Goal: Task Accomplishment & Management: Complete application form

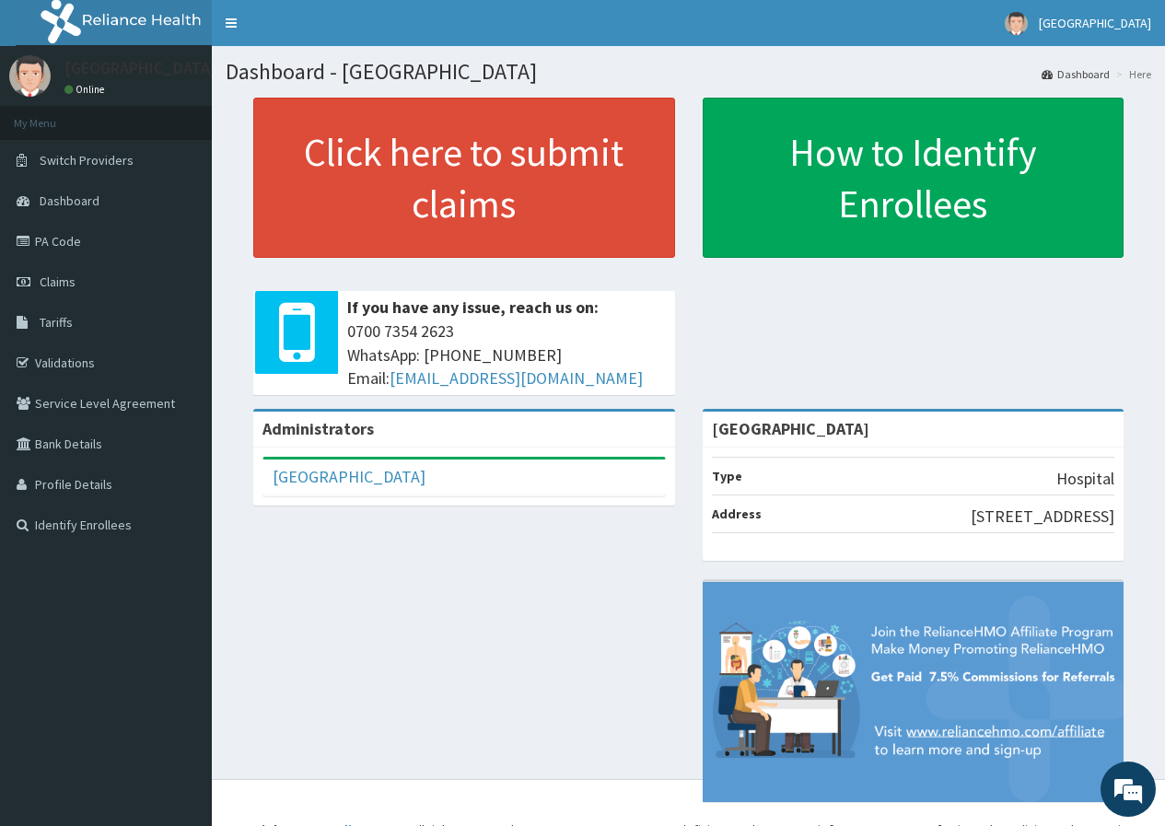
click at [179, 707] on aside "Chygorcole Hospital Online My Menu Switch Providers Dashboard PA Code Claims Ta…" at bounding box center [106, 426] width 212 height 853
click at [58, 280] on span "Claims" at bounding box center [58, 282] width 36 height 17
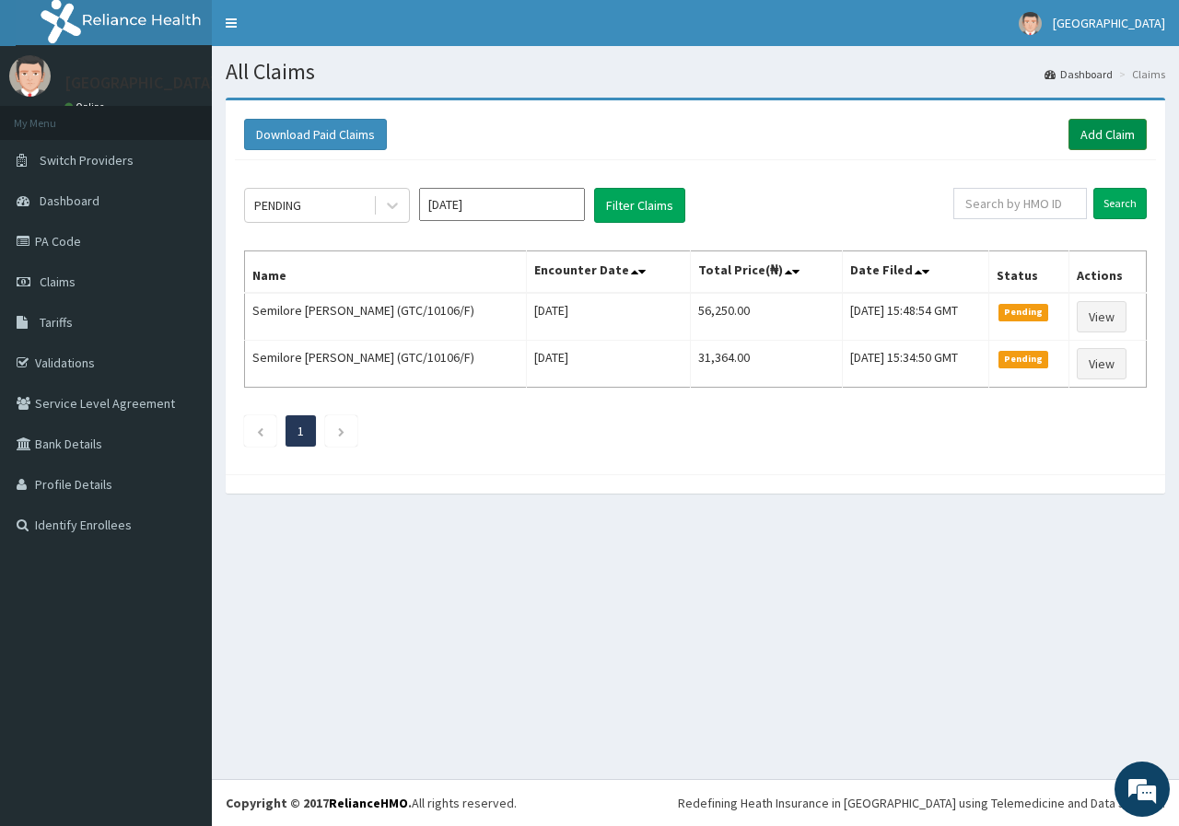
click at [1105, 134] on link "Add Claim" at bounding box center [1108, 134] width 78 height 31
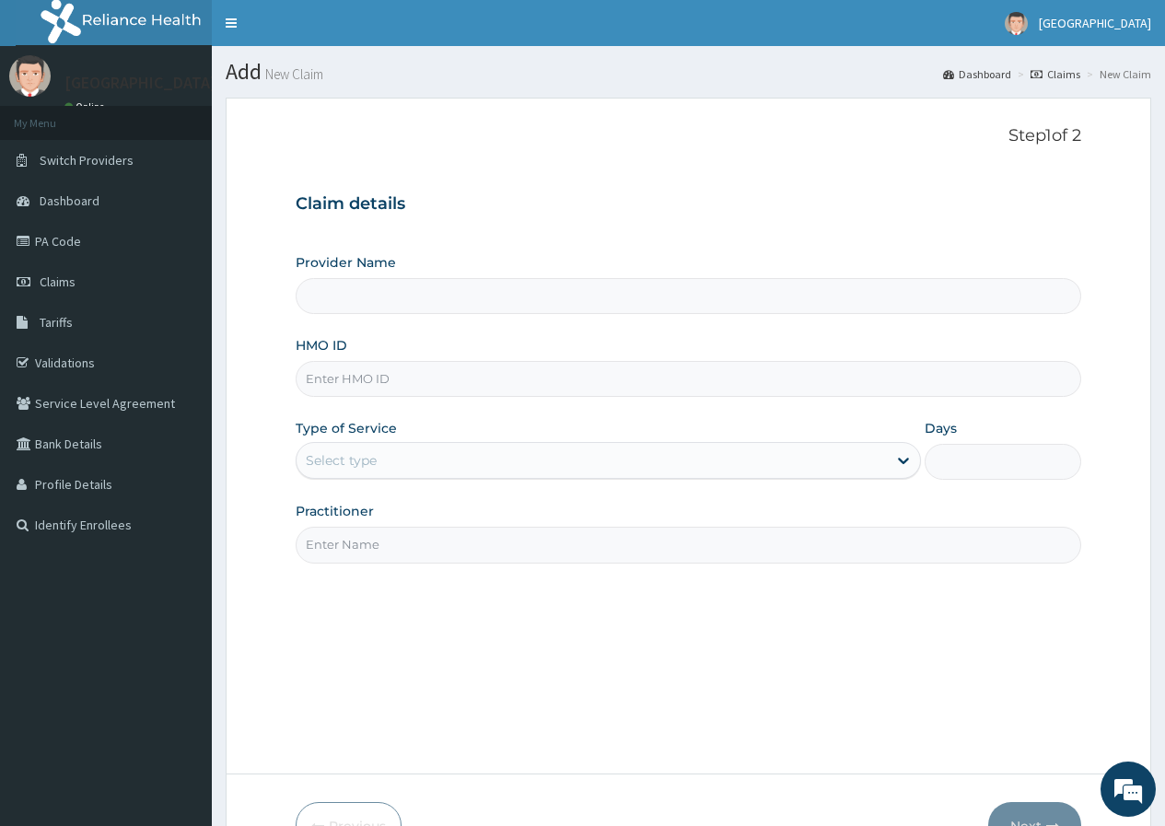
type input "[GEOGRAPHIC_DATA]"
click at [487, 381] on input "HMO ID" at bounding box center [689, 379] width 786 height 36
type input "CAX/100047/A"
click at [466, 454] on div "Select type" at bounding box center [592, 460] width 590 height 29
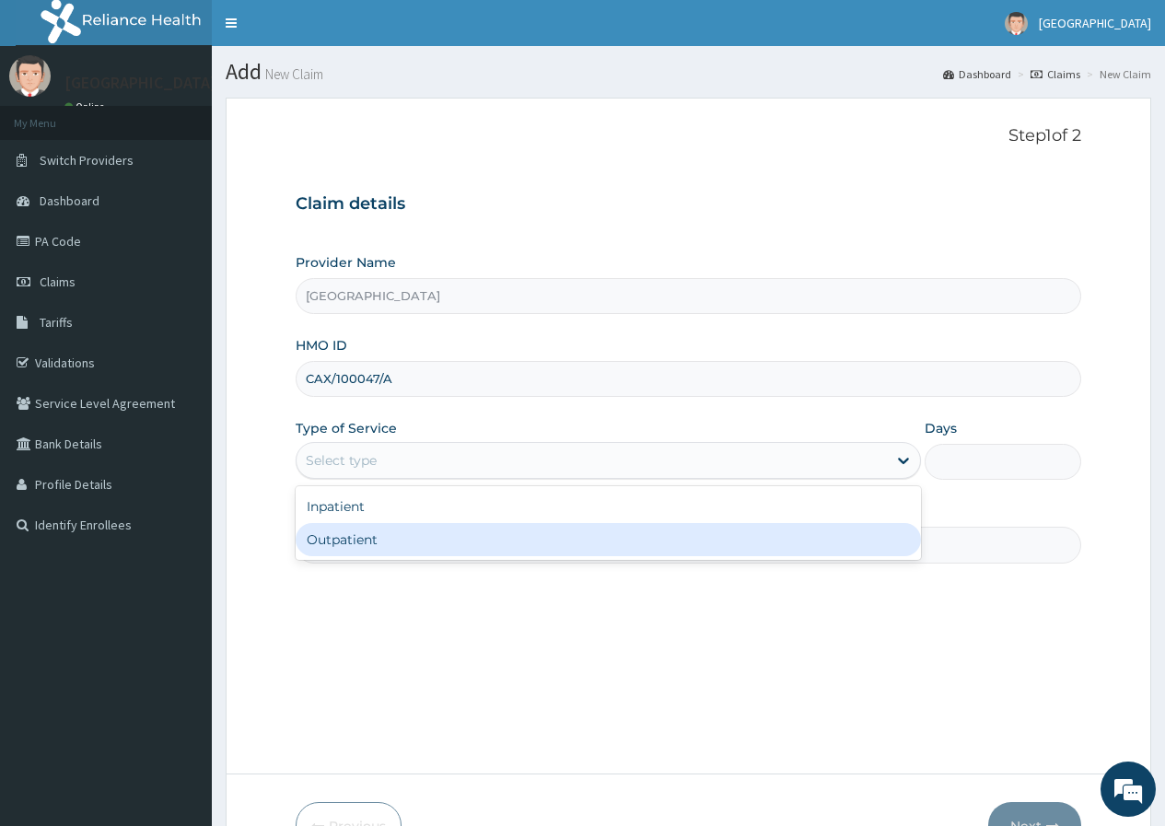
click at [359, 541] on div "Outpatient" at bounding box center [608, 539] width 625 height 33
type input "1"
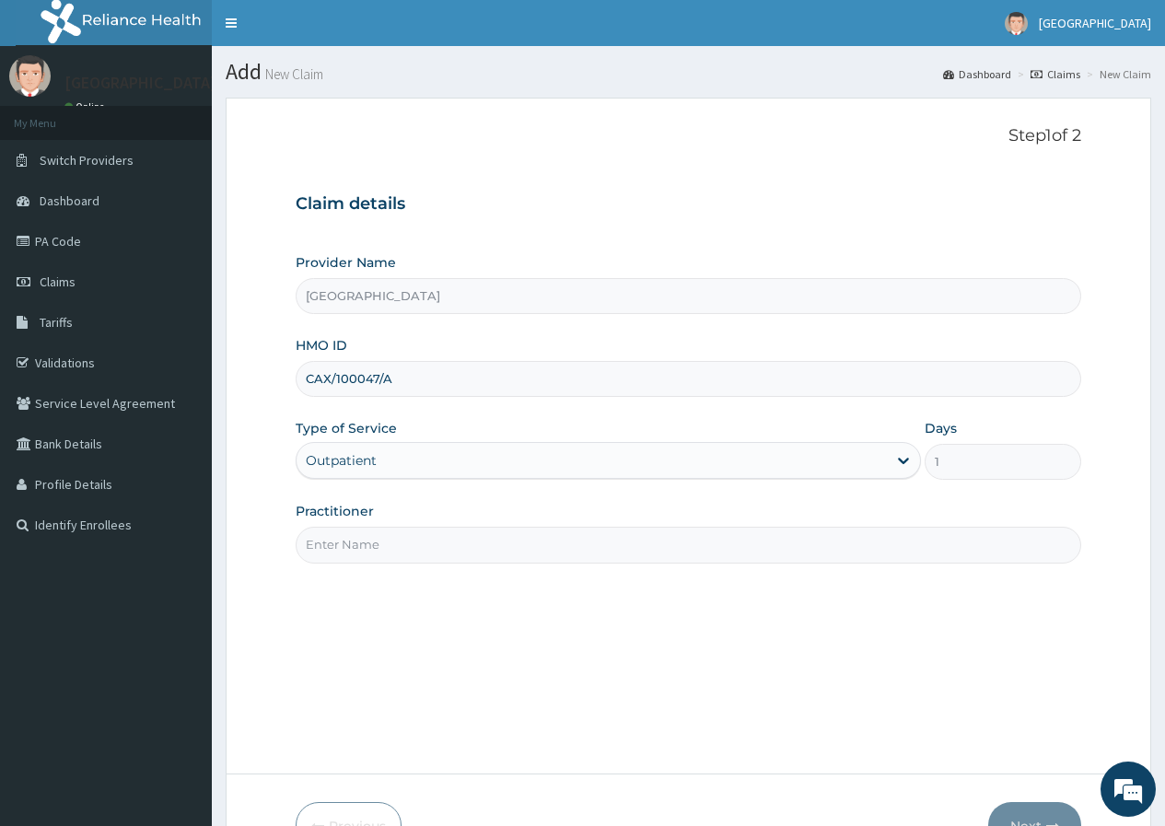
drag, startPoint x: 401, startPoint y: 528, endPoint x: 410, endPoint y: 543, distance: 17.4
click at [408, 542] on input "Practitioner" at bounding box center [689, 545] width 786 height 36
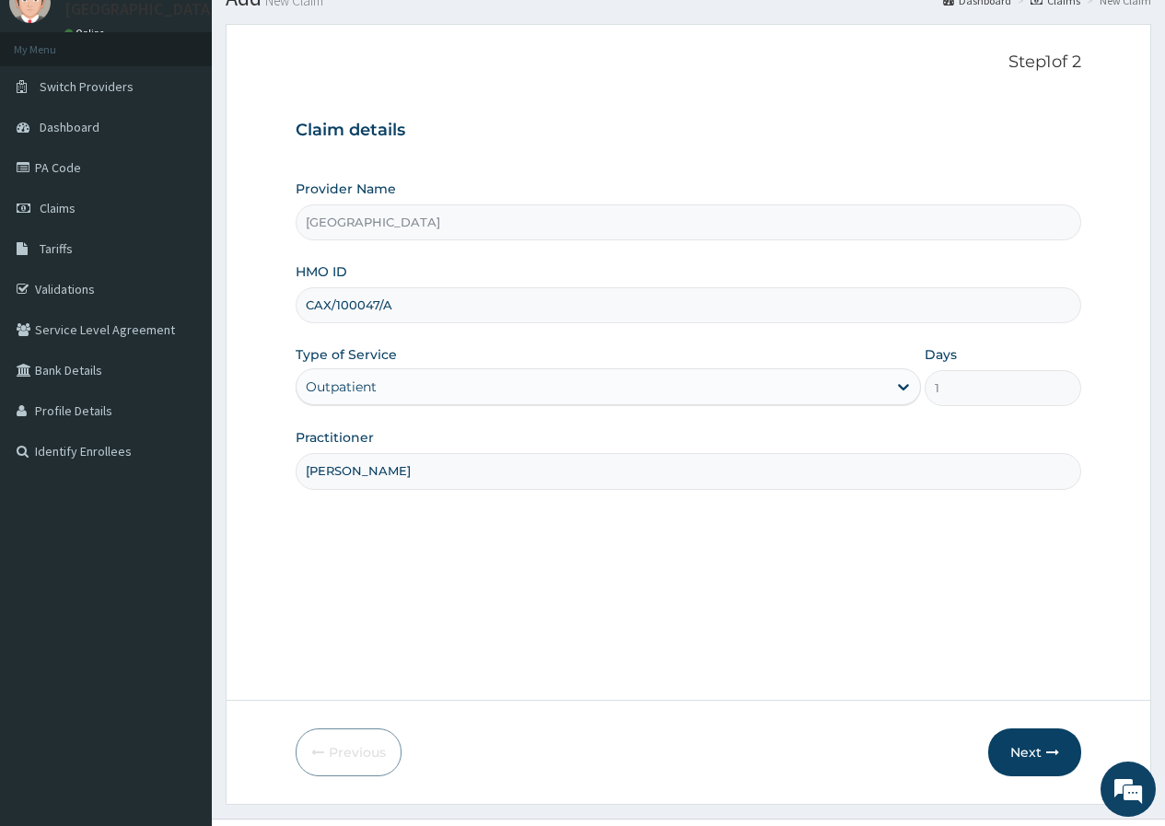
scroll to position [113, 0]
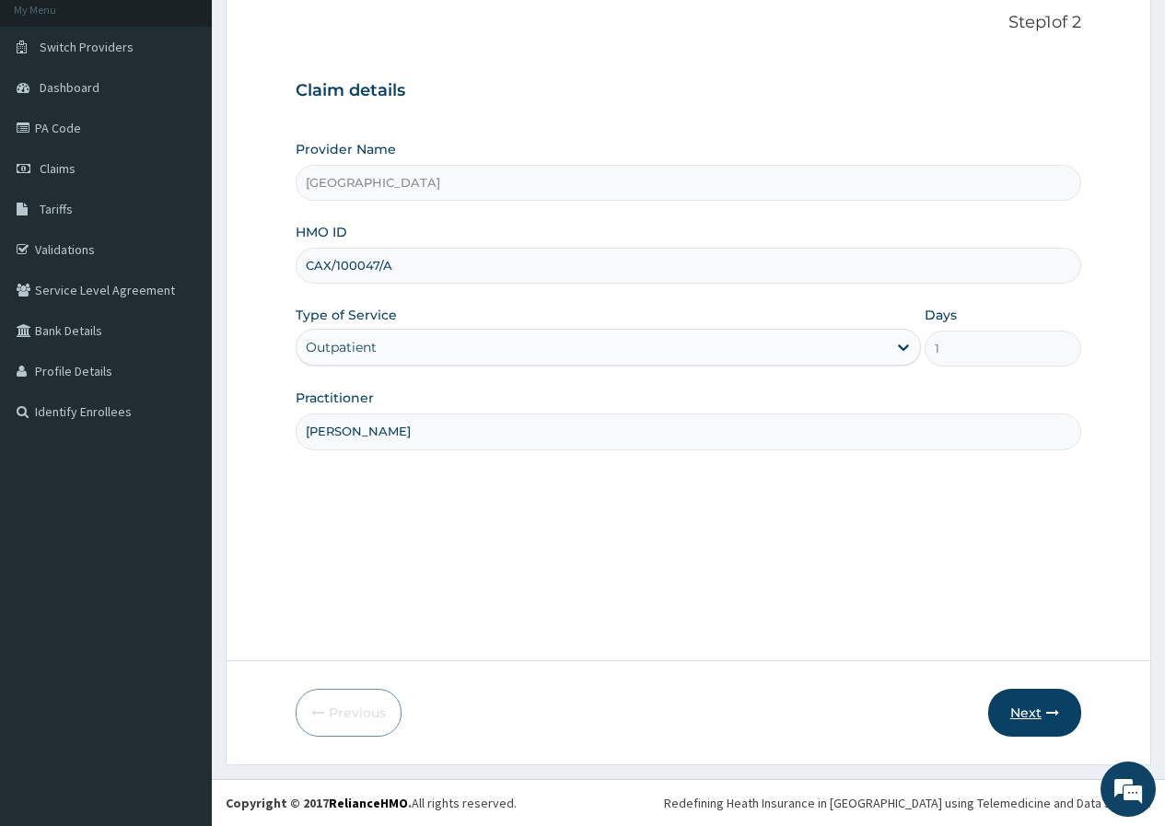
type input "DR TAIWO"
click at [1057, 711] on icon "button" at bounding box center [1052, 713] width 13 height 13
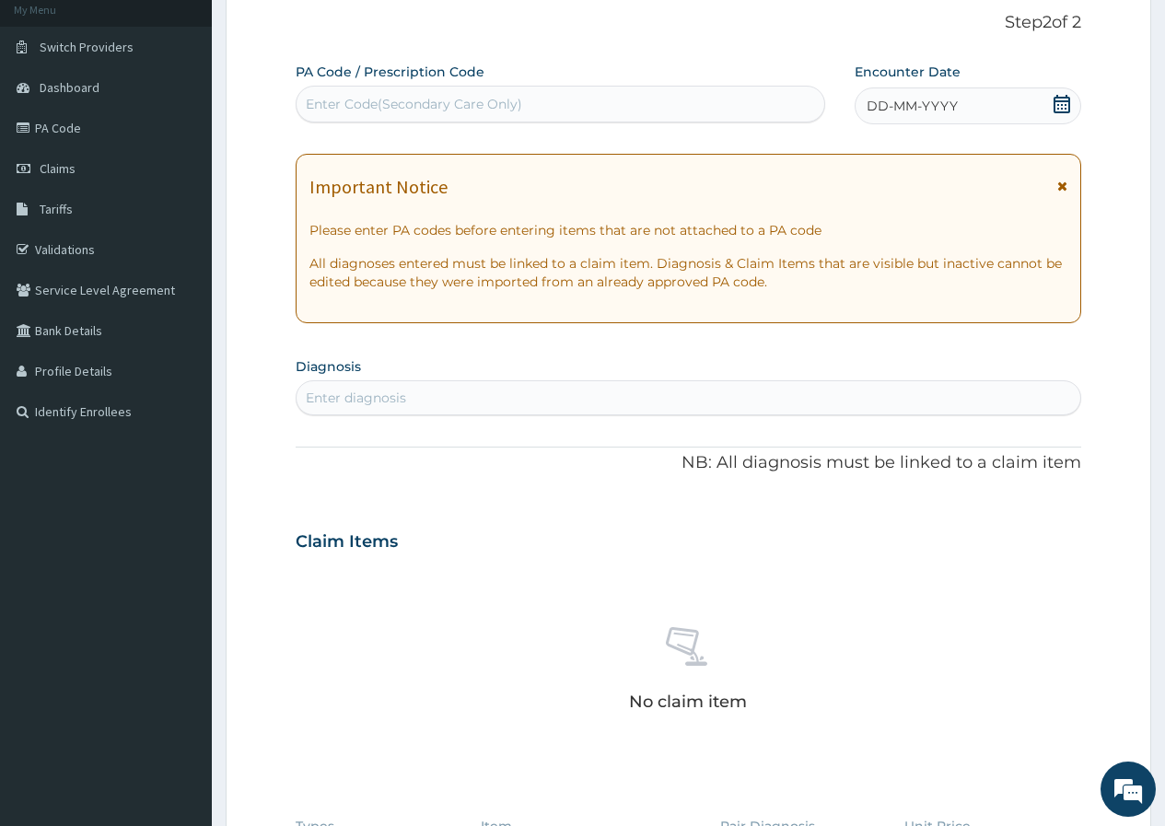
scroll to position [21, 0]
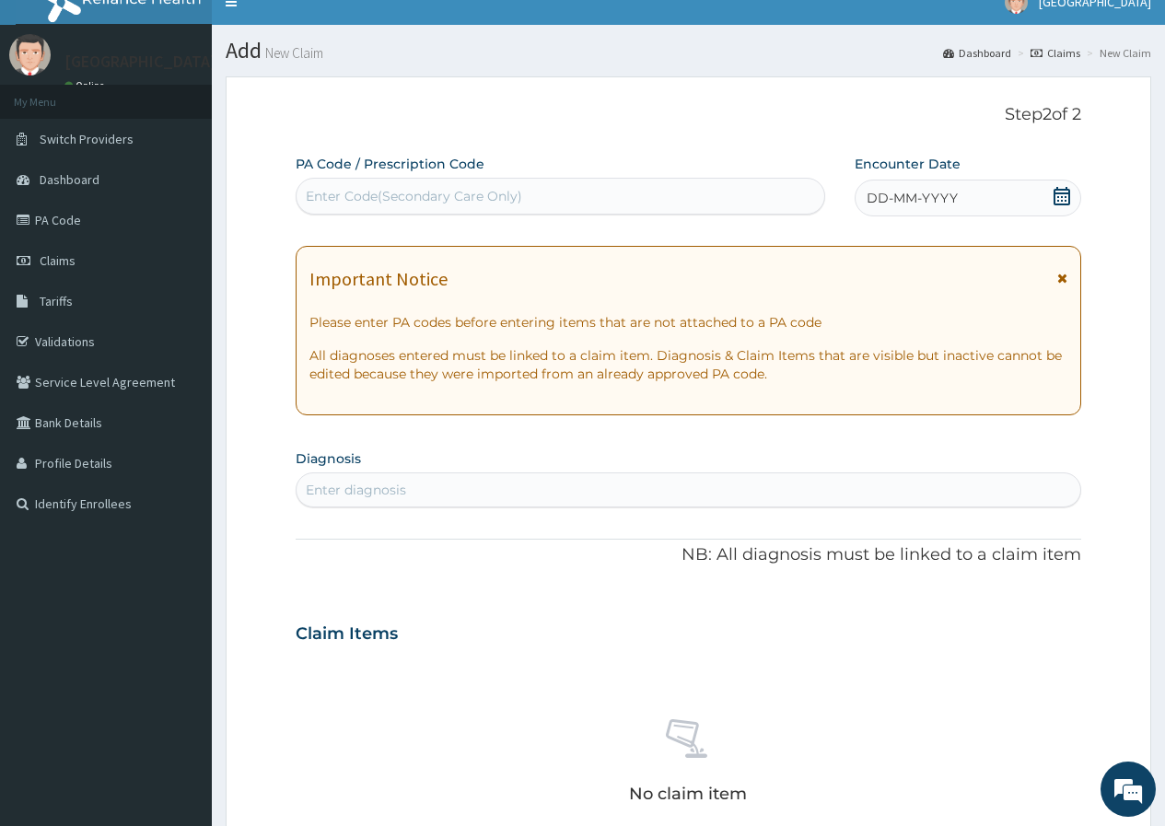
click at [1069, 201] on icon at bounding box center [1062, 196] width 17 height 18
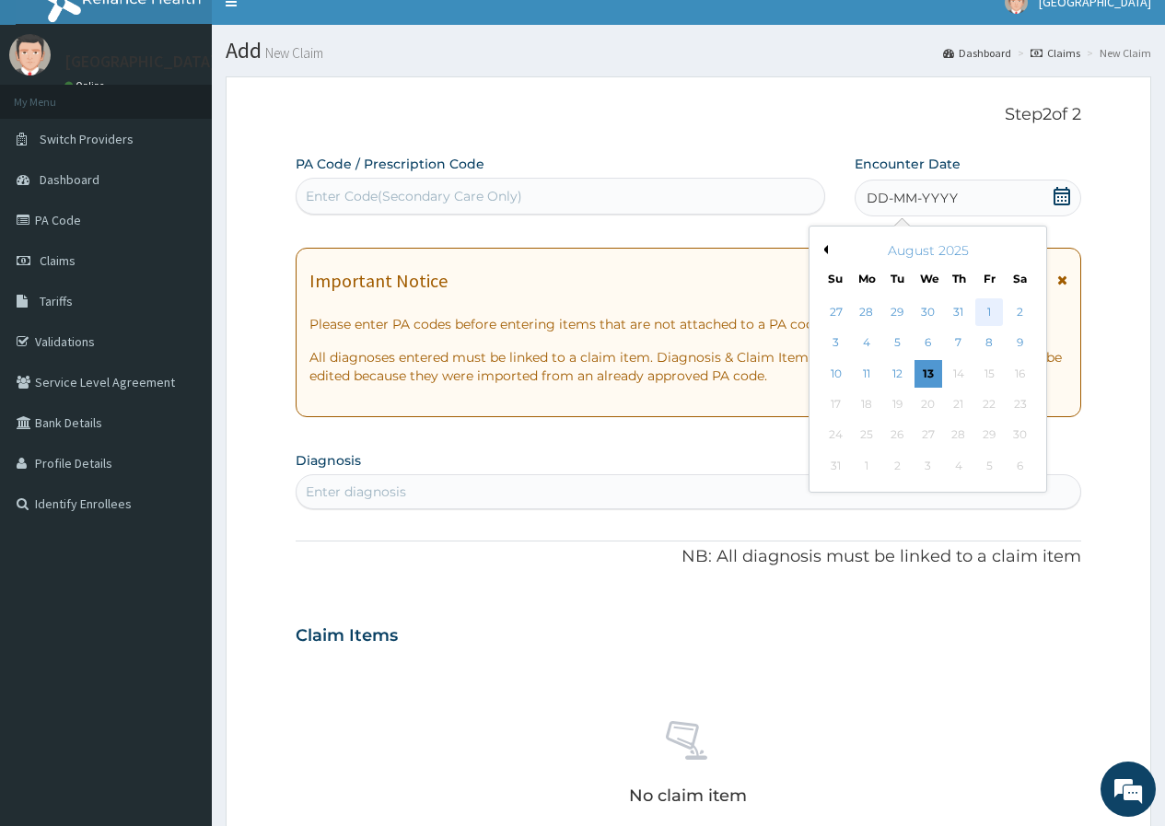
click at [988, 310] on div "1" at bounding box center [990, 312] width 28 height 28
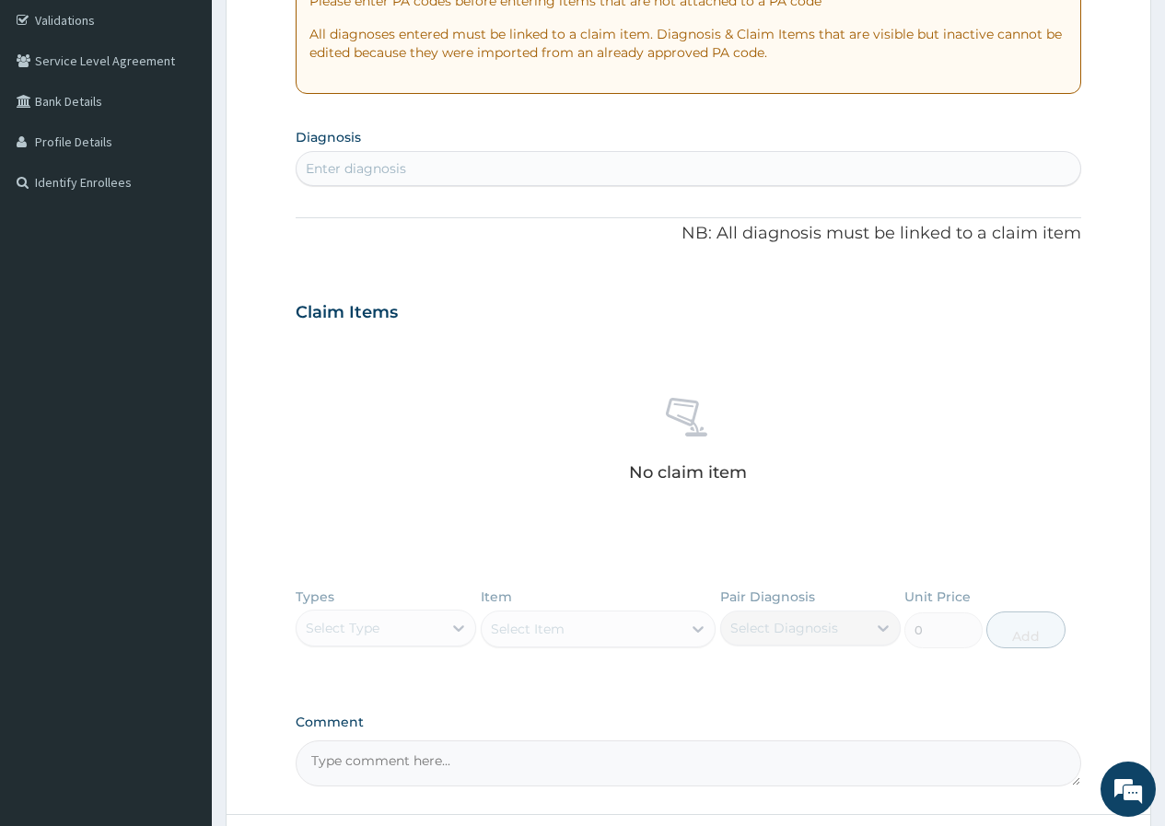
scroll to position [390, 0]
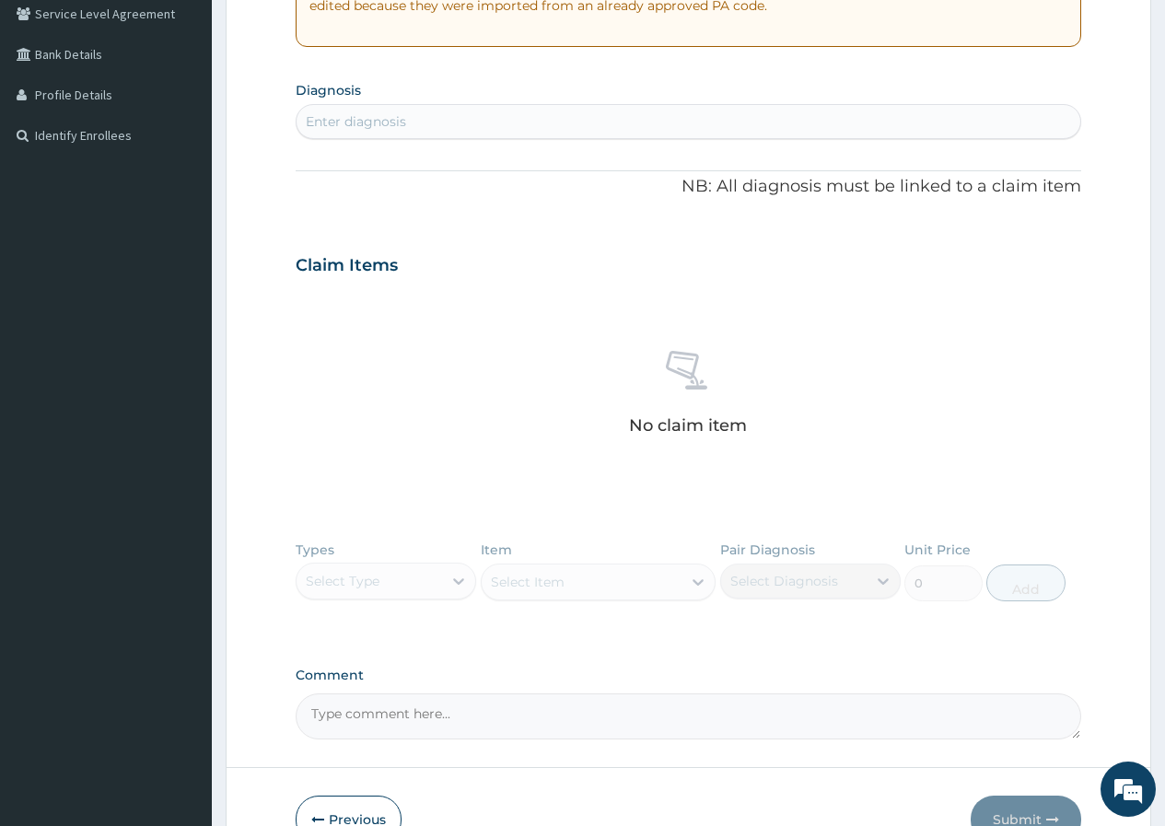
click at [570, 120] on div "Enter diagnosis" at bounding box center [689, 121] width 784 height 29
type input "PEPTI"
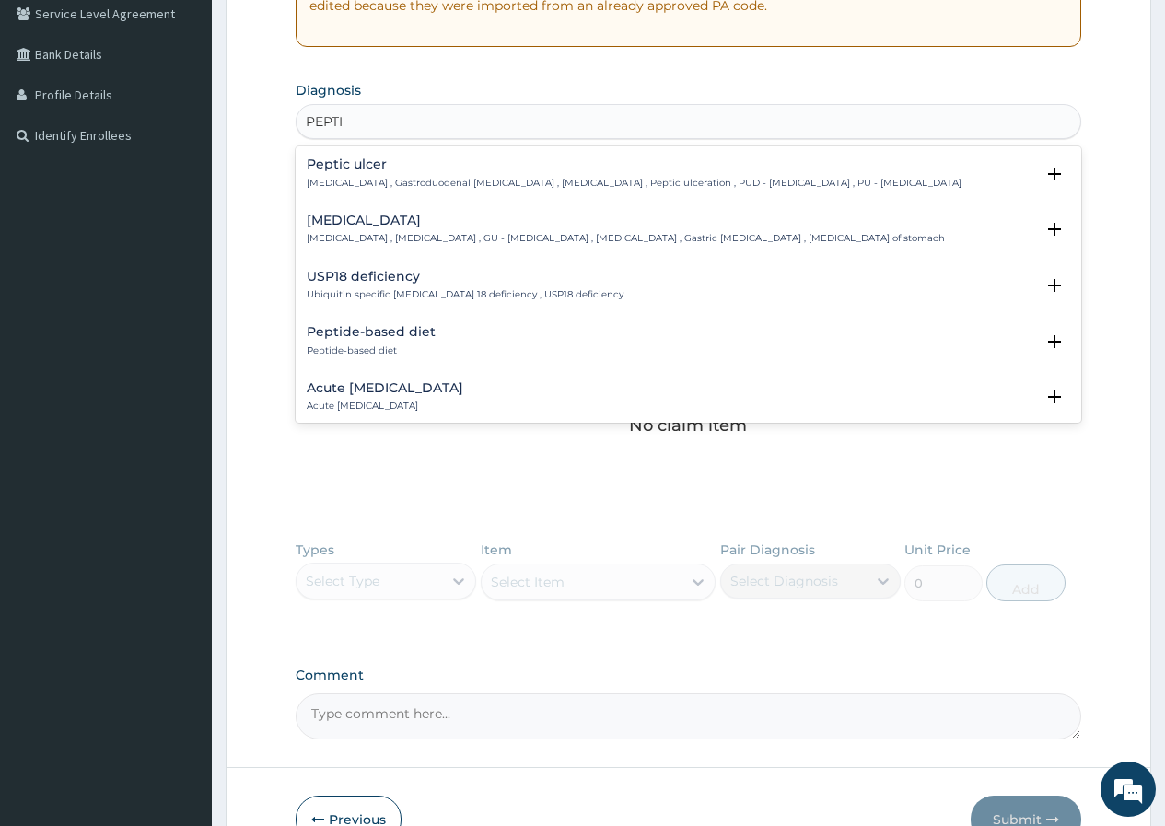
click at [584, 194] on div "Peptic ulcer Peptic ulcer , Gastroduodenal ulcer , Peptic ulcer disease , Pepti…" at bounding box center [689, 178] width 764 height 41
click at [432, 175] on div "Peptic ulcer Peptic ulcer , Gastroduodenal ulcer , Peptic ulcer disease , Pepti…" at bounding box center [634, 174] width 655 height 32
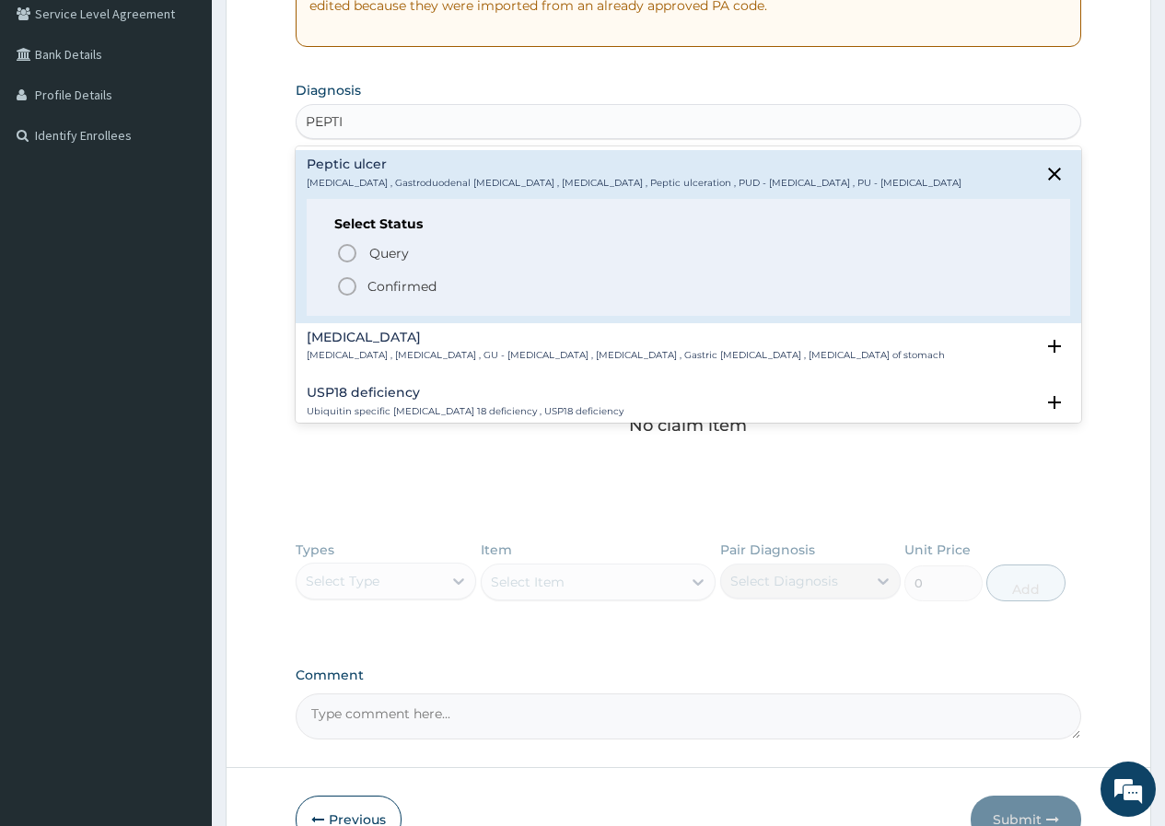
click at [351, 290] on icon "status option filled" at bounding box center [347, 286] width 22 height 22
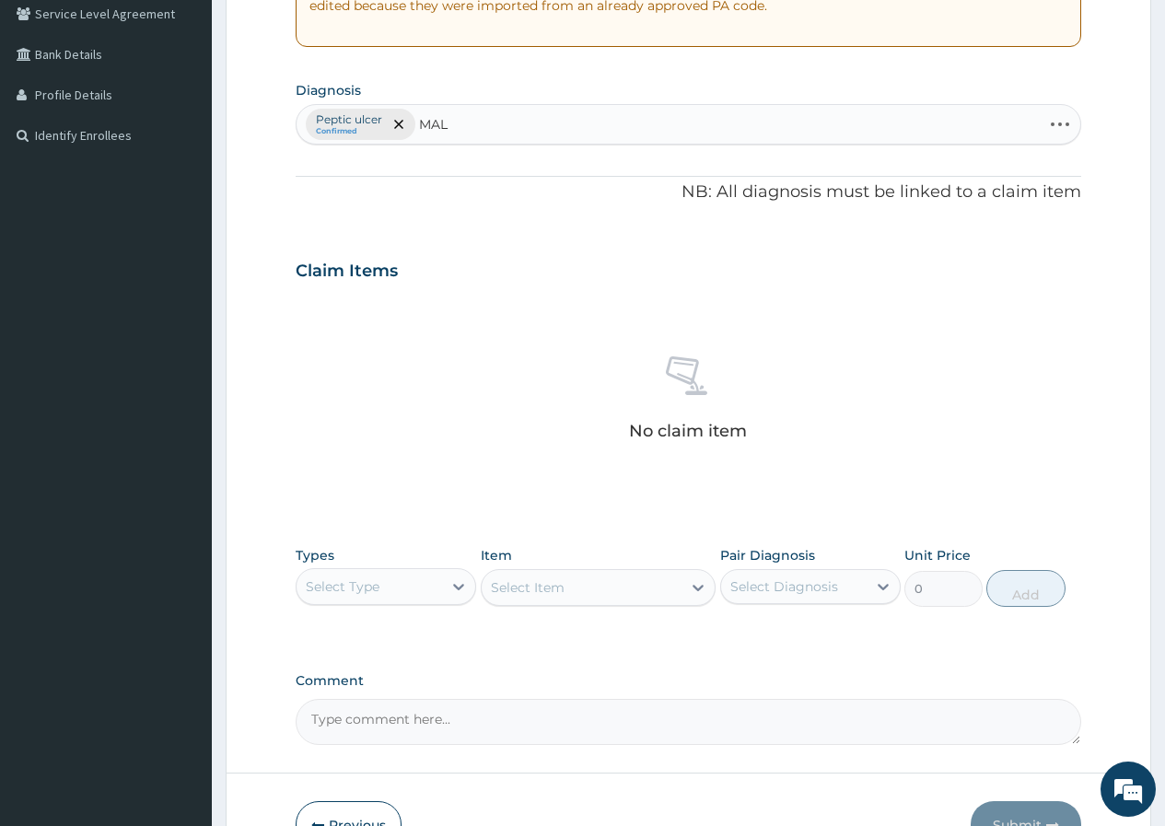
type input "MALA"
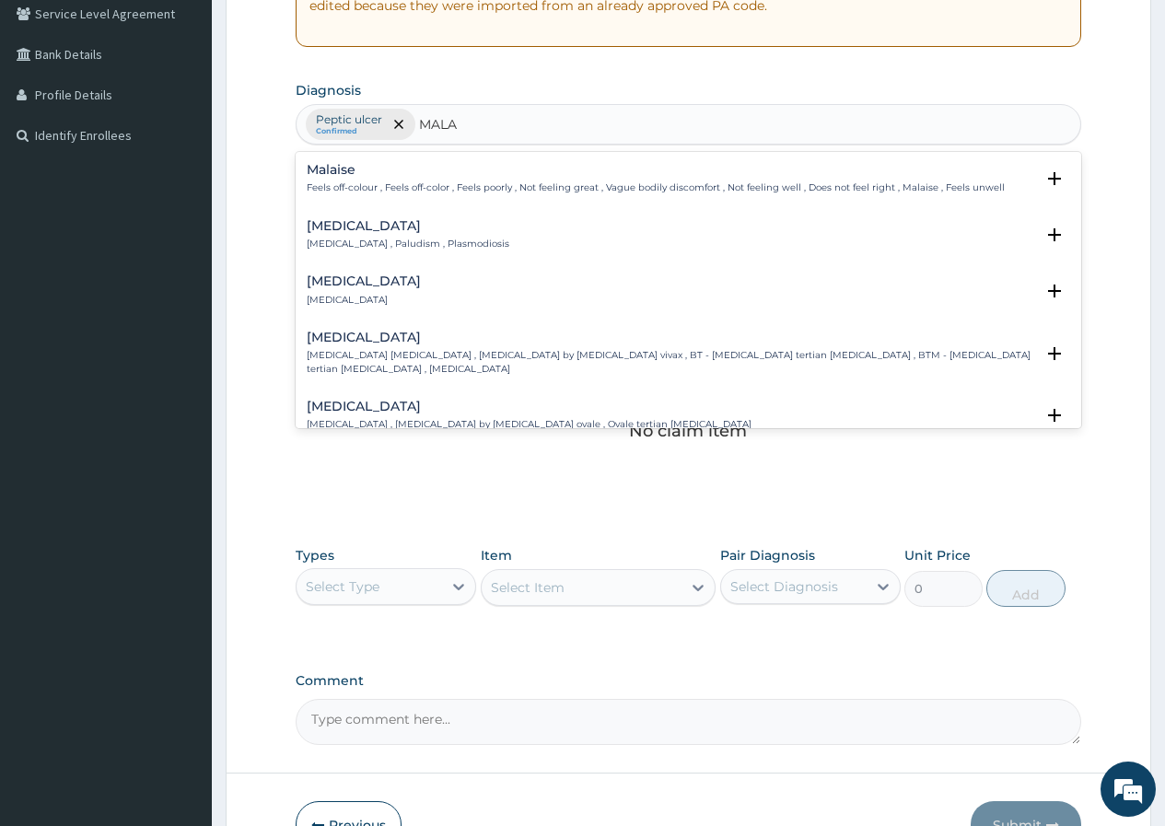
click at [426, 244] on p "Malaria , Paludism , Plasmodiosis" at bounding box center [408, 244] width 203 height 13
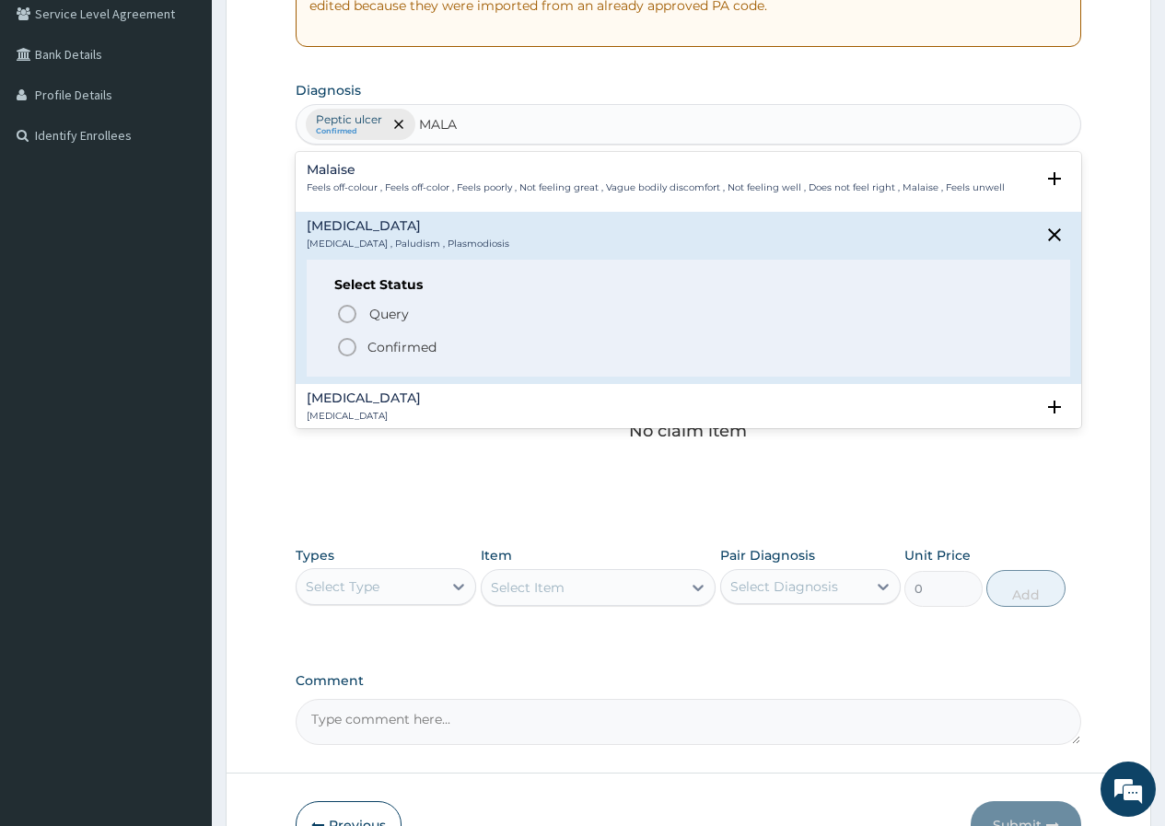
click at [347, 350] on icon "status option filled" at bounding box center [347, 347] width 22 height 22
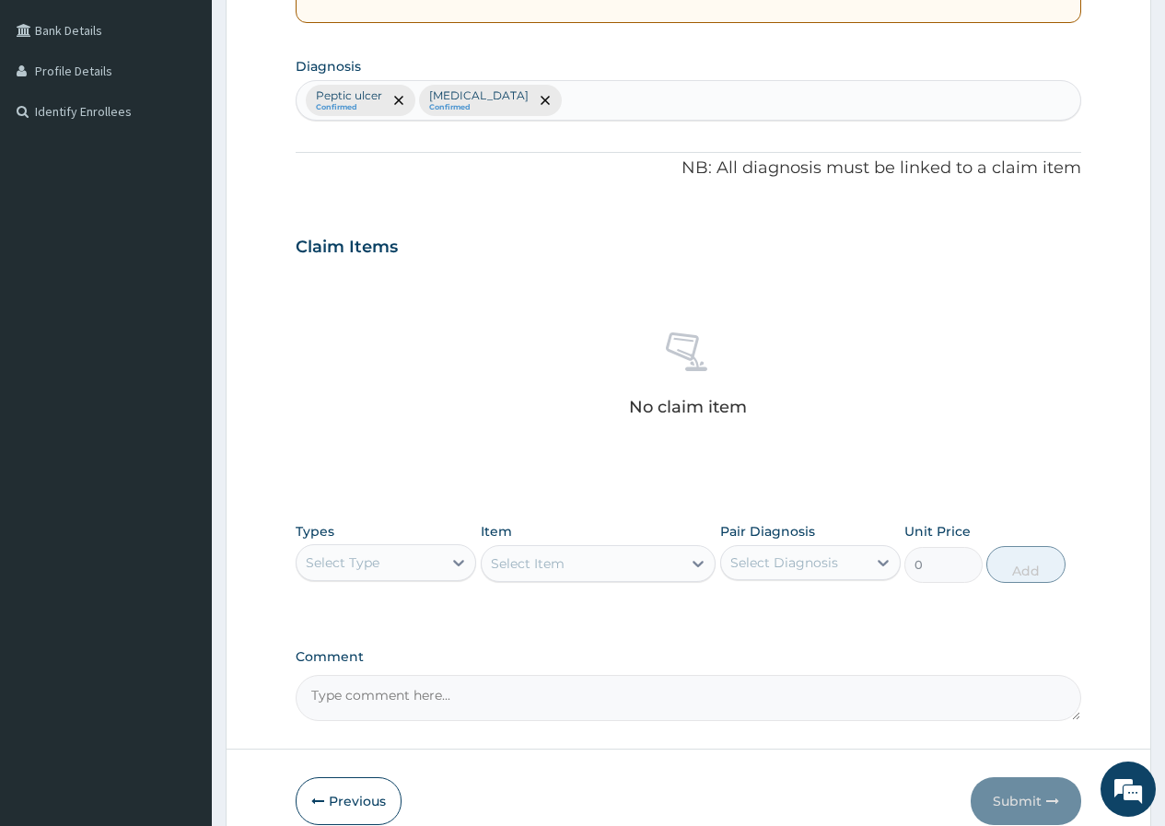
scroll to position [410, 0]
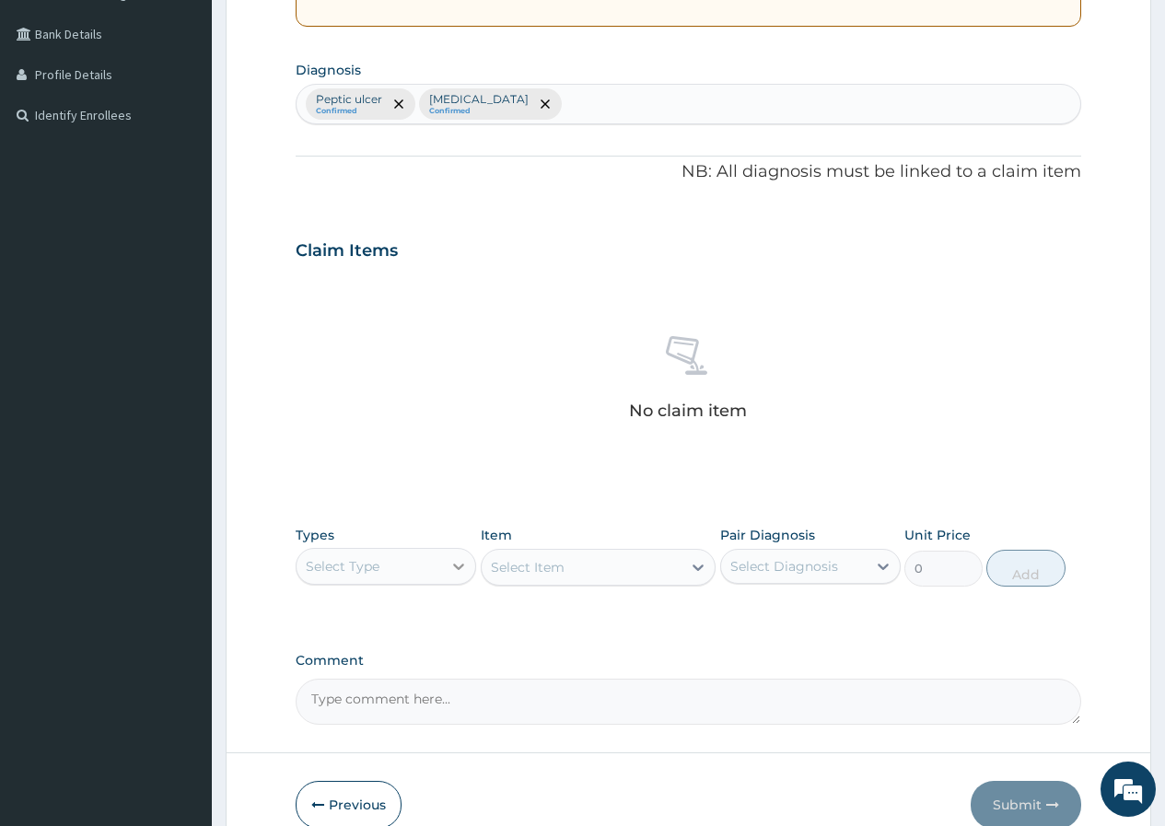
click at [451, 565] on icon at bounding box center [459, 566] width 18 height 18
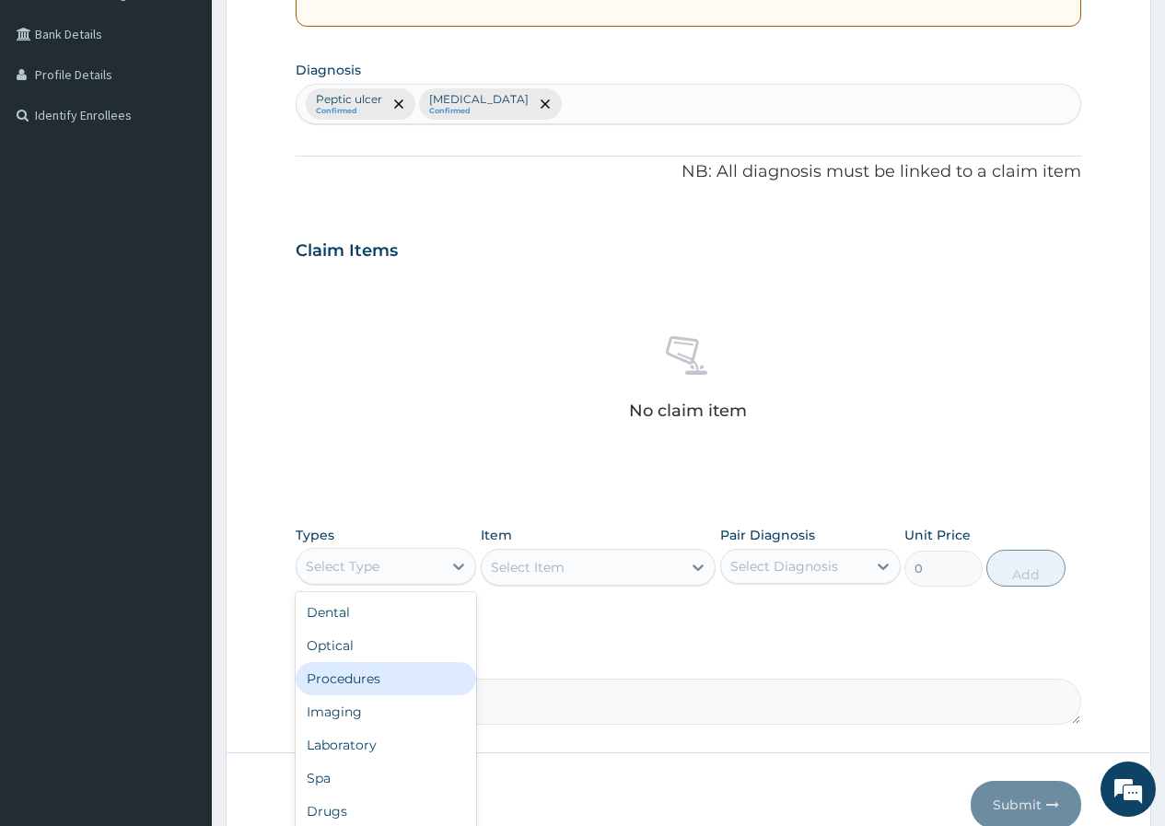
click at [388, 689] on div "Procedures" at bounding box center [386, 678] width 181 height 33
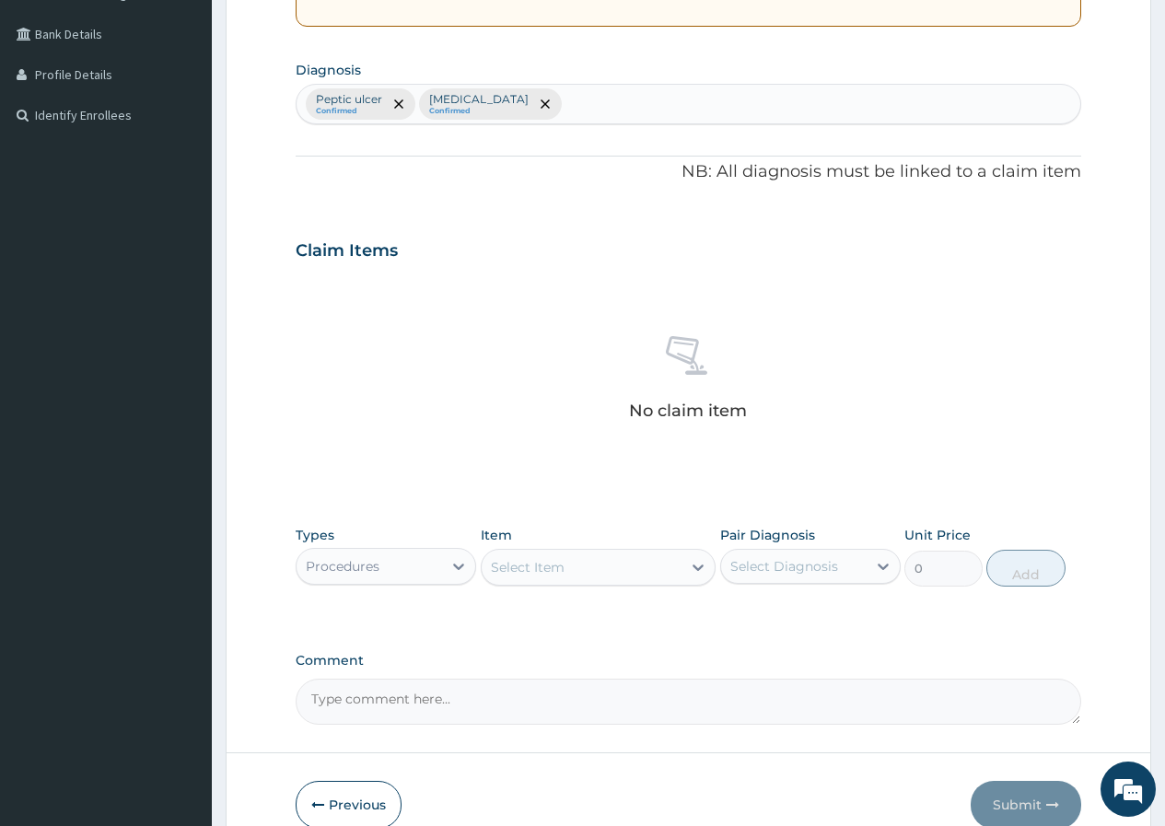
click at [636, 576] on div "Select Item" at bounding box center [582, 567] width 201 height 29
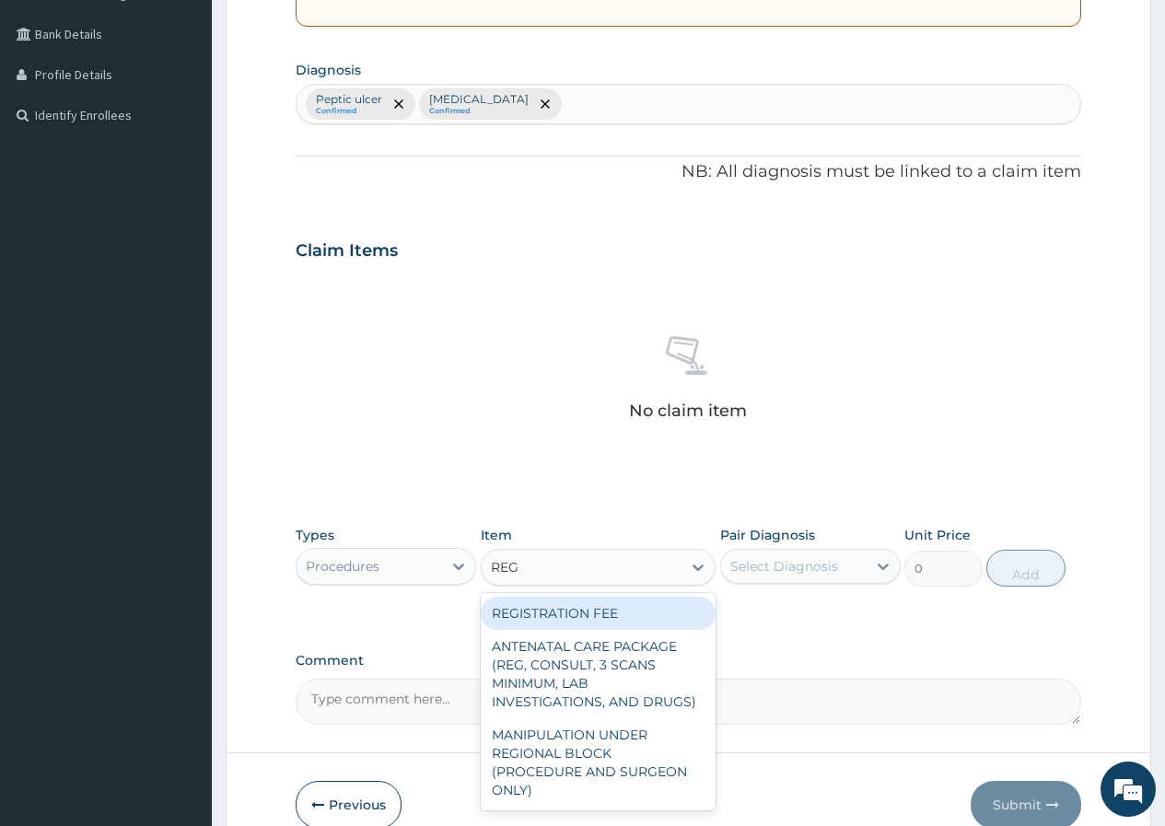
type input "REGI"
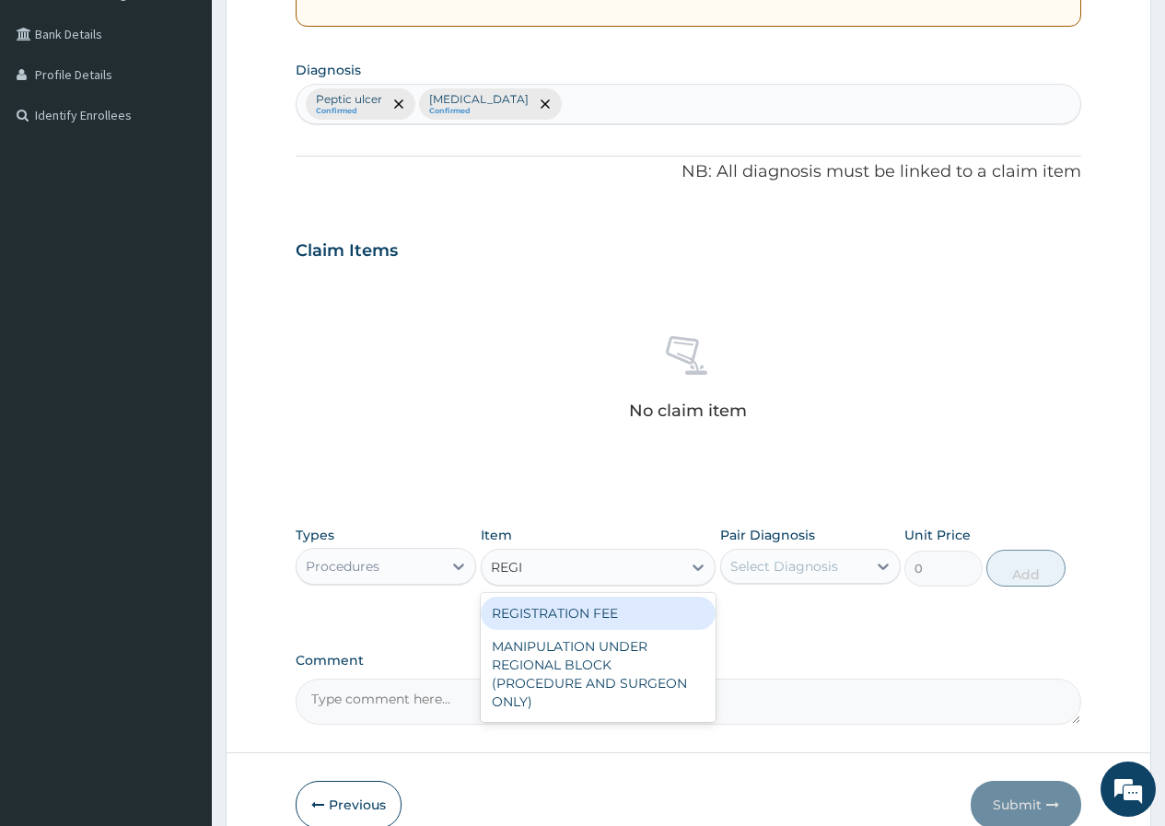
click at [656, 607] on div "REGISTRATION FEE" at bounding box center [599, 613] width 236 height 33
type input "2500"
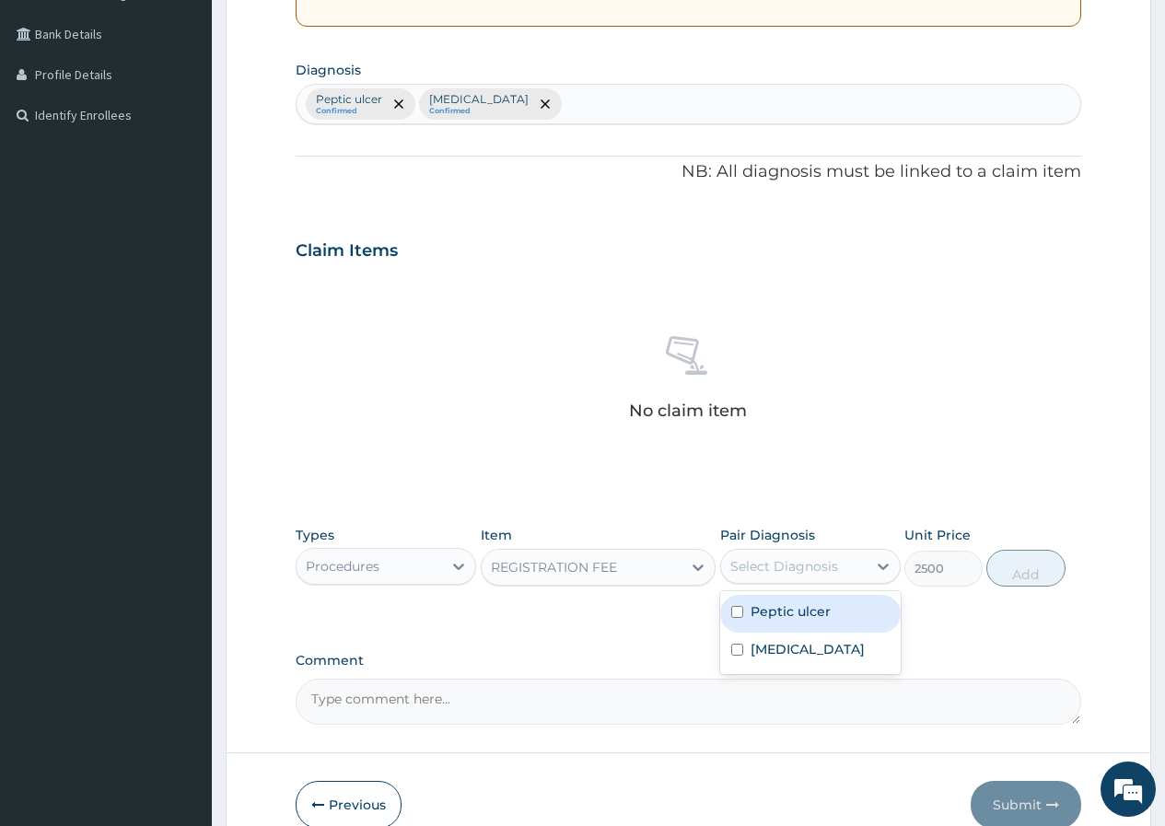
click at [806, 573] on div "Select Diagnosis" at bounding box center [785, 566] width 108 height 18
click at [742, 646] on input "checkbox" at bounding box center [737, 650] width 12 height 12
checkbox input "true"
click at [735, 609] on input "checkbox" at bounding box center [737, 612] width 12 height 12
checkbox input "true"
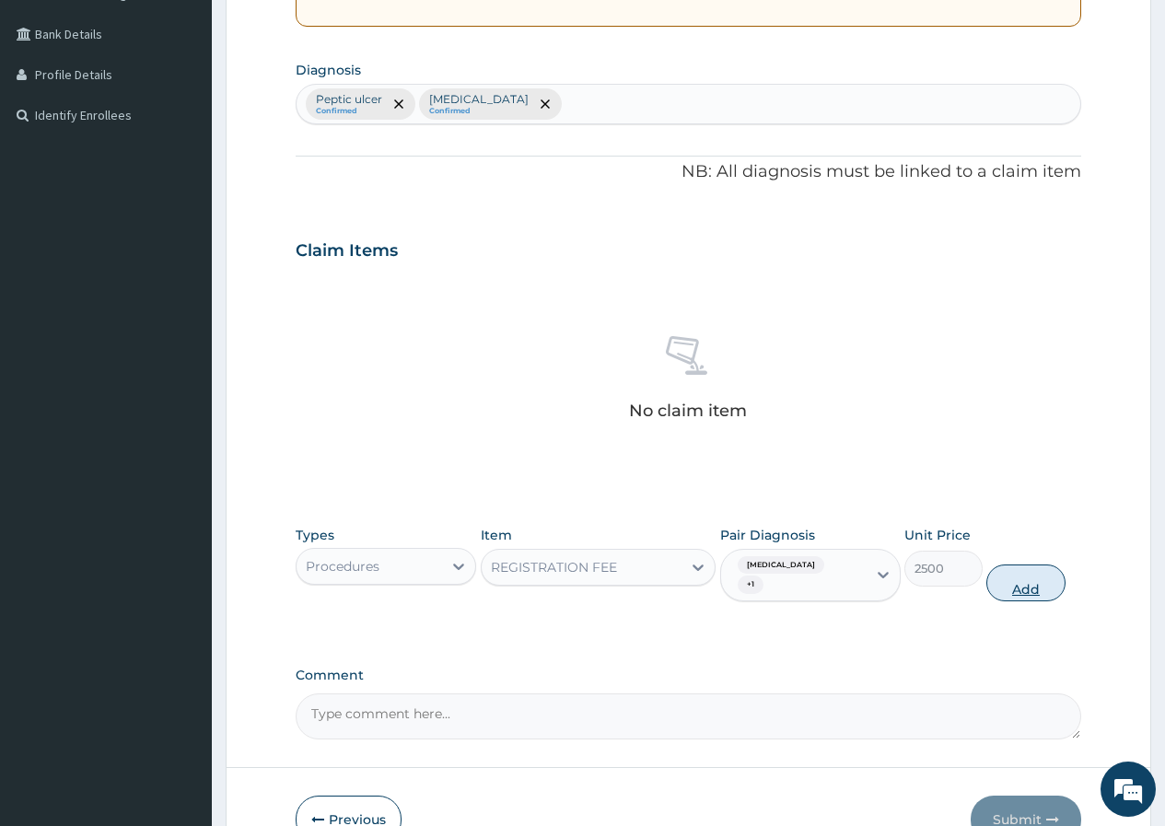
click at [1054, 576] on button "Add" at bounding box center [1026, 583] width 78 height 37
type input "0"
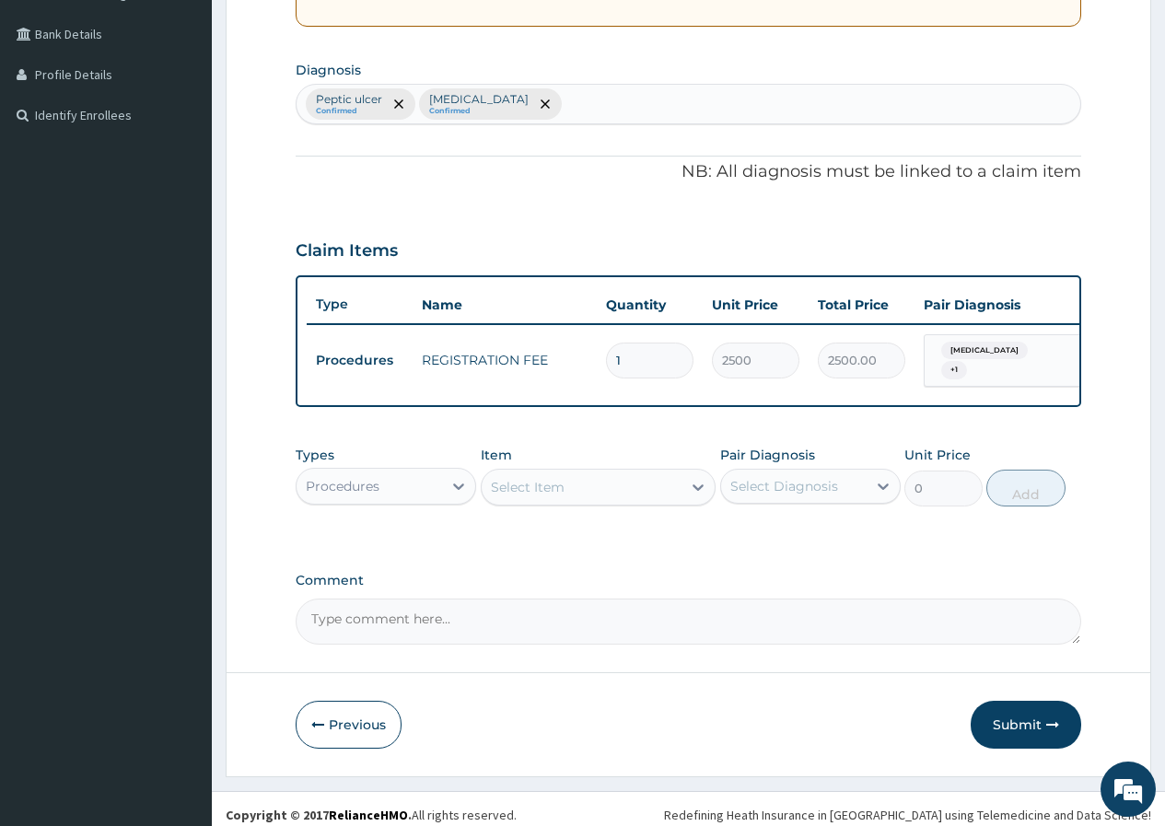
click at [581, 499] on div "Select Item" at bounding box center [582, 487] width 201 height 29
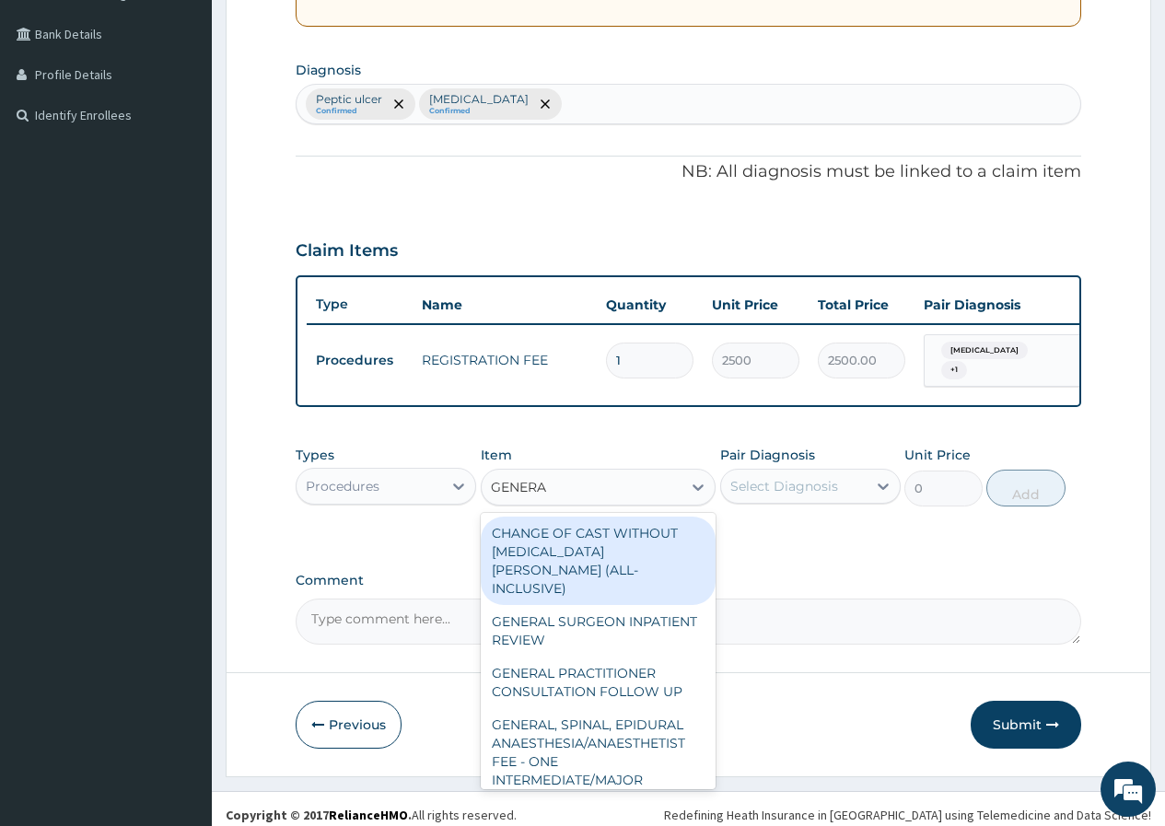
type input "GENERAL"
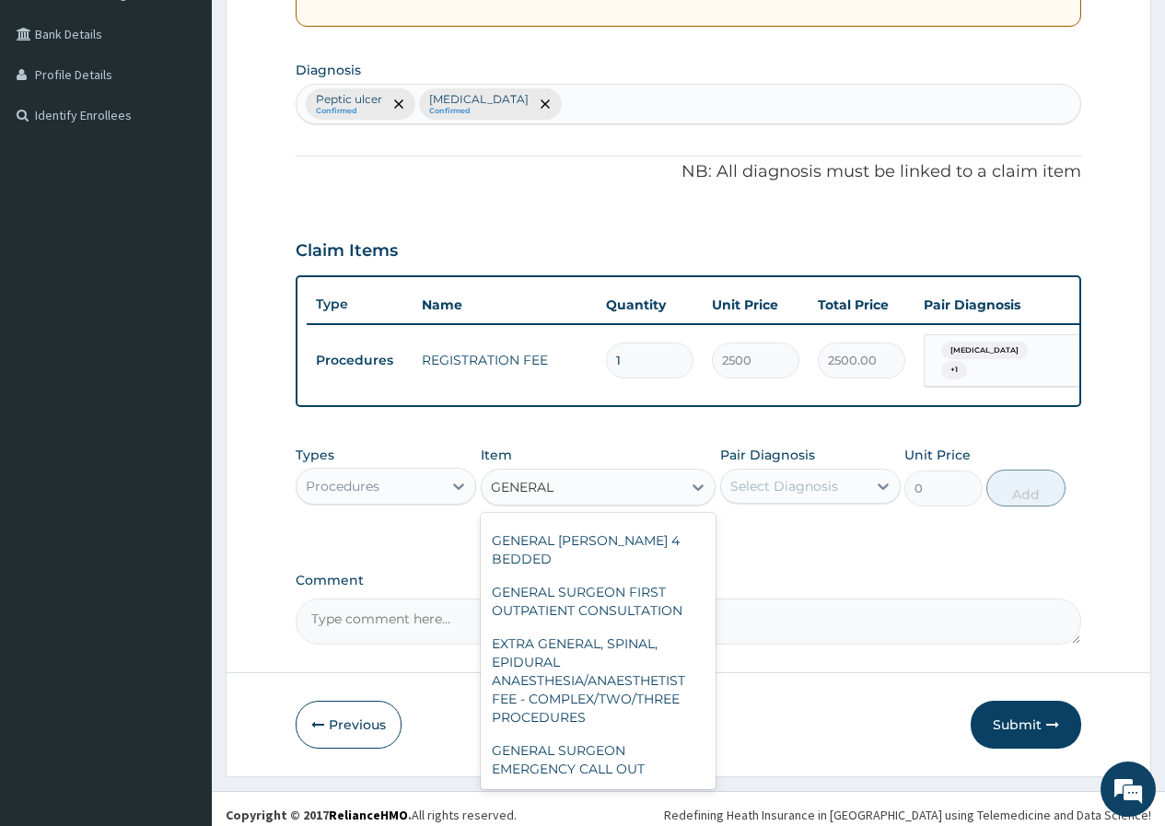
scroll to position [571, 0]
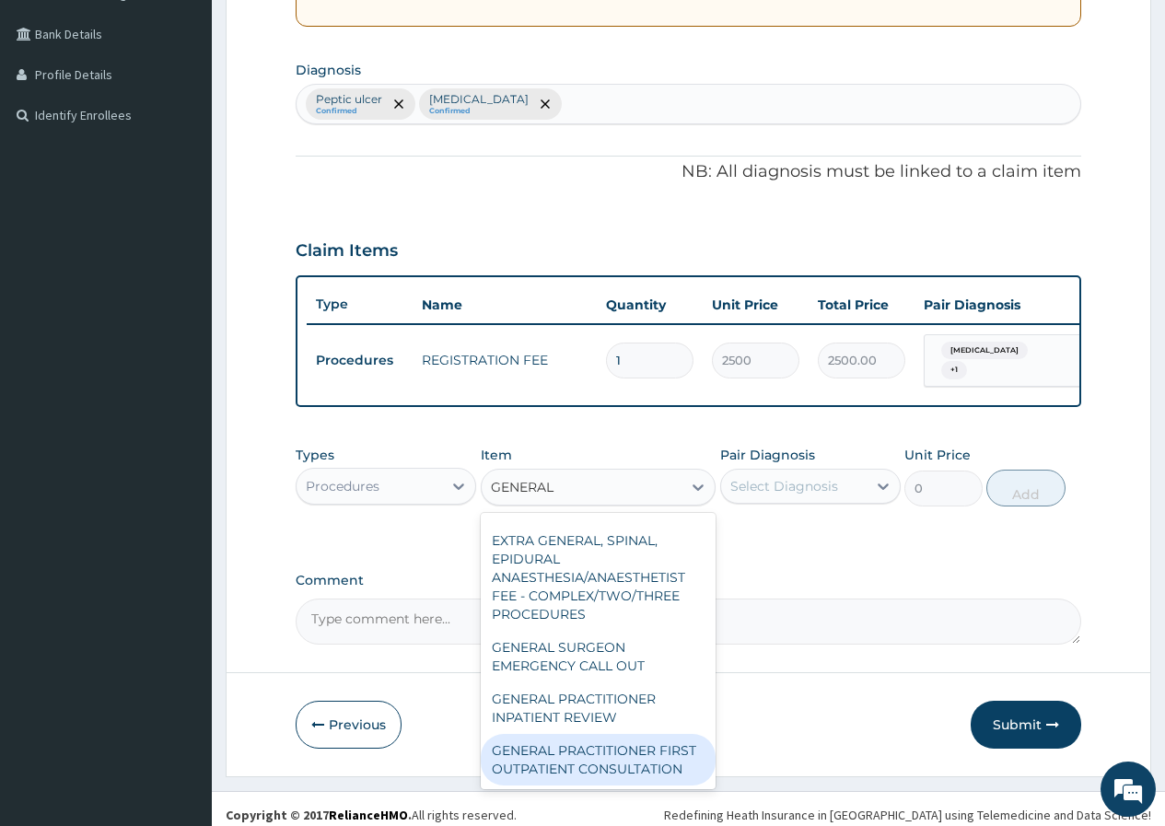
click at [615, 744] on div "GENERAL PRACTITIONER FIRST OUTPATIENT CONSULTATION" at bounding box center [599, 760] width 236 height 52
type input "3750"
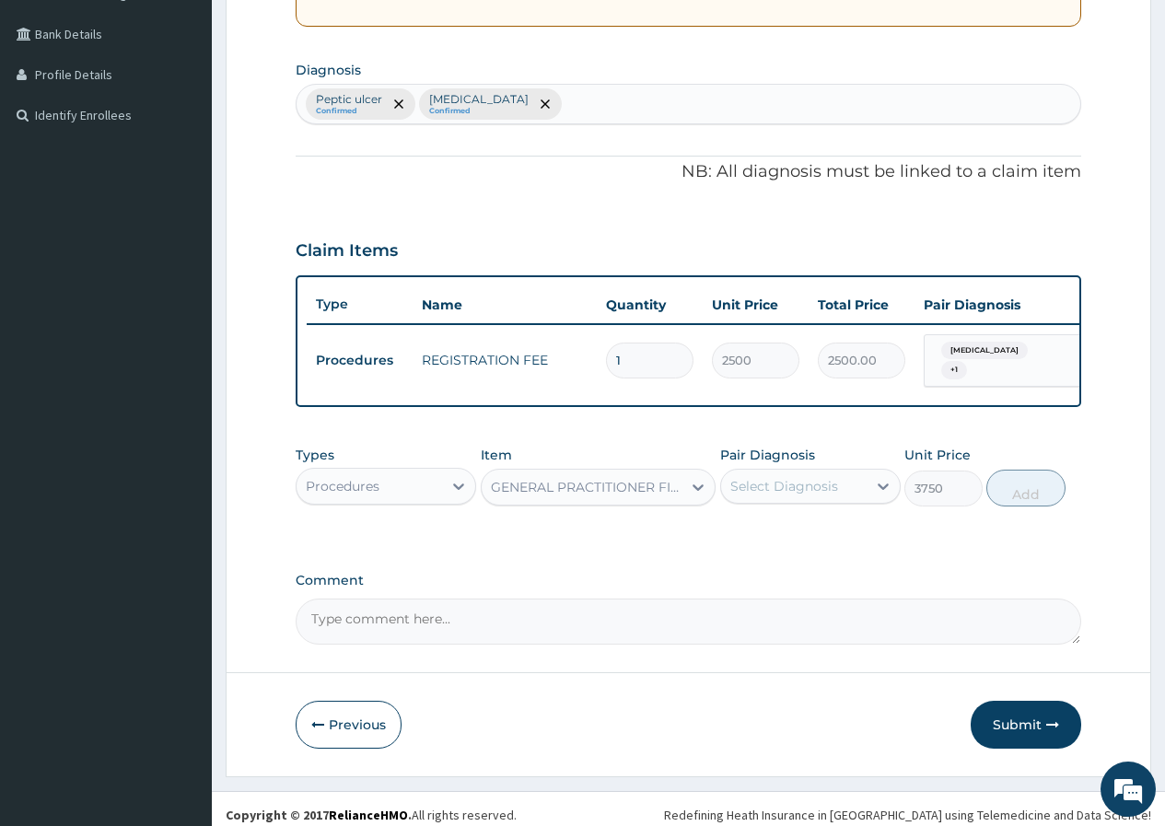
click at [801, 496] on div "Select Diagnosis" at bounding box center [785, 486] width 108 height 18
click at [742, 573] on input "checkbox" at bounding box center [737, 571] width 12 height 12
checkbox input "true"
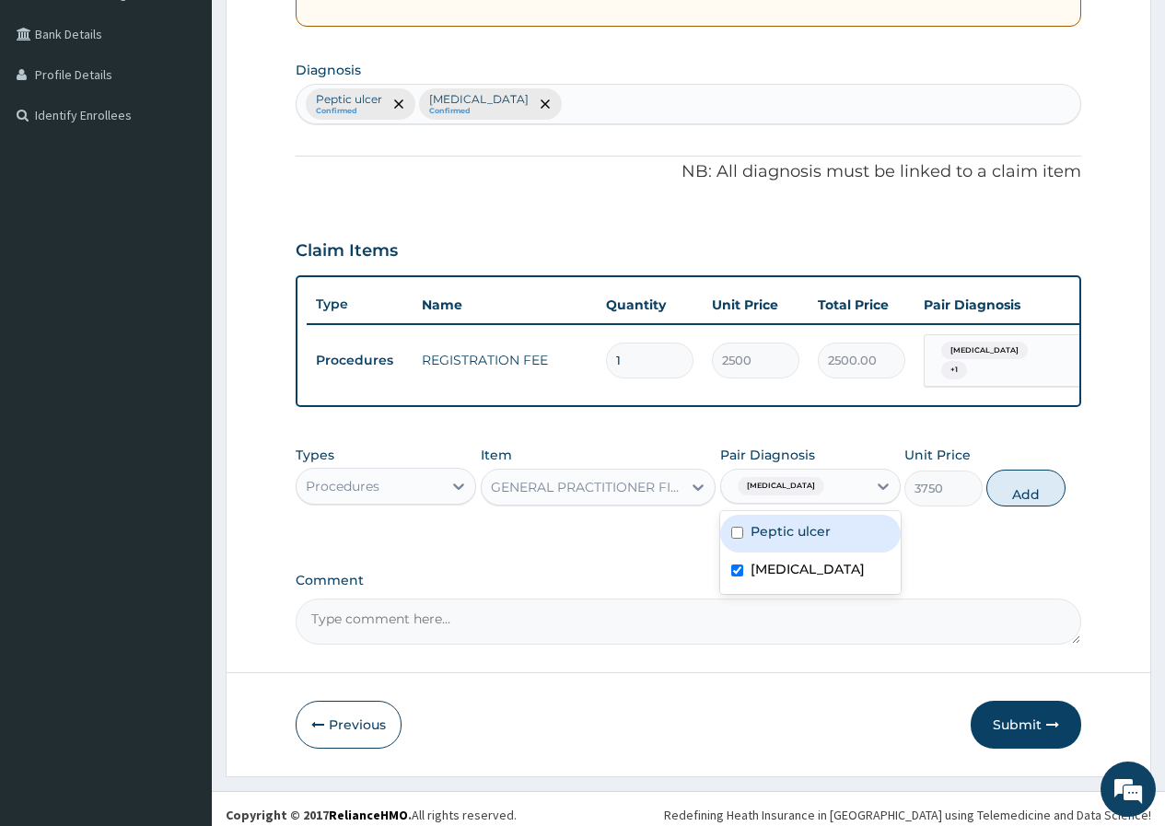
click at [737, 539] on input "checkbox" at bounding box center [737, 533] width 12 height 12
checkbox input "true"
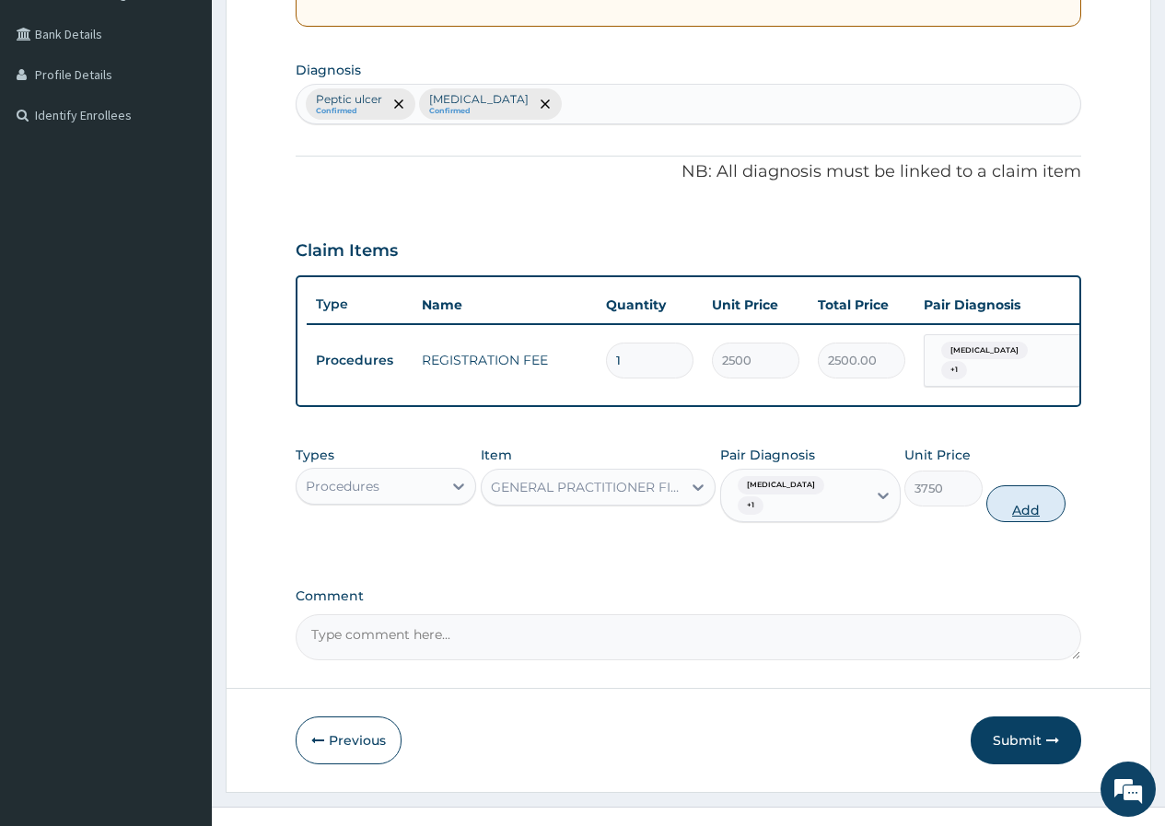
click at [1028, 497] on button "Add" at bounding box center [1026, 503] width 78 height 37
type input "0"
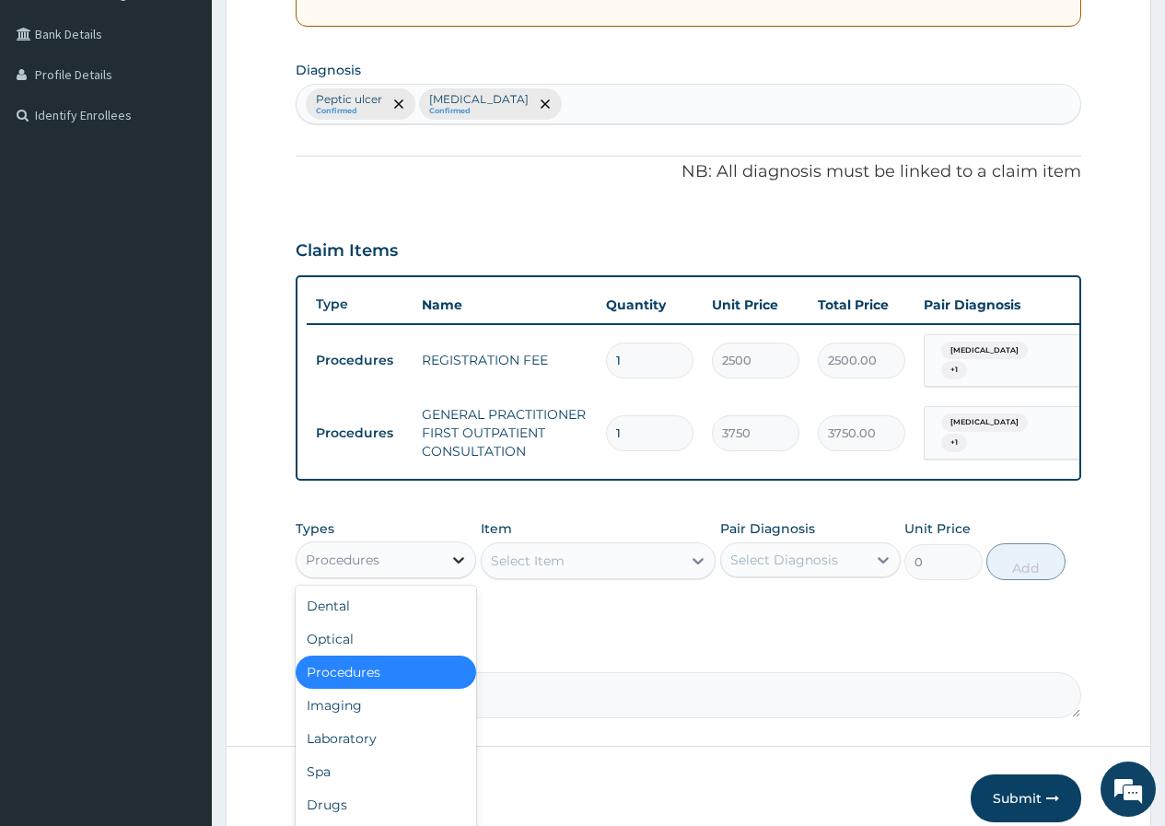
click at [457, 569] on icon at bounding box center [459, 560] width 18 height 18
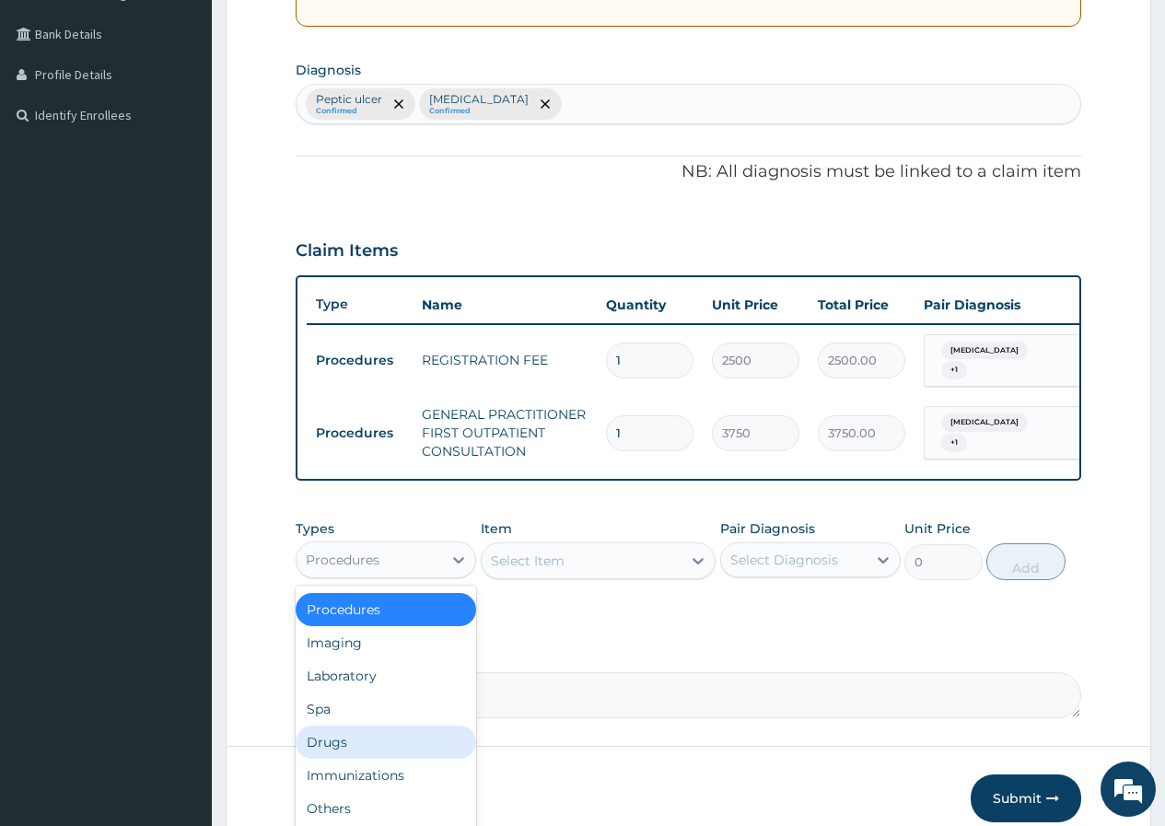
click at [373, 740] on div "Drugs" at bounding box center [386, 742] width 181 height 33
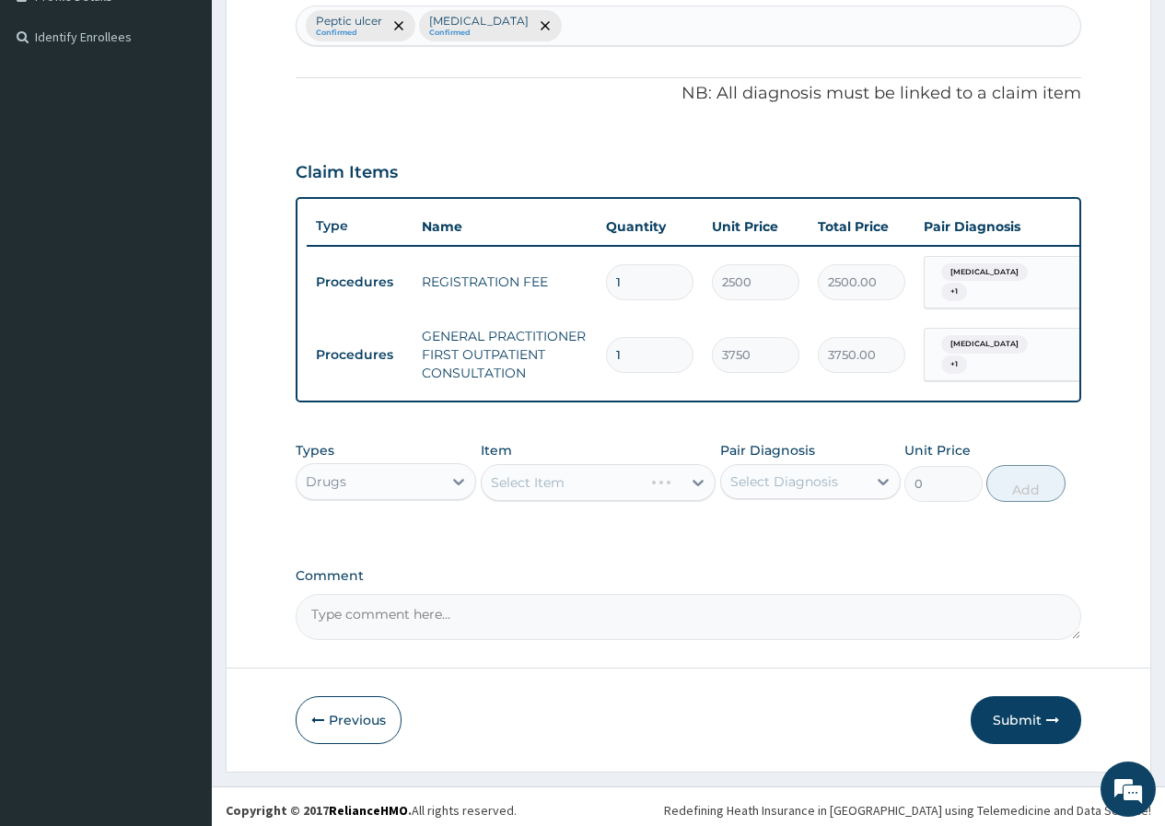
scroll to position [502, 0]
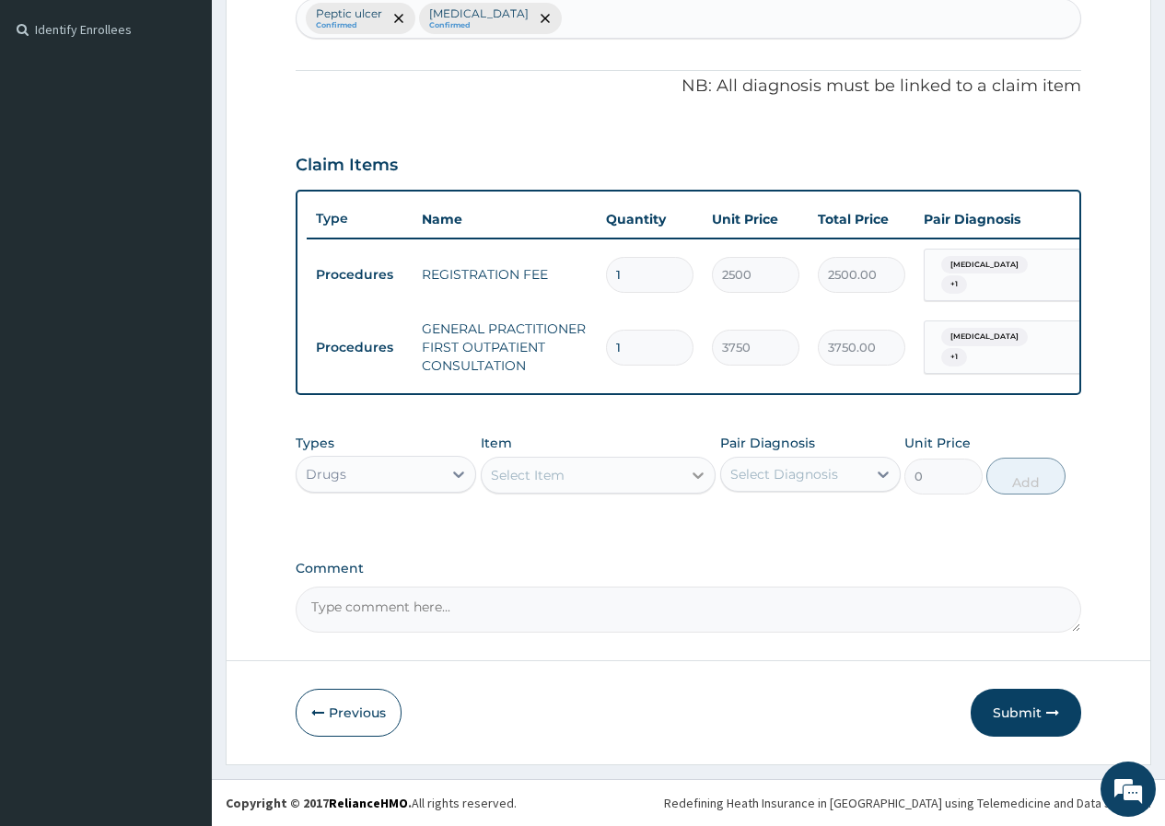
click at [695, 478] on icon at bounding box center [698, 475] width 18 height 18
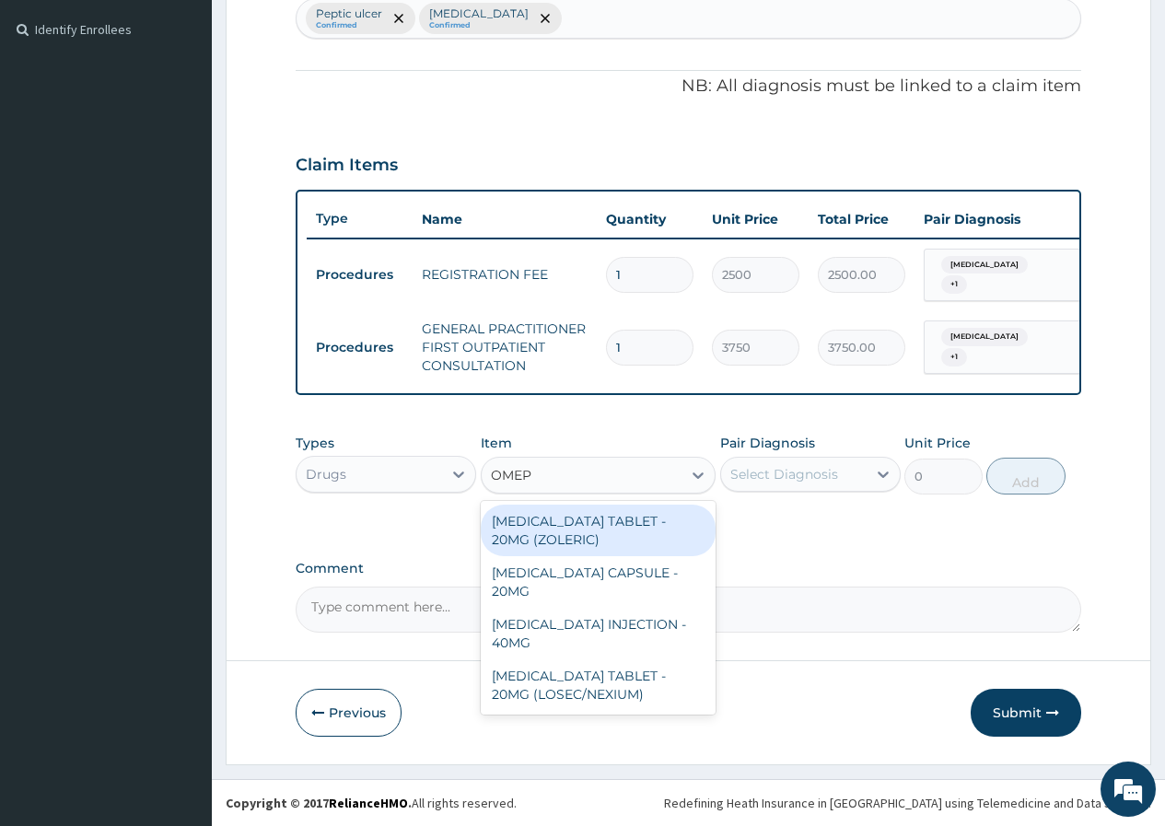
type input "OMEPR"
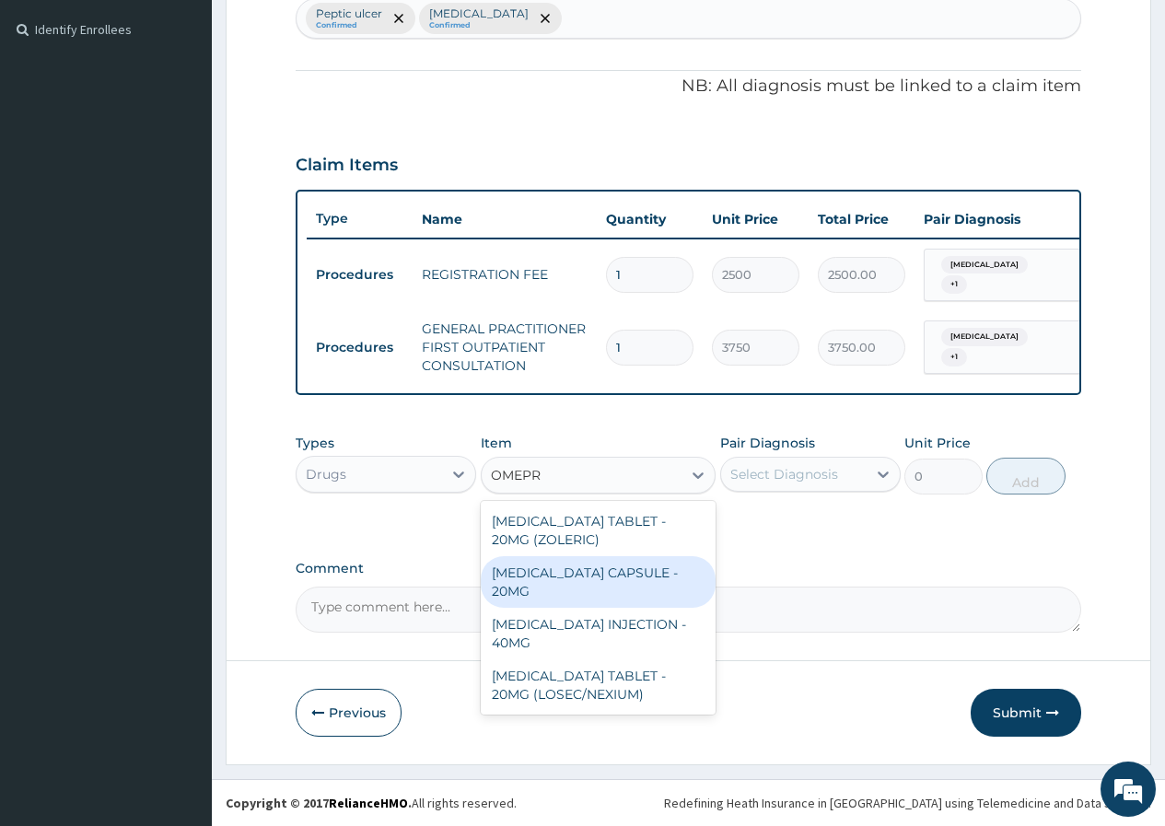
click at [502, 565] on div "OMEPRAZOLE CAPSULE - 20MG" at bounding box center [599, 582] width 236 height 52
type input "140"
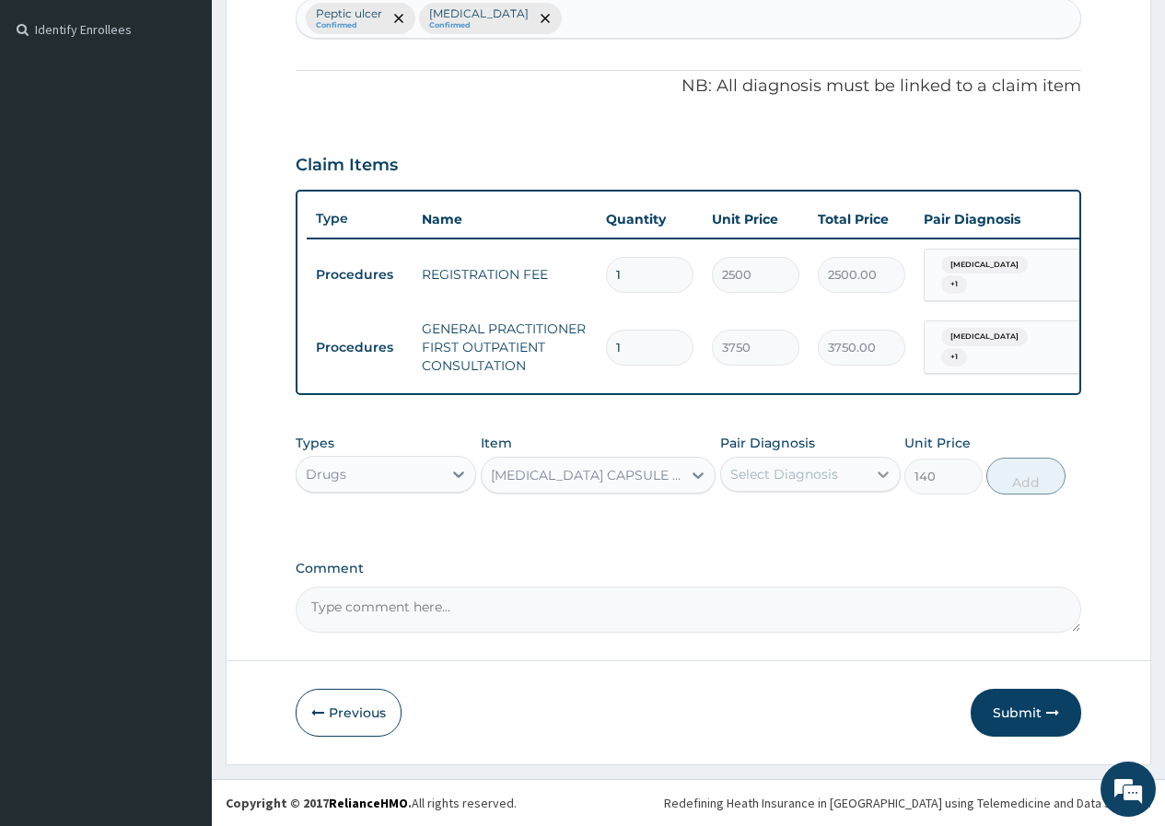
click at [871, 473] on div at bounding box center [883, 474] width 33 height 33
click at [738, 518] on input "checkbox" at bounding box center [737, 521] width 12 height 12
checkbox input "true"
click at [1027, 474] on button "Add" at bounding box center [1026, 476] width 78 height 37
type input "0"
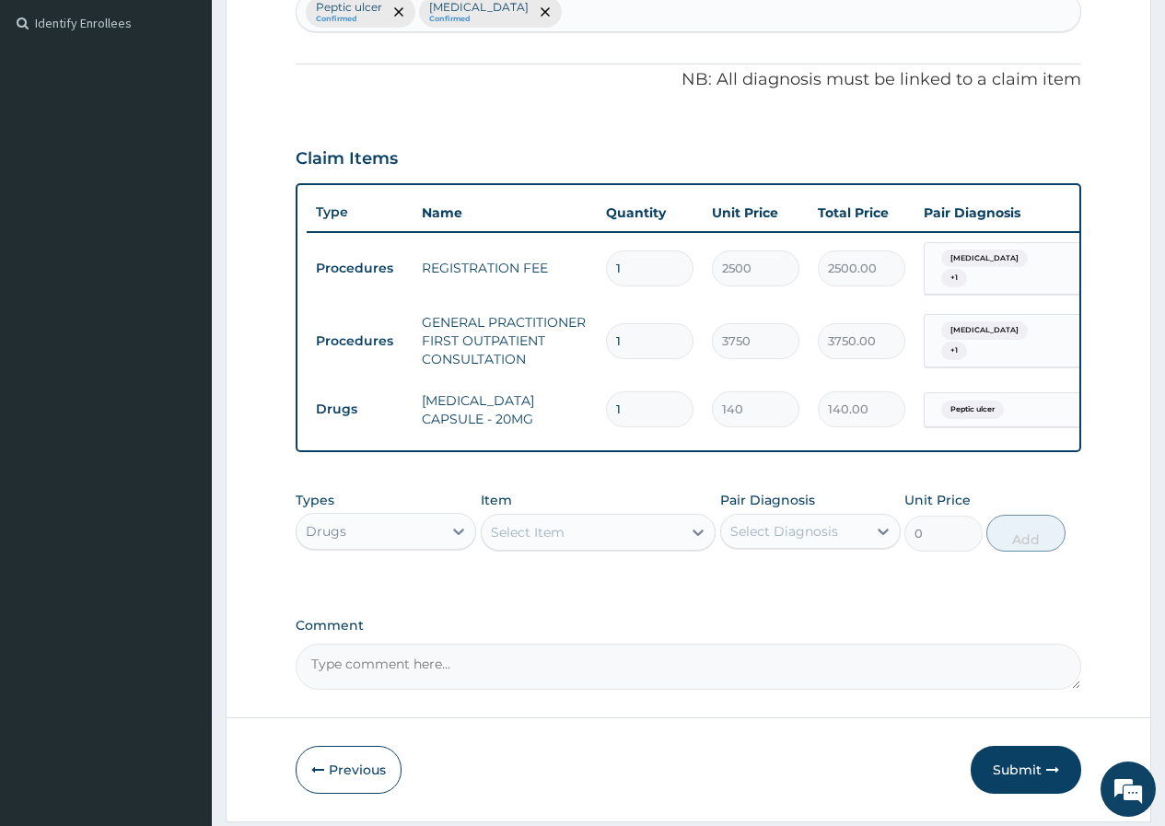
click at [565, 547] on div "Select Item" at bounding box center [582, 532] width 201 height 29
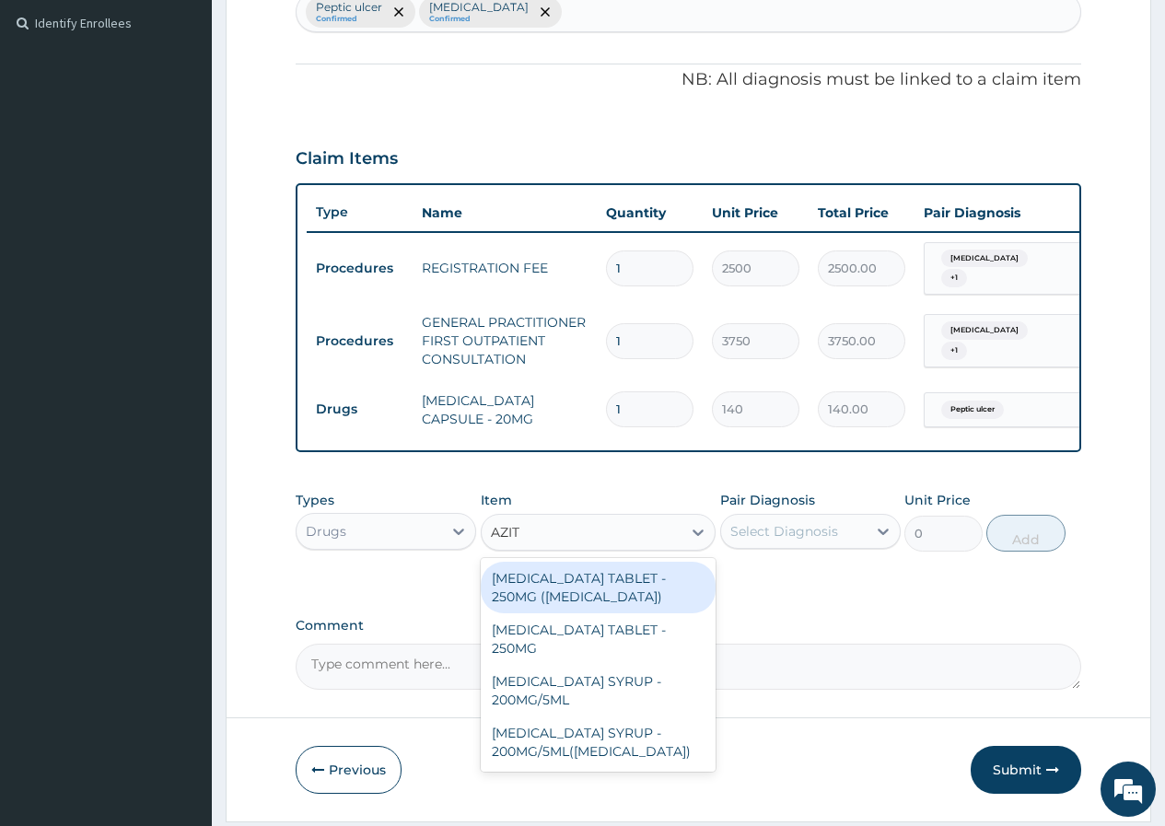
type input "AZITH"
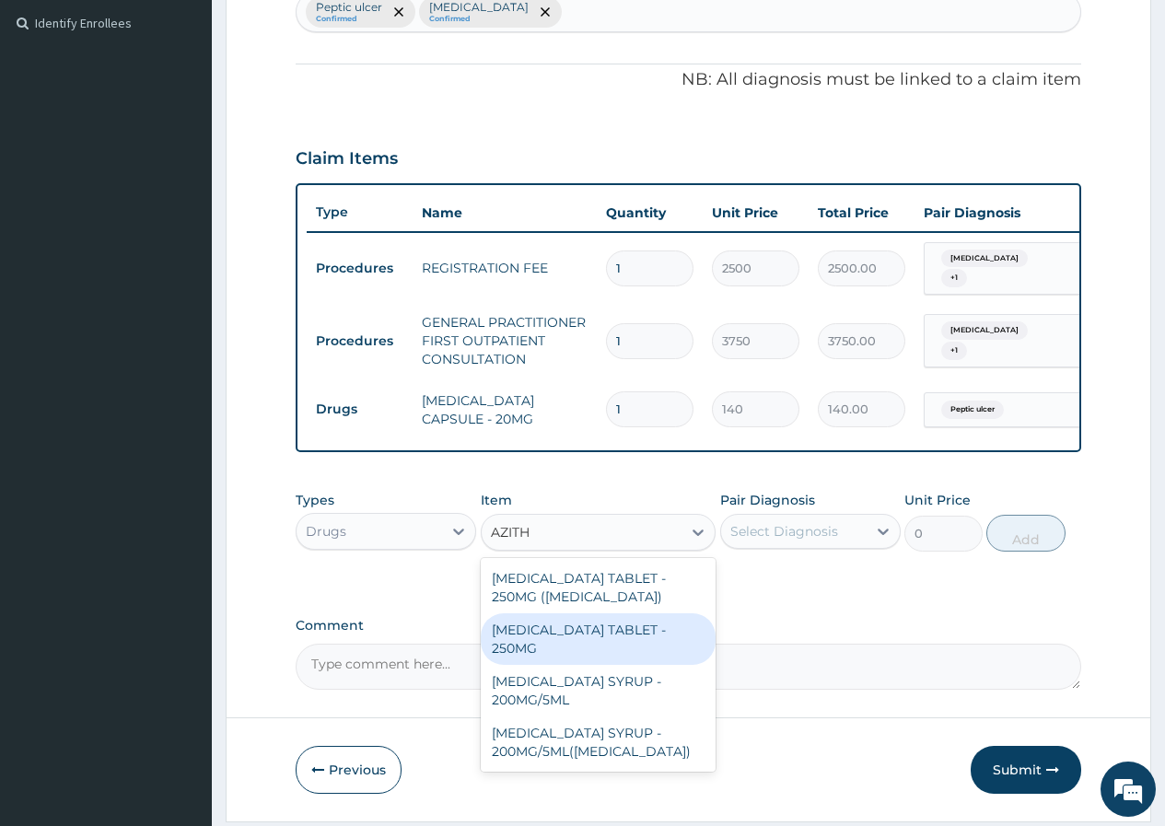
click at [590, 645] on div "AZITHROMYCIN TABLET - 250MG" at bounding box center [599, 640] width 236 height 52
type input "280"
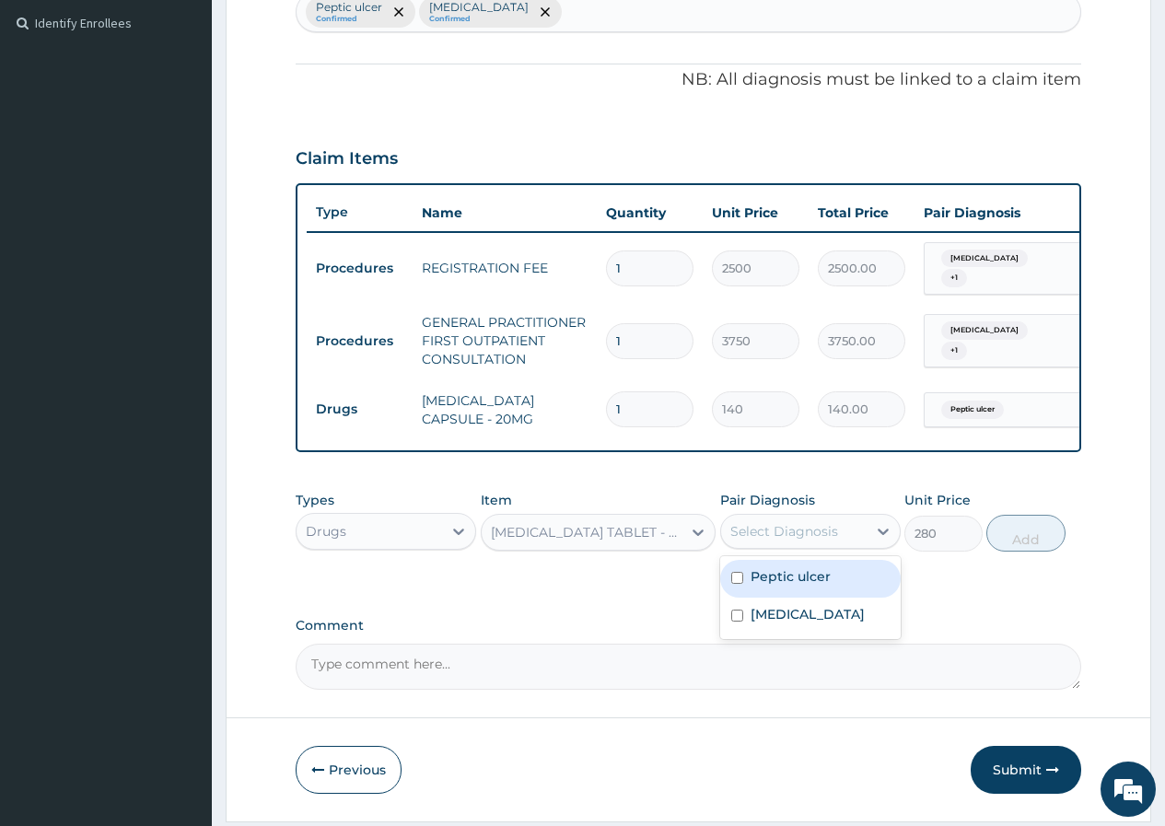
click at [866, 540] on div "Select Diagnosis" at bounding box center [794, 531] width 146 height 29
click at [735, 584] on input "checkbox" at bounding box center [737, 578] width 12 height 12
checkbox input "true"
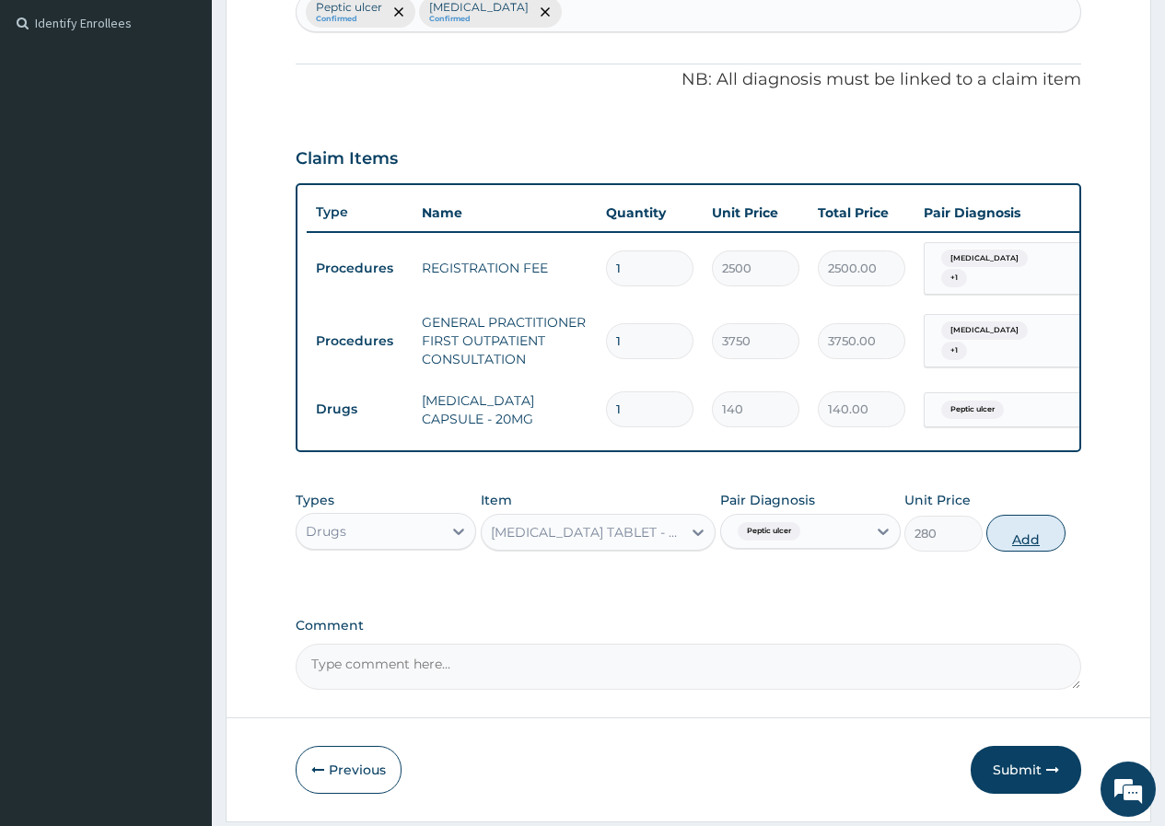
click at [1012, 542] on button "Add" at bounding box center [1026, 533] width 78 height 37
type input "0"
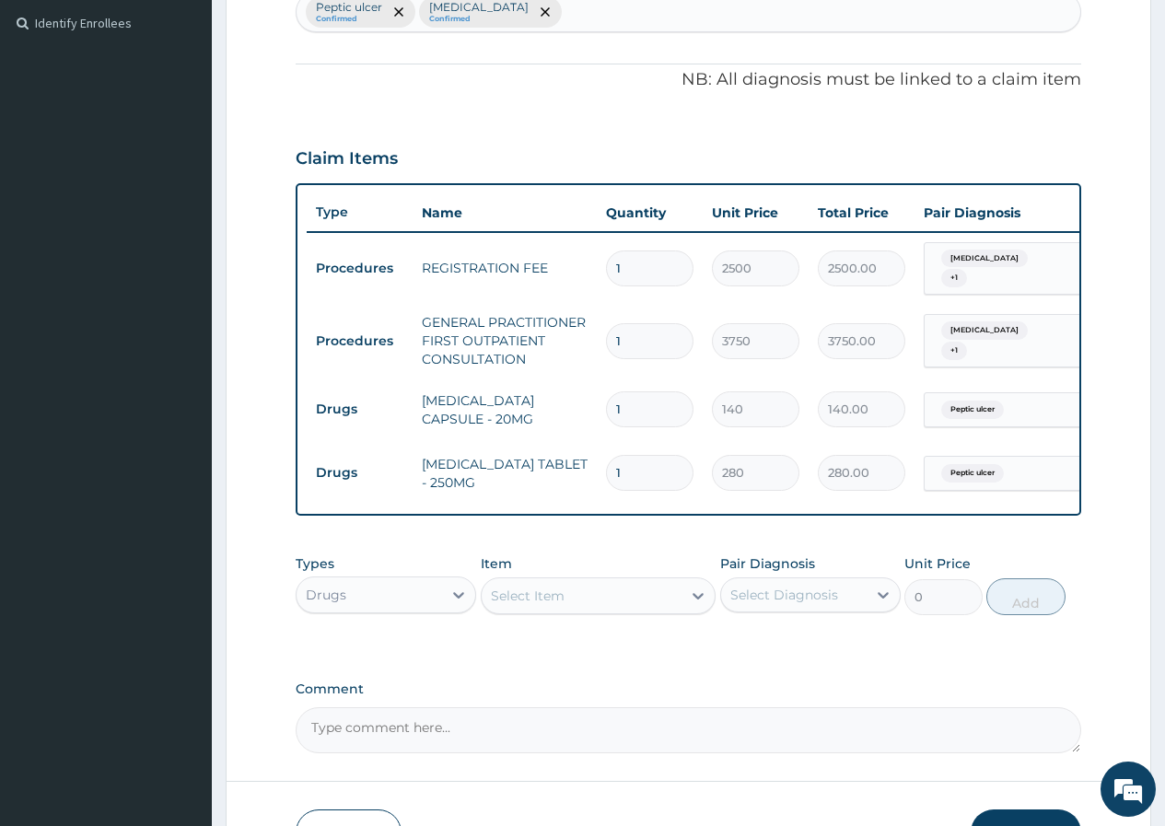
click at [548, 602] on div "Select Item" at bounding box center [528, 596] width 74 height 18
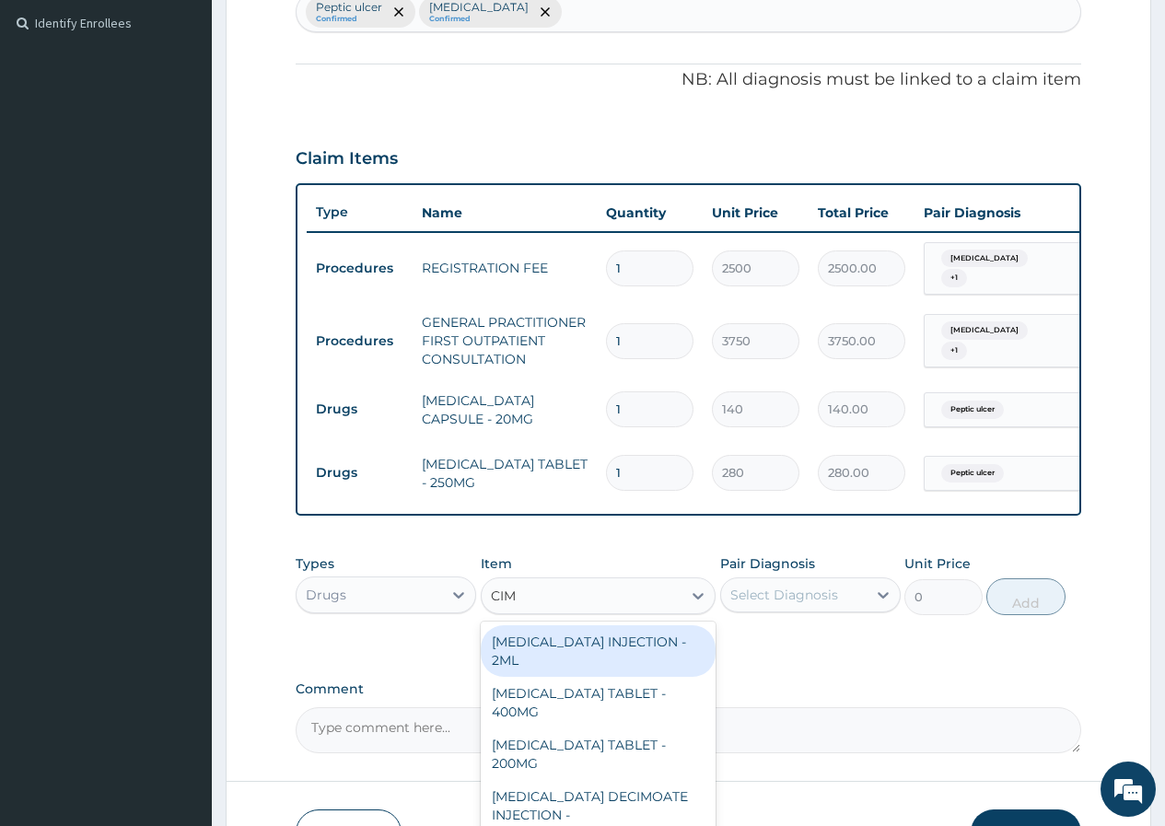
type input "CIME"
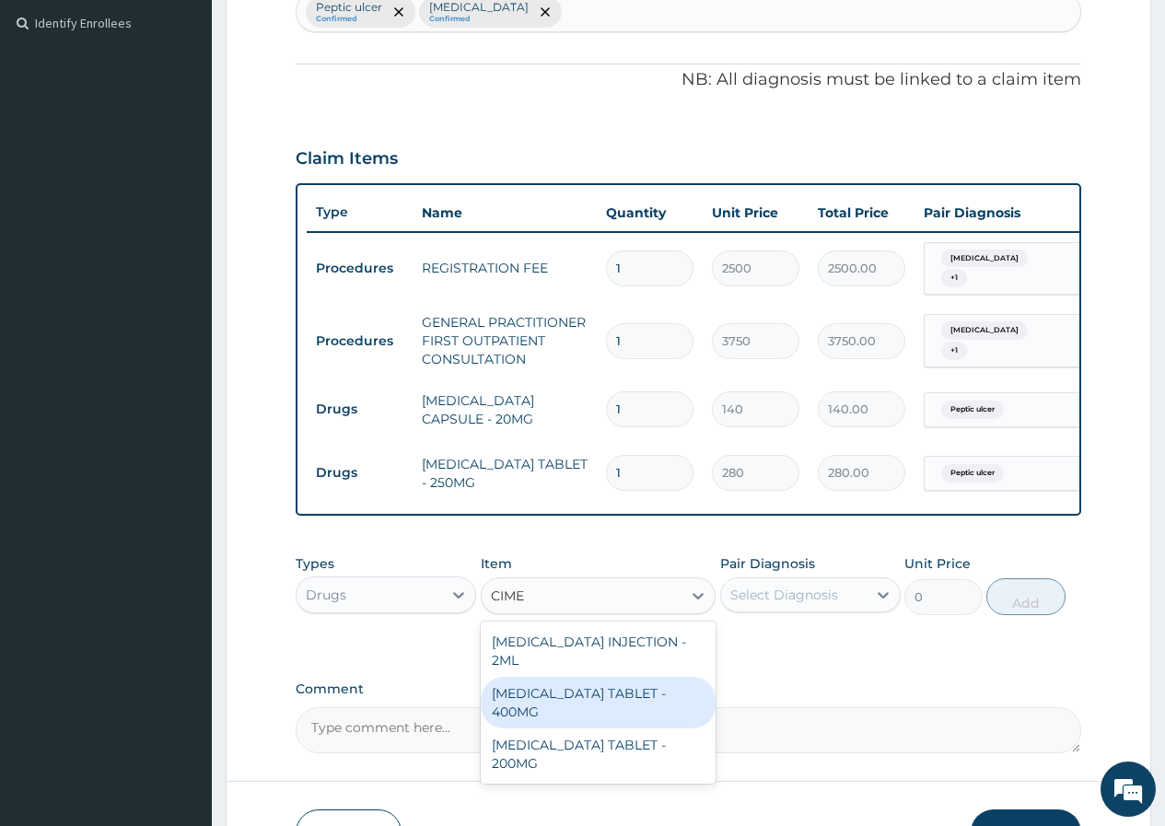
click at [544, 677] on div "CIMETIDINE TABLET - 400MG" at bounding box center [599, 703] width 236 height 52
type input "95.19999999999999"
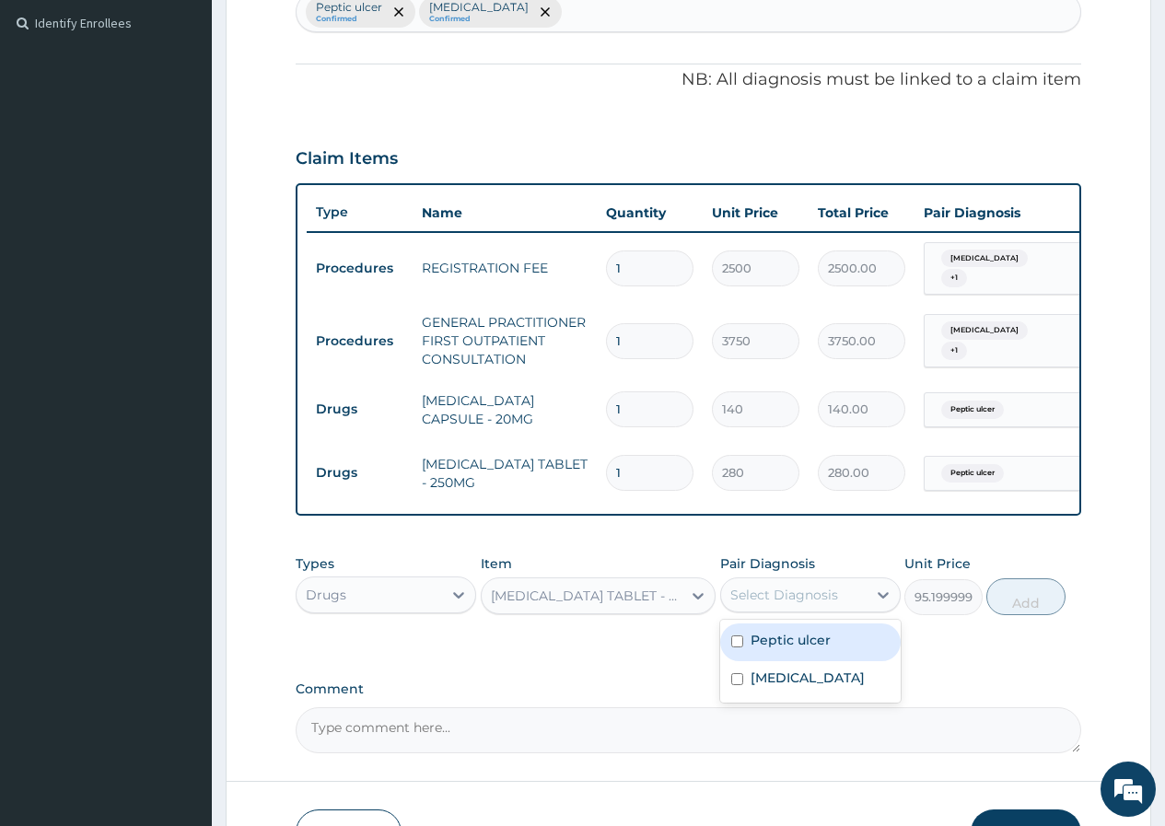
drag, startPoint x: 875, startPoint y: 602, endPoint x: 824, endPoint y: 614, distance: 52.1
click at [871, 603] on div at bounding box center [883, 595] width 33 height 33
click at [731, 646] on input "checkbox" at bounding box center [737, 642] width 12 height 12
checkbox input "true"
click at [1046, 606] on button "Add" at bounding box center [1026, 597] width 78 height 37
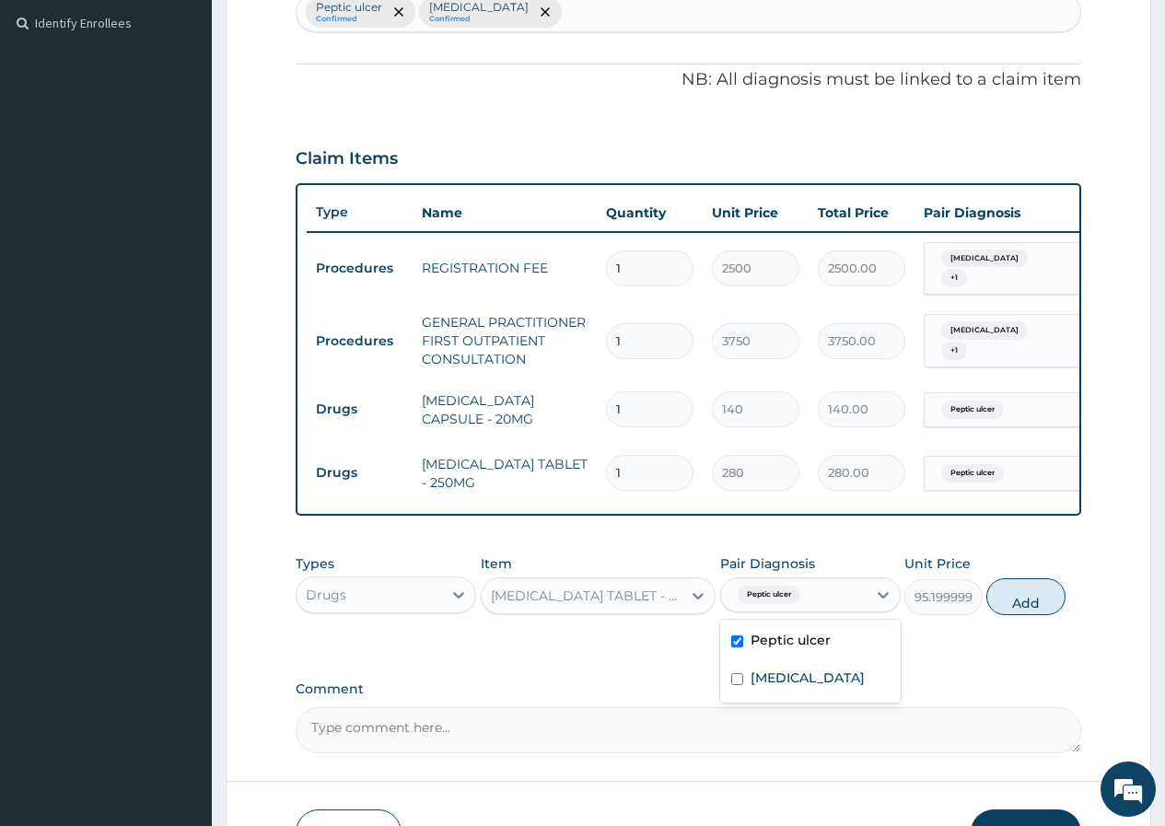
type input "0"
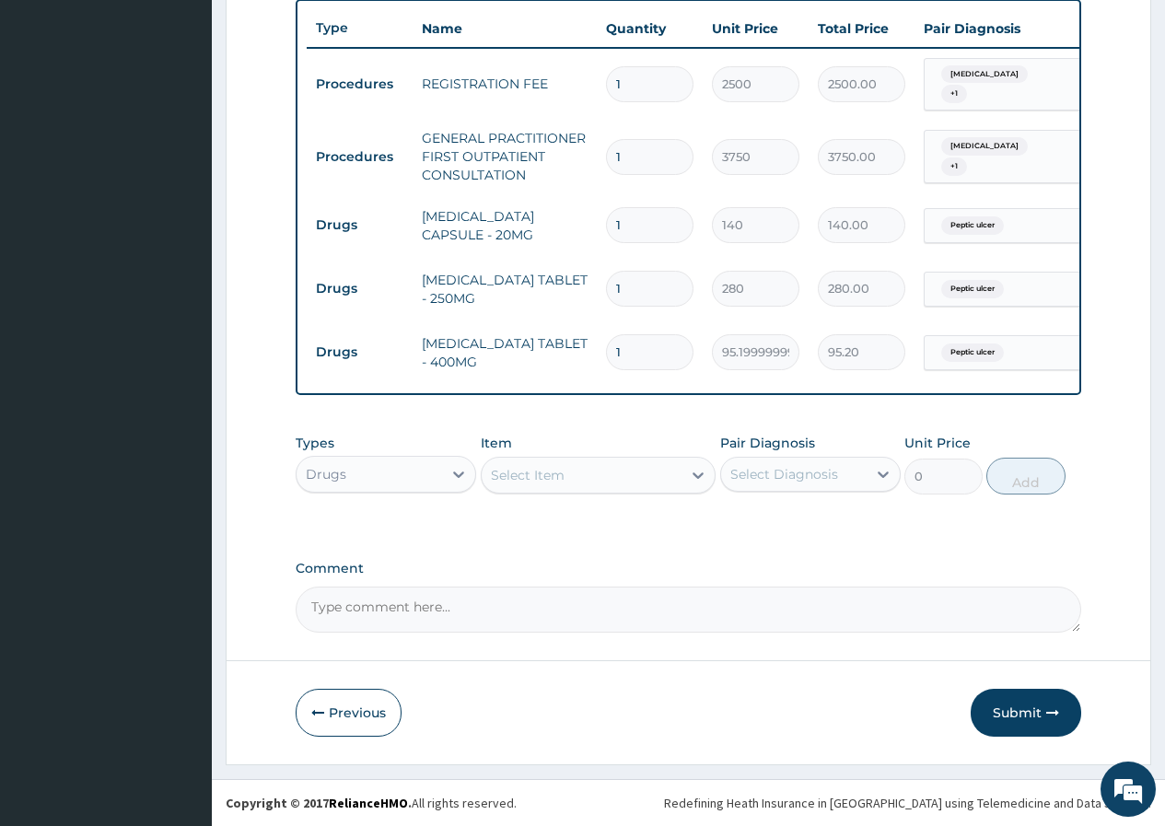
scroll to position [693, 0]
click at [590, 472] on div "Select Item" at bounding box center [582, 475] width 201 height 29
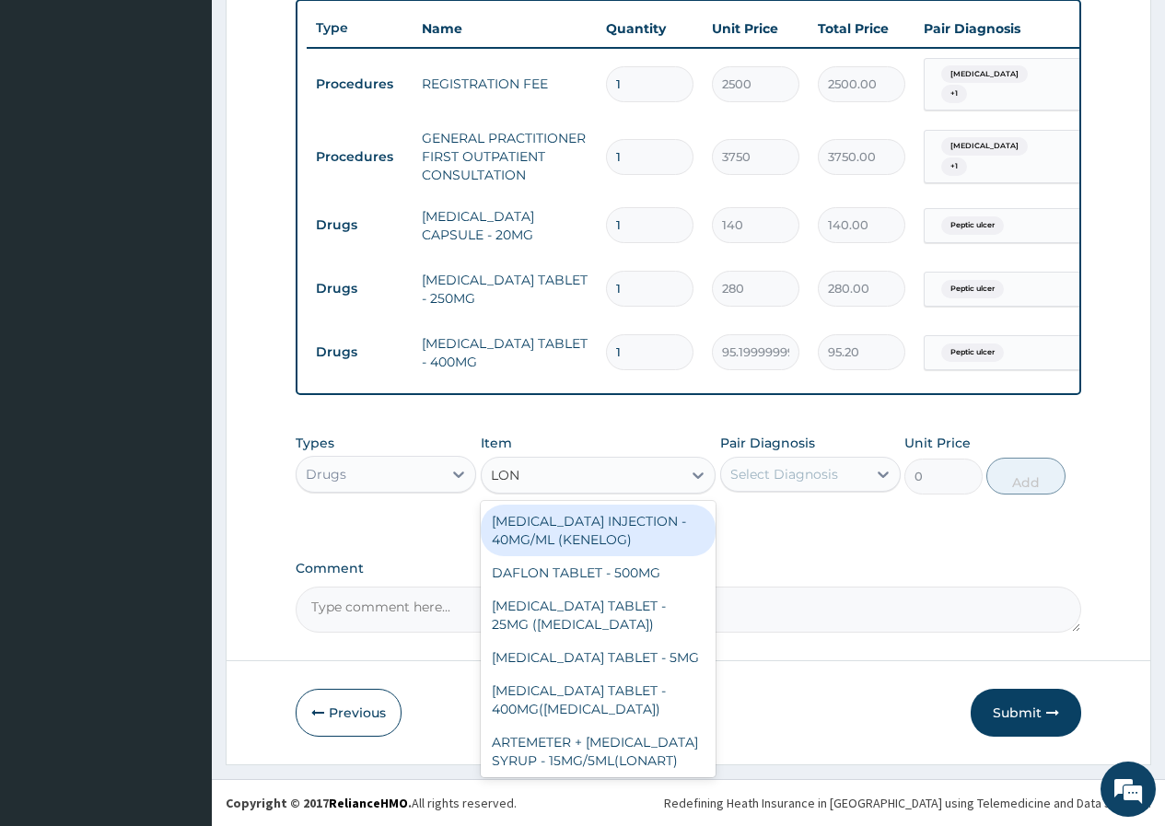
type input "LONA"
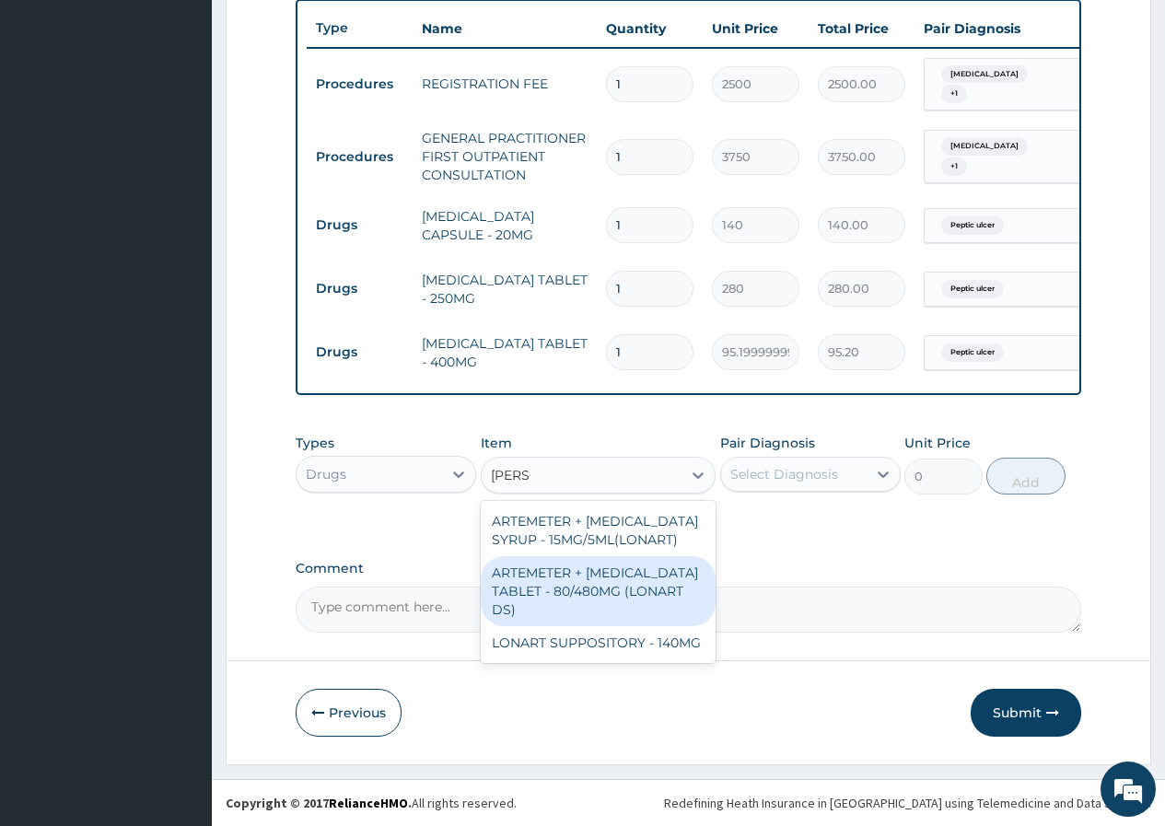
click at [608, 590] on div "ARTEMETER + LUMEFANTRINE TABLET - 80/480MG (LONART DS)" at bounding box center [599, 591] width 236 height 70
type input "588"
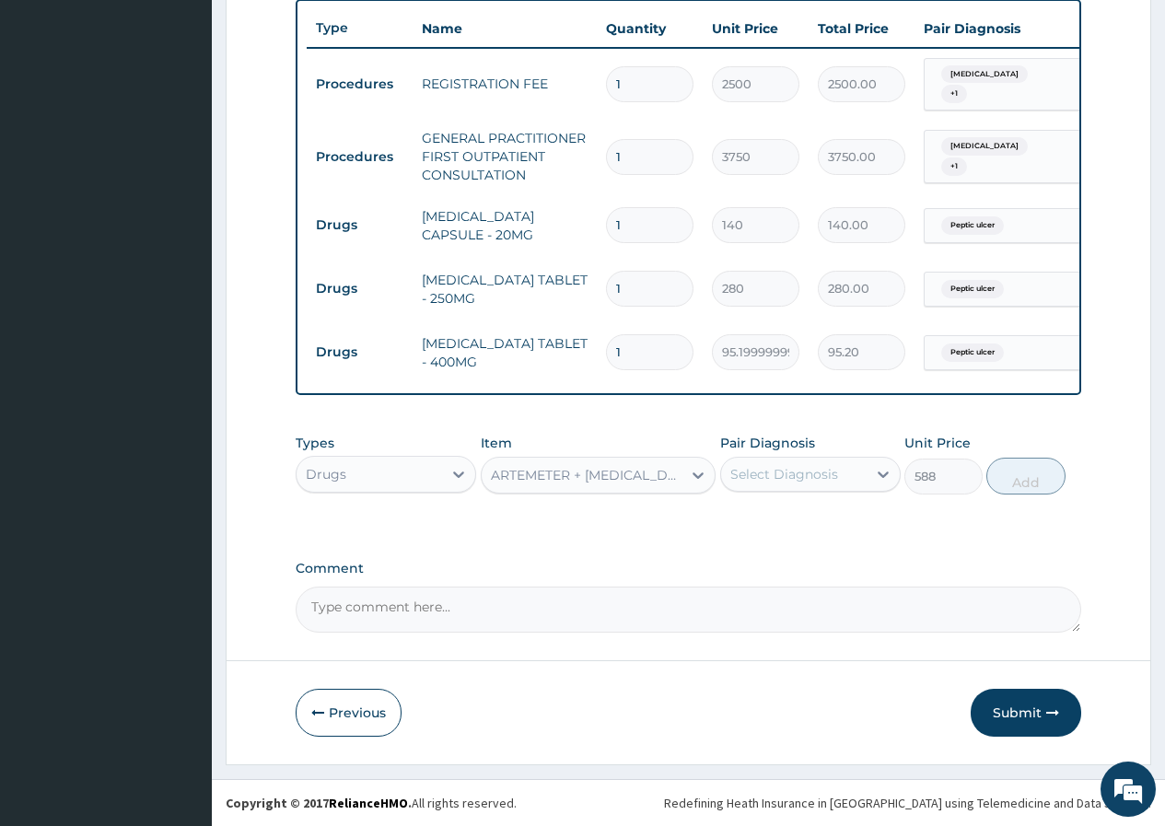
click at [799, 475] on div "Select Diagnosis" at bounding box center [785, 474] width 108 height 18
click at [736, 561] on input "checkbox" at bounding box center [737, 559] width 12 height 12
checkbox input "true"
click at [1044, 474] on button "Add" at bounding box center [1026, 476] width 78 height 37
type input "0"
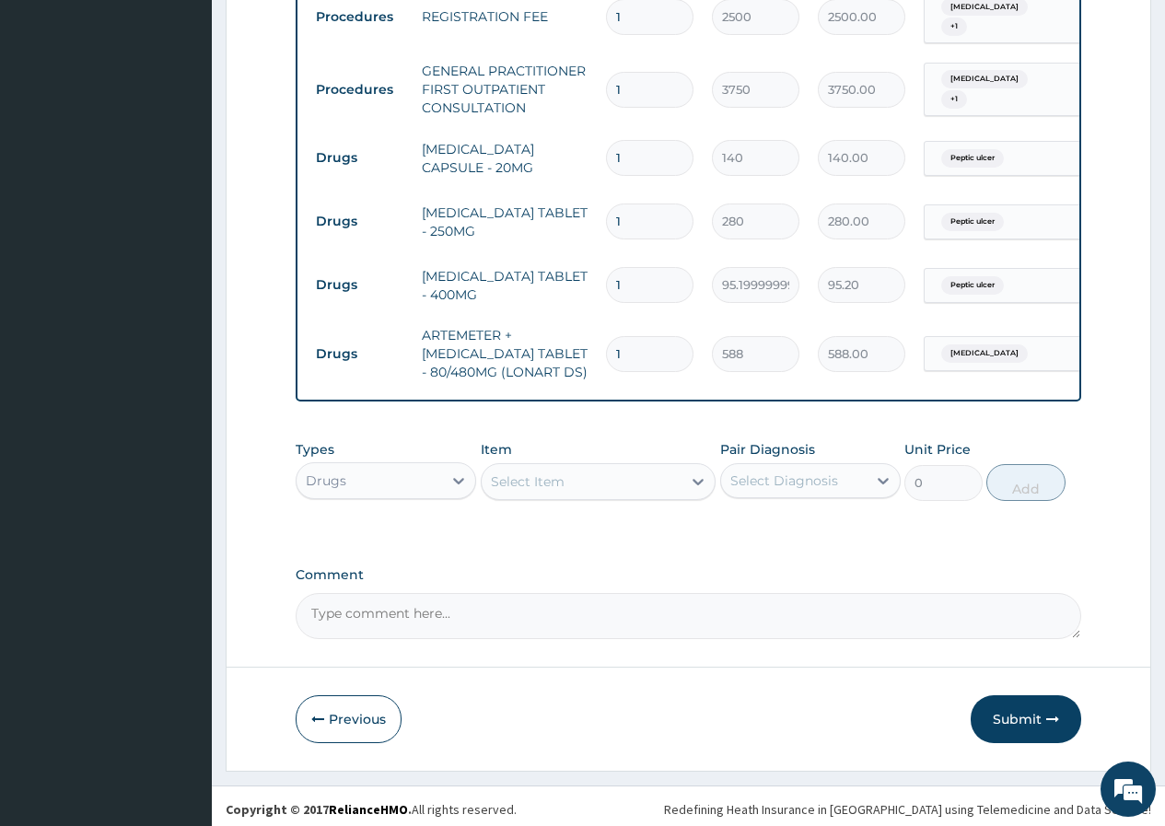
scroll to position [766, 0]
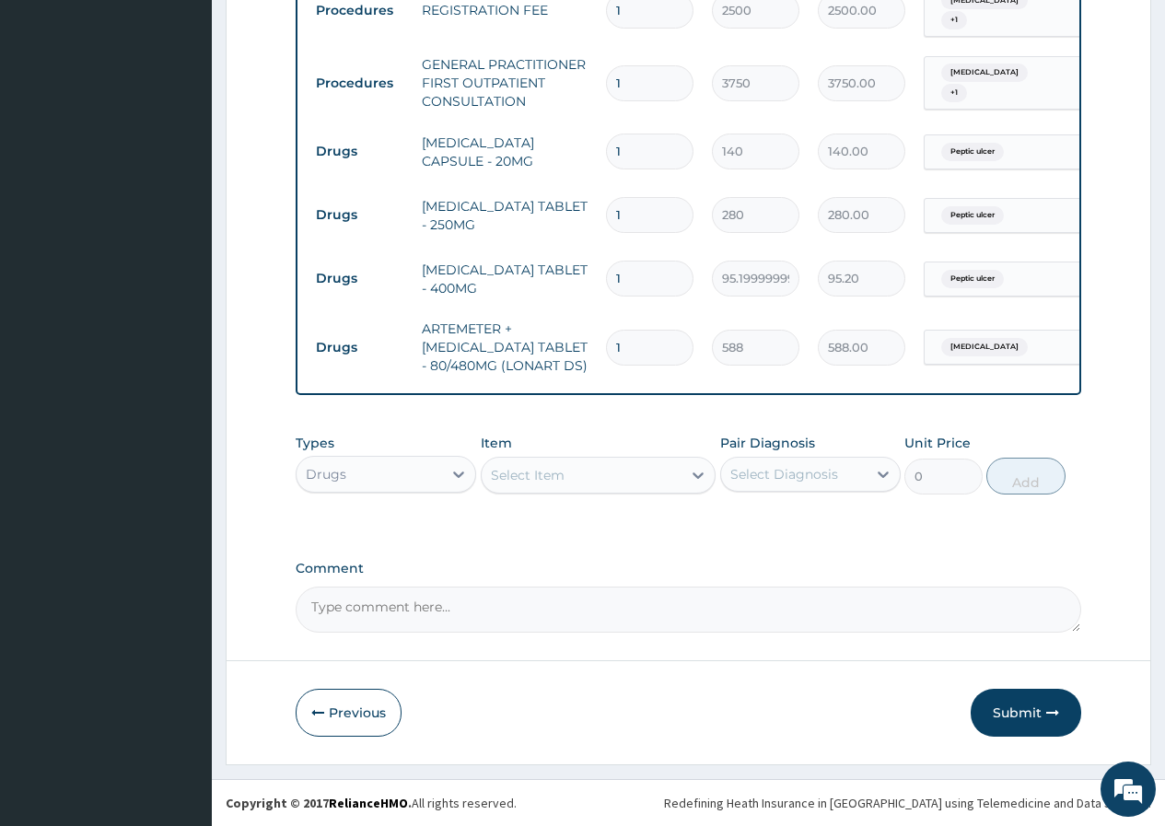
click at [651, 489] on div "Select Item" at bounding box center [582, 475] width 201 height 29
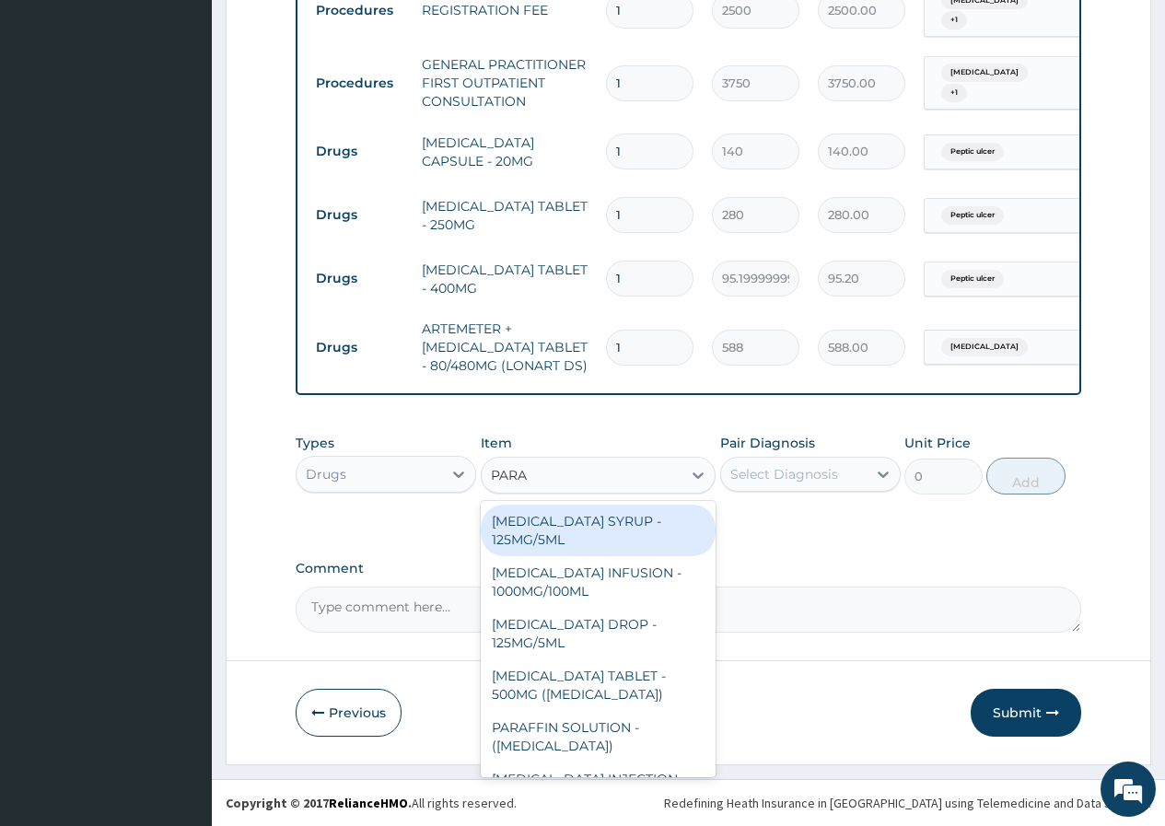
type input "PARAC"
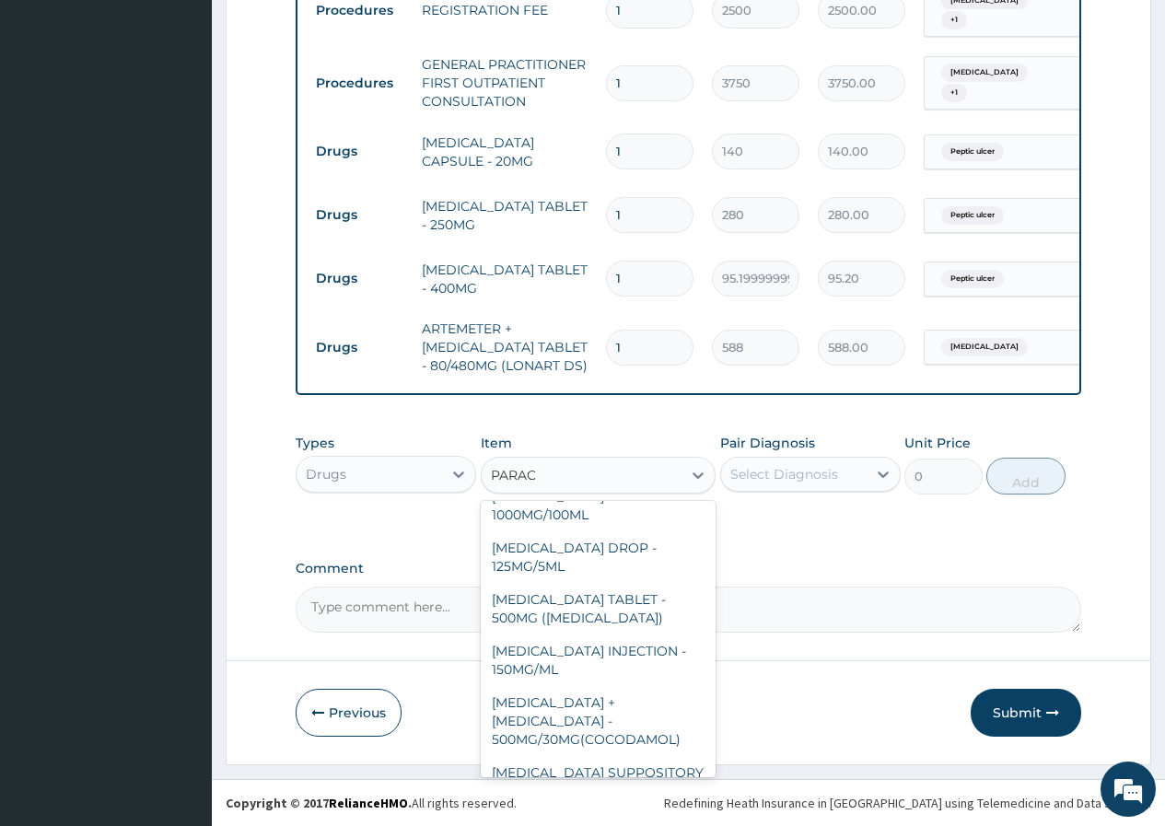
scroll to position [214, 0]
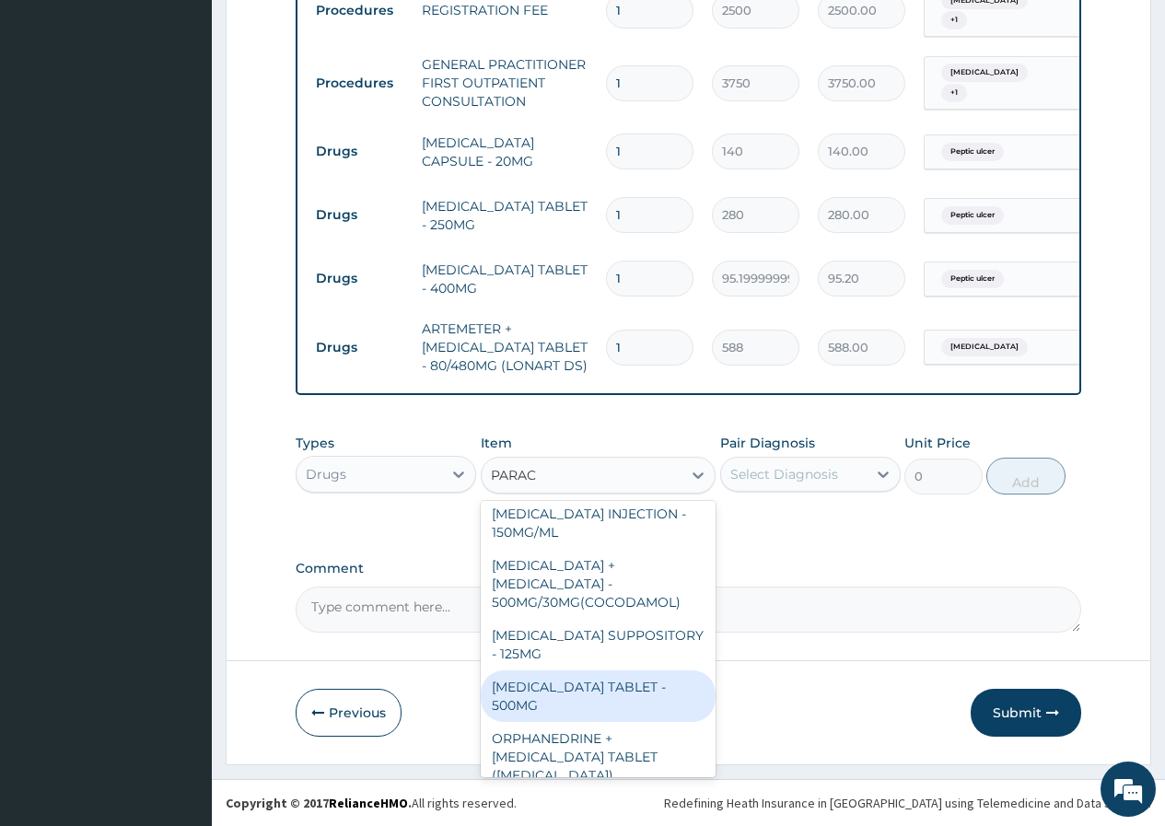
click at [583, 671] on div "PARACETAMOL TABLET - 500MG" at bounding box center [599, 697] width 236 height 52
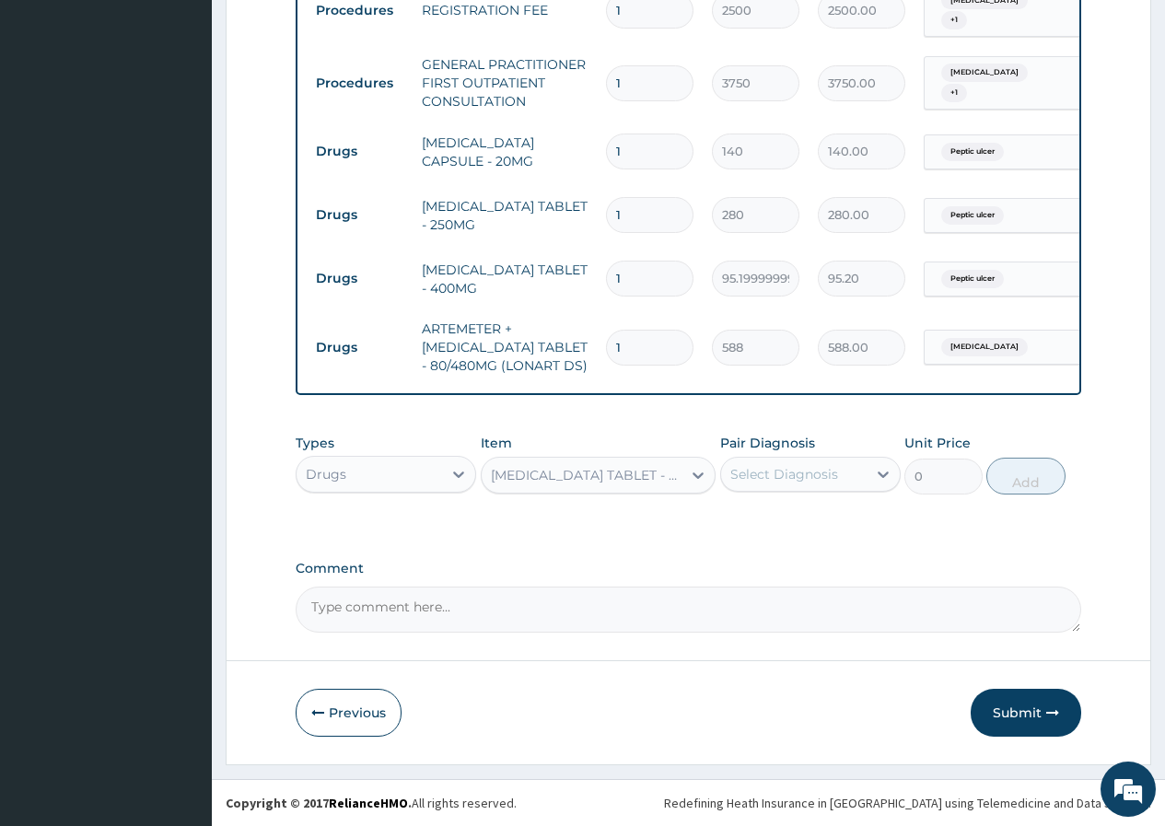
type input "33.599999999999994"
click at [860, 468] on div "Select Diagnosis" at bounding box center [794, 474] width 146 height 29
click at [736, 555] on input "checkbox" at bounding box center [737, 559] width 12 height 12
checkbox input "true"
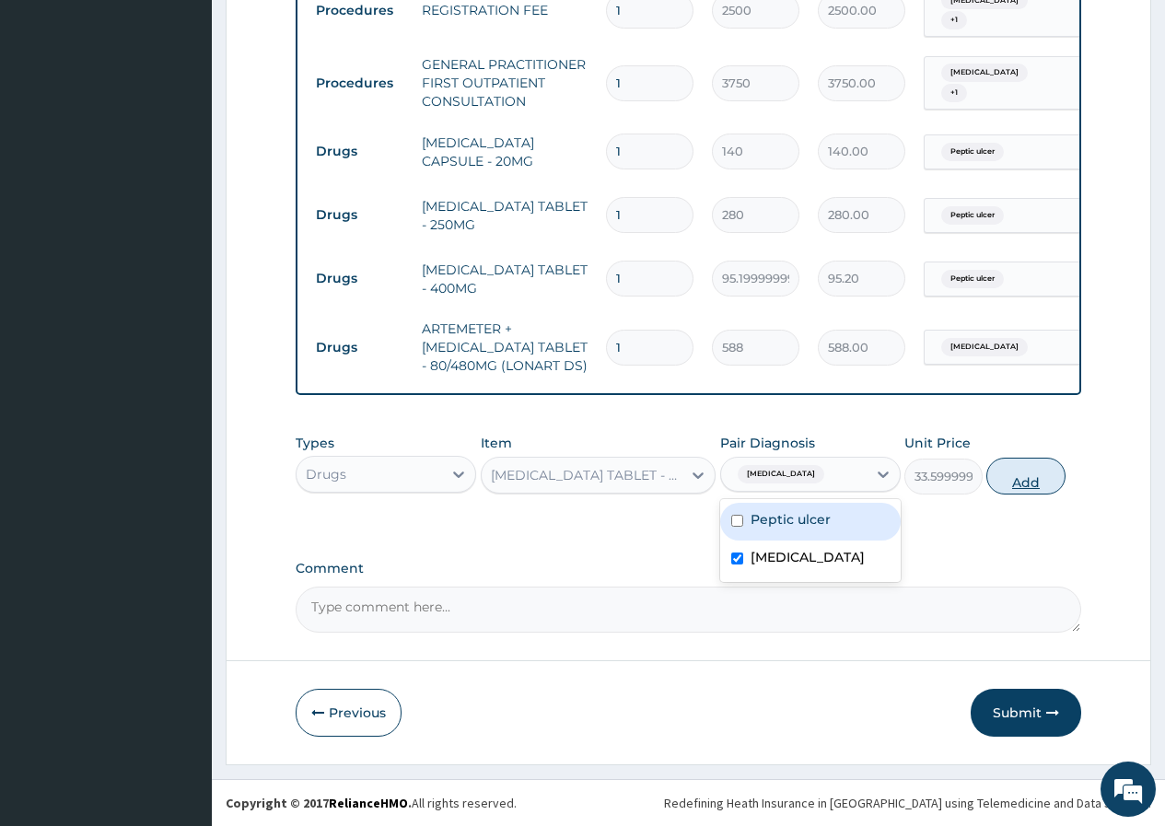
click at [1029, 481] on button "Add" at bounding box center [1026, 476] width 78 height 37
type input "0"
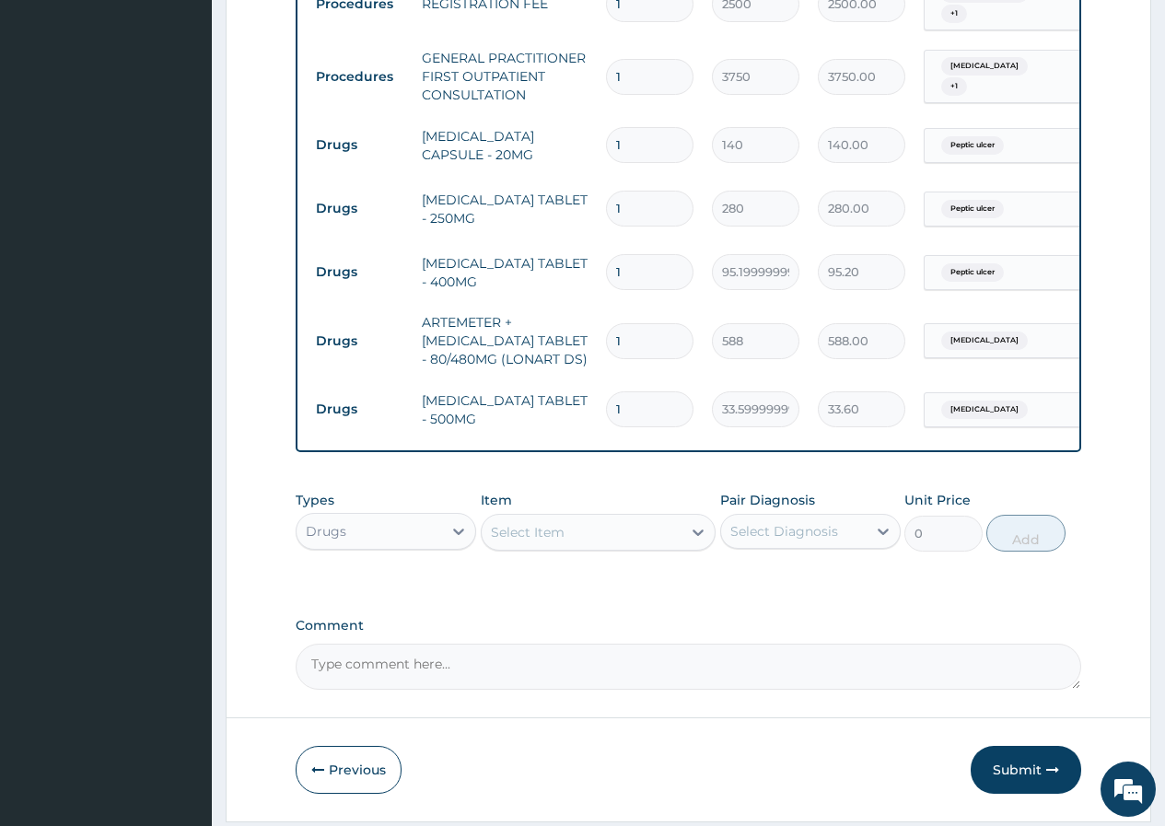
click at [603, 141] on td "1" at bounding box center [650, 145] width 106 height 54
type input "2"
type input "280.00"
type input "20"
type input "2800.00"
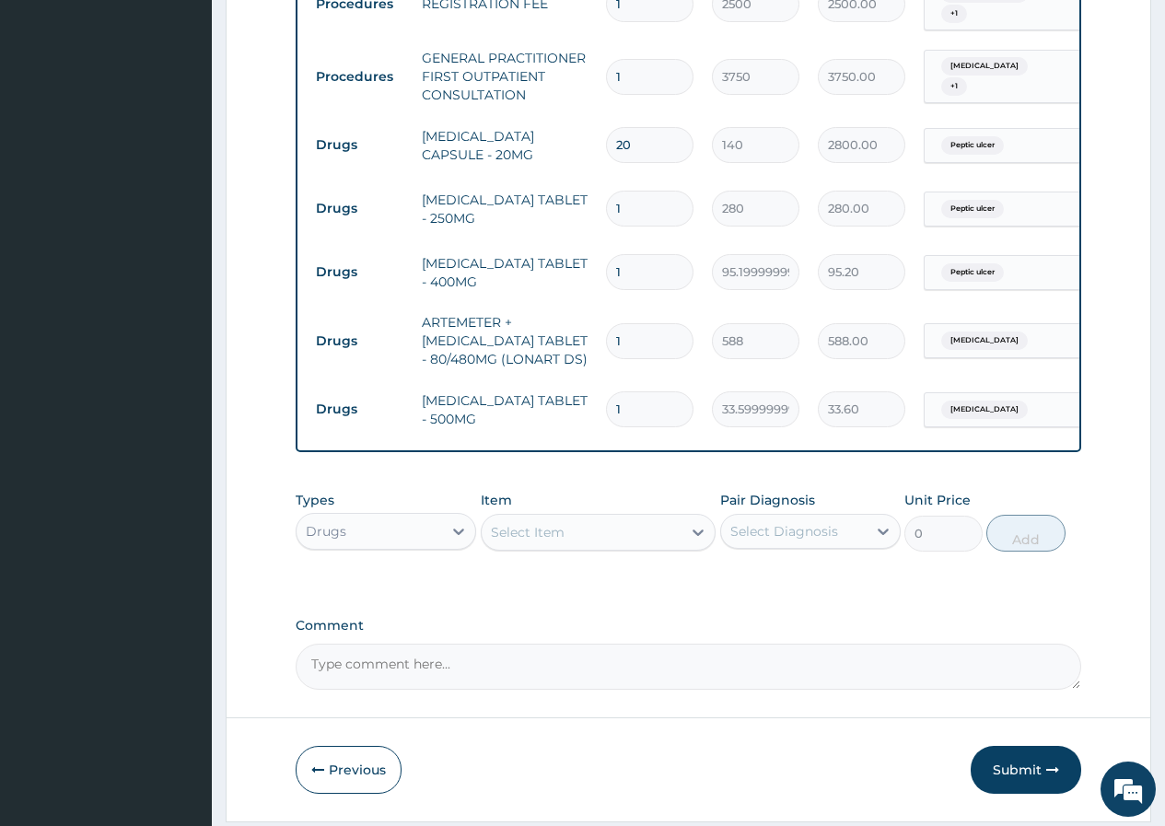
type input "20"
click at [649, 201] on input "1" at bounding box center [650, 209] width 88 height 36
drag, startPoint x: 628, startPoint y: 207, endPoint x: 605, endPoint y: 205, distance: 23.1
click at [607, 205] on input "1" at bounding box center [650, 209] width 88 height 36
type input "2"
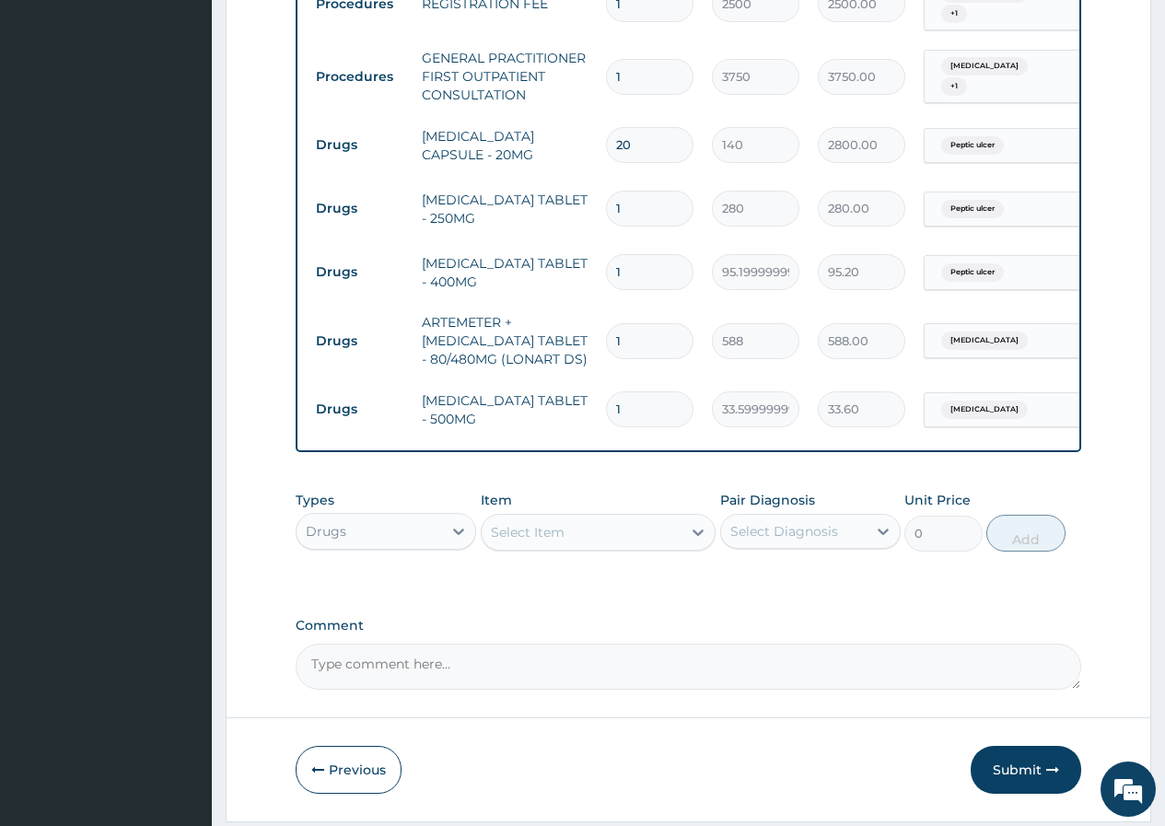
type input "560.00"
type input "20"
type input "5600.00"
type input "20"
click at [645, 265] on input "1" at bounding box center [650, 272] width 88 height 36
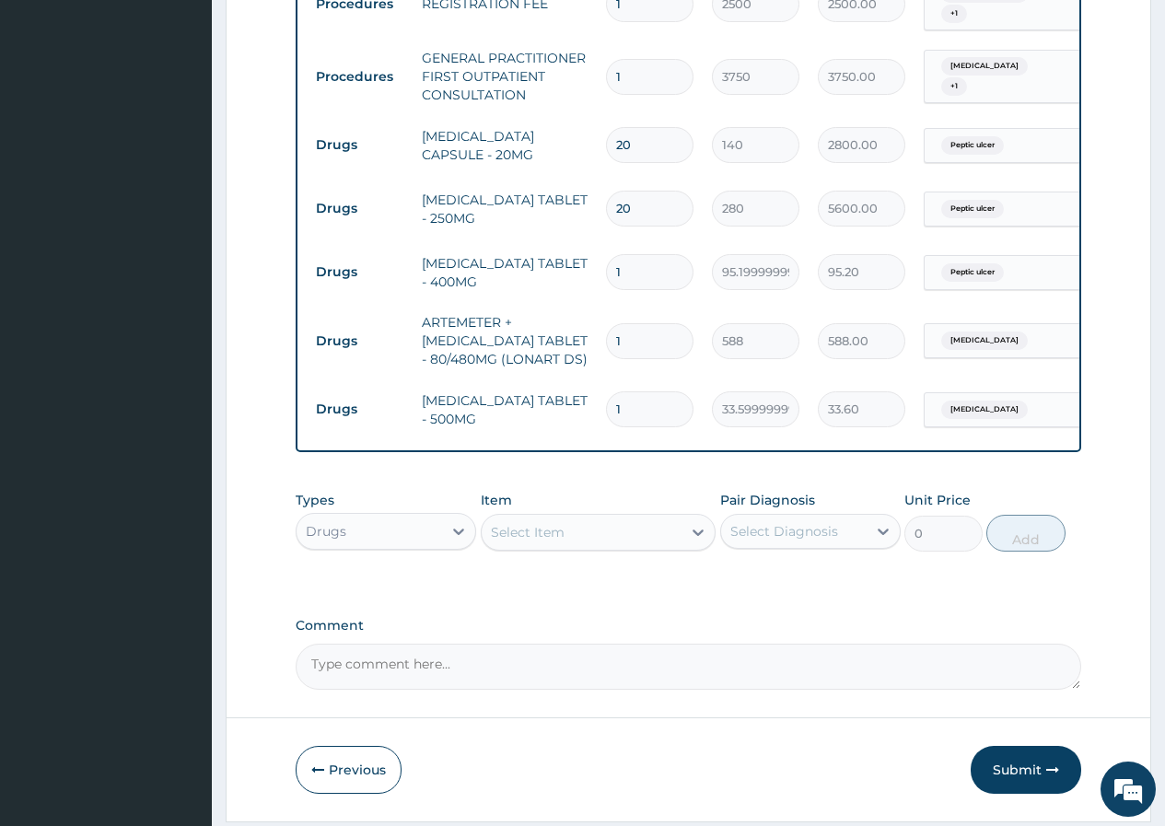
drag, startPoint x: 626, startPoint y: 341, endPoint x: 591, endPoint y: 323, distance: 39.1
click at [591, 323] on tr "Drugs ARTEMETER + LUMEFANTRINE TABLET - 80/480MG (LONART DS) 1 588 588.00 Malar…" at bounding box center [758, 341] width 903 height 74
type input "6"
type input "3528.00"
type input "6"
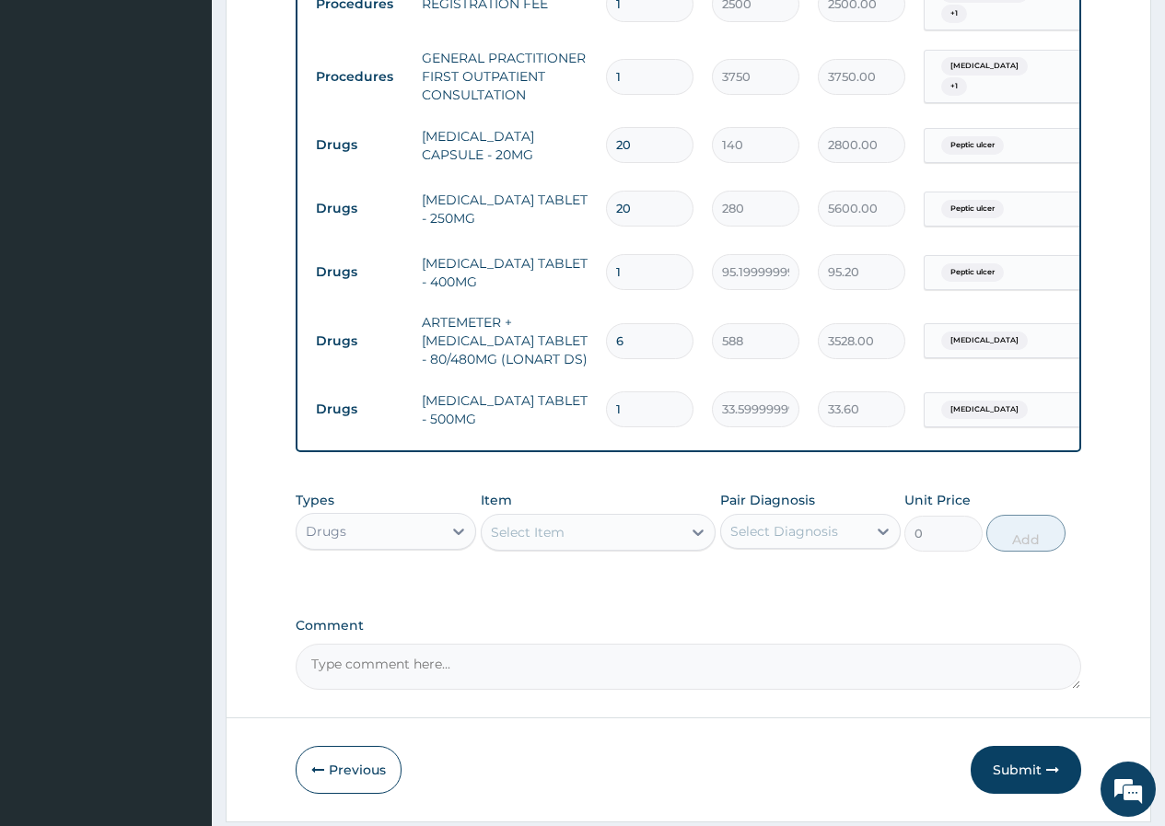
click at [635, 406] on input "1" at bounding box center [650, 410] width 88 height 36
type input "18"
type input "604.80"
type input "18"
click at [640, 269] on input "1" at bounding box center [650, 272] width 88 height 36
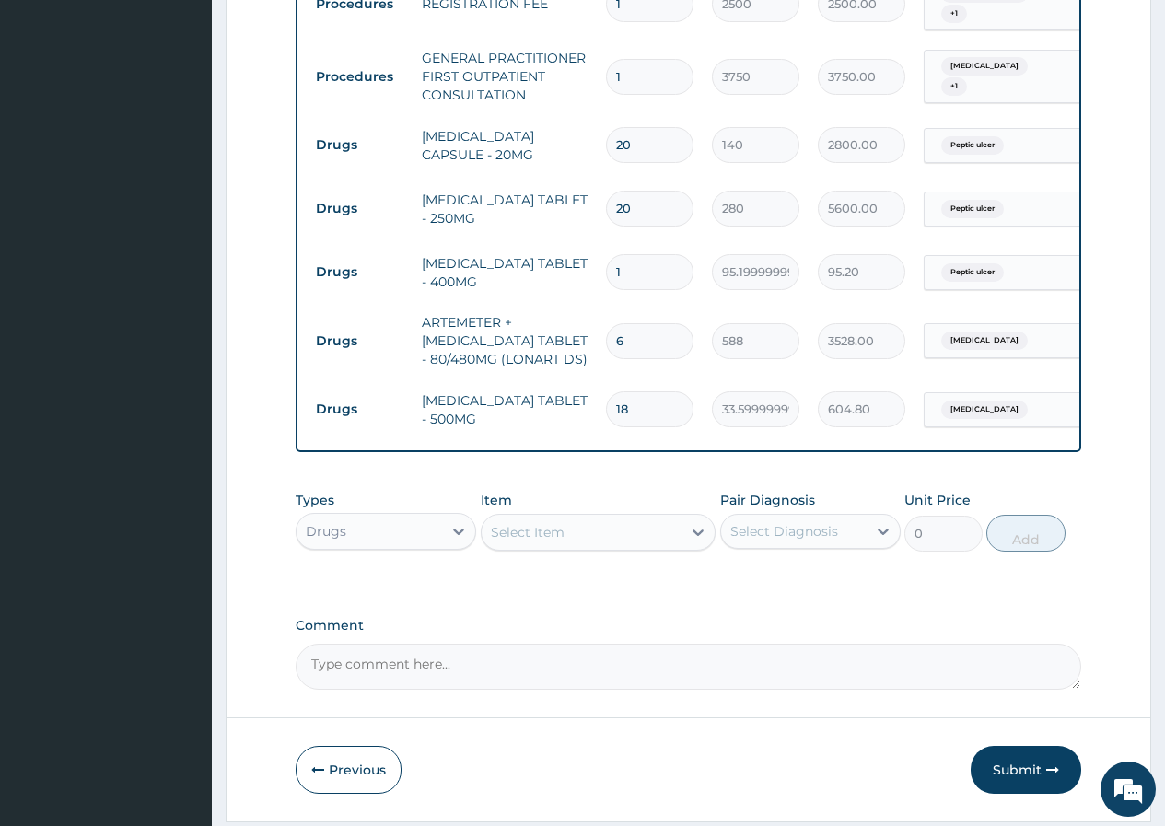
type input "10"
type input "952.00"
type input "10"
click at [696, 314] on td "6" at bounding box center [650, 341] width 106 height 54
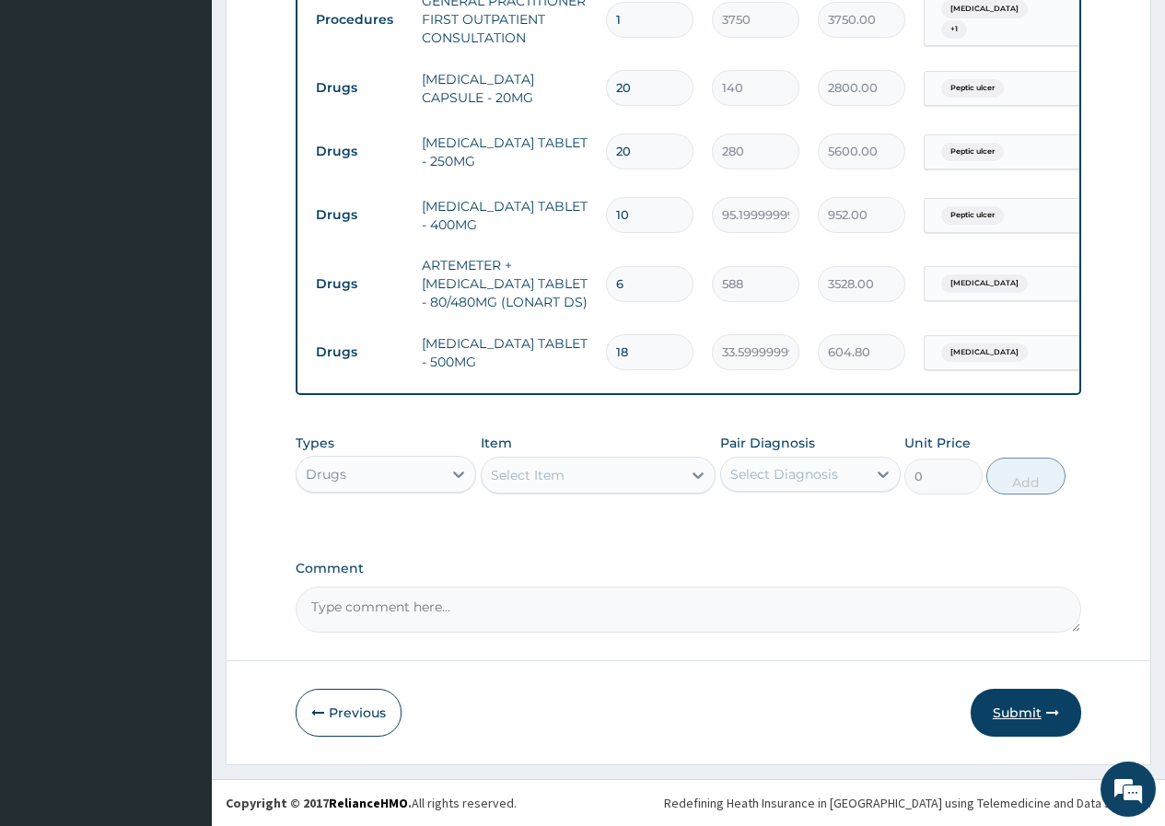
click at [1023, 710] on button "Submit" at bounding box center [1026, 713] width 111 height 48
click at [384, 714] on button "Previous" at bounding box center [349, 713] width 106 height 48
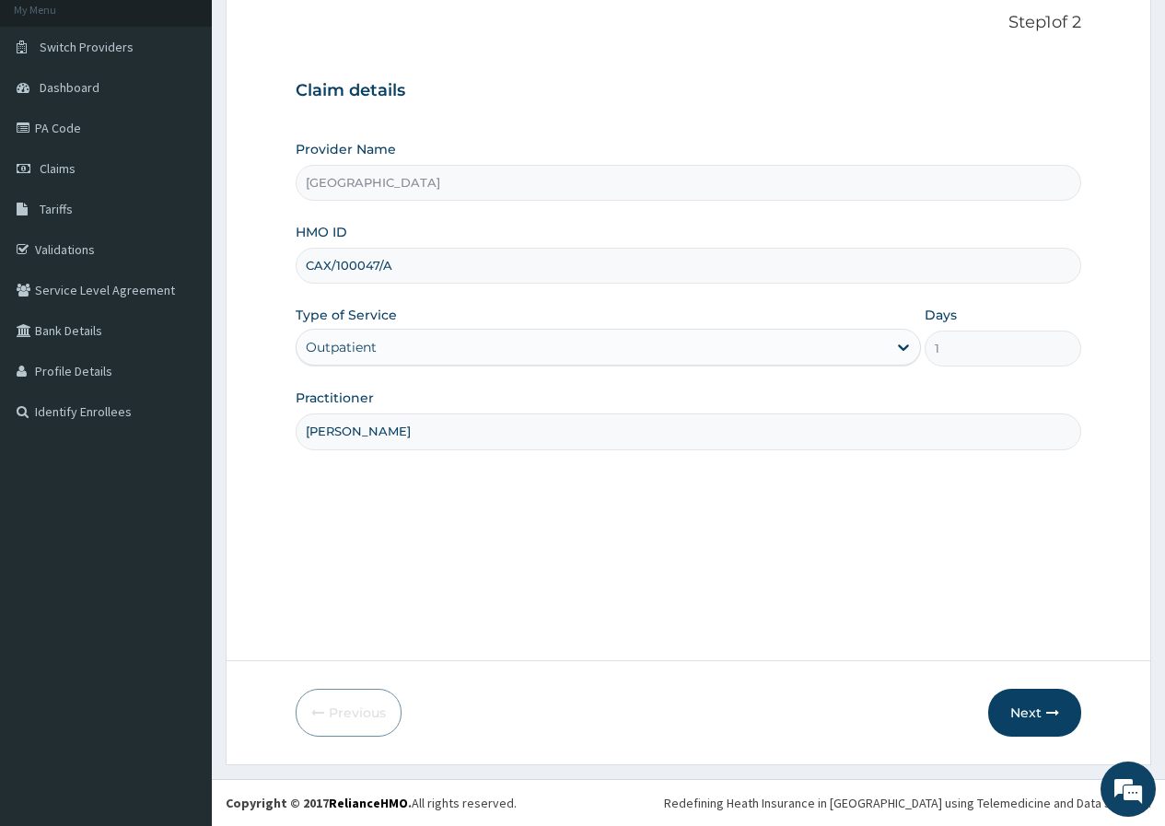
click at [355, 269] on input "CAX/100047/A" at bounding box center [689, 266] width 786 height 36
type input "CAX/10047/A"
click at [1040, 715] on button "Next" at bounding box center [1034, 713] width 93 height 48
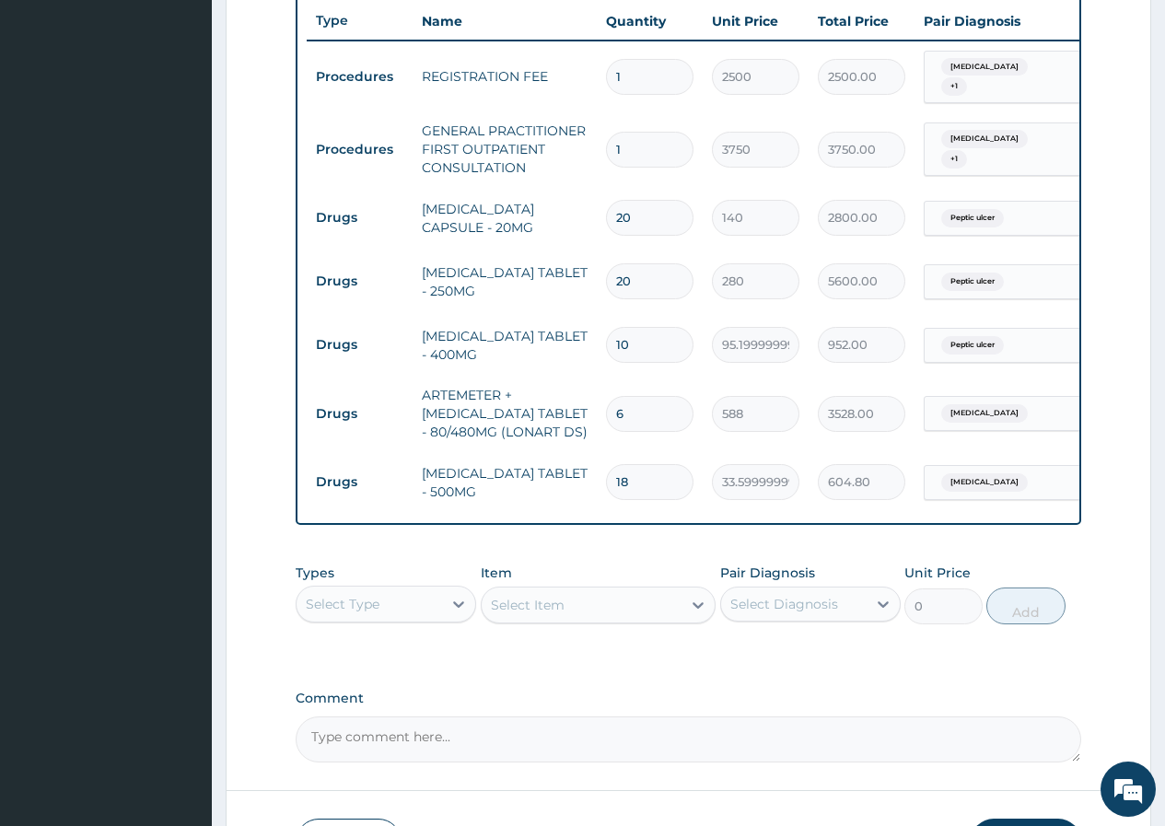
scroll to position [830, 0]
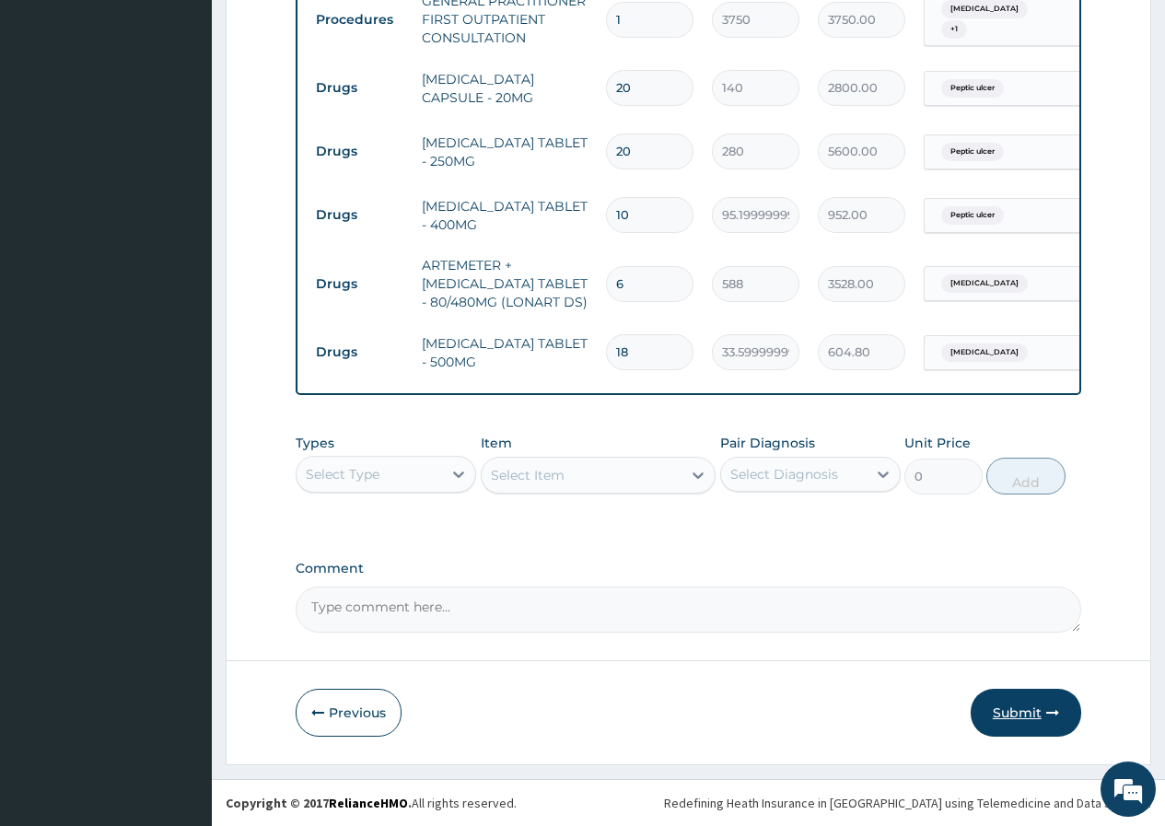
click at [1068, 715] on button "Submit" at bounding box center [1026, 713] width 111 height 48
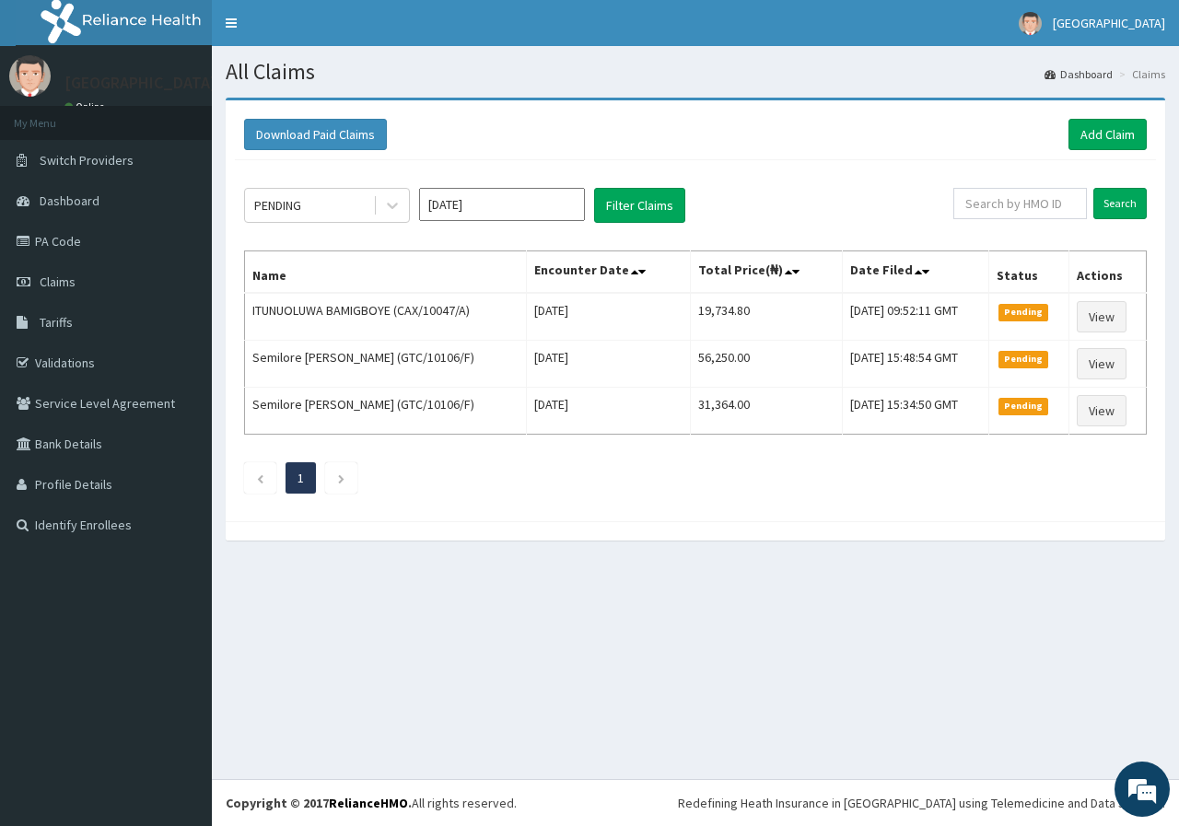
scroll to position [11, 0]
